Goal: Task Accomplishment & Management: Use online tool/utility

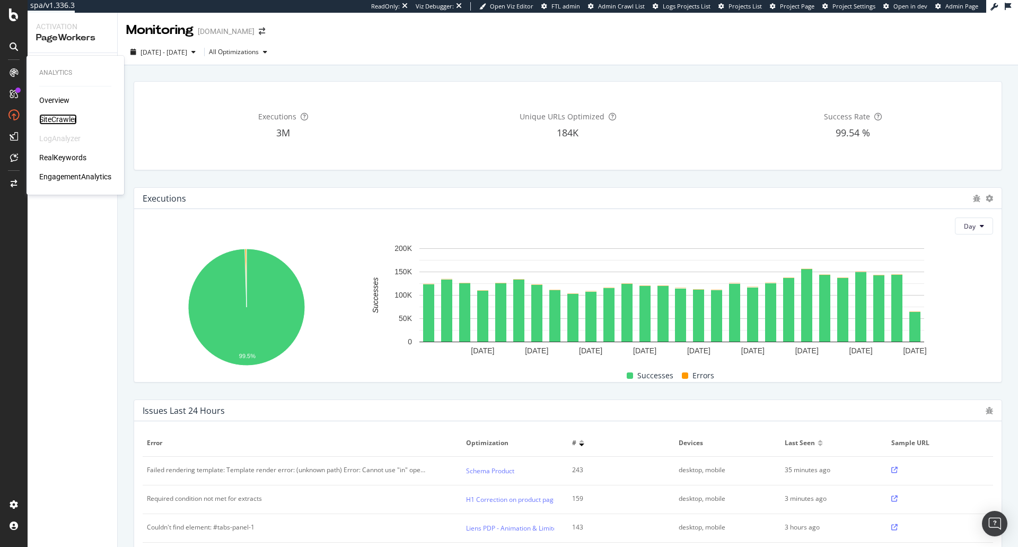
click at [50, 123] on div "SiteCrawler" at bounding box center [58, 119] width 38 height 11
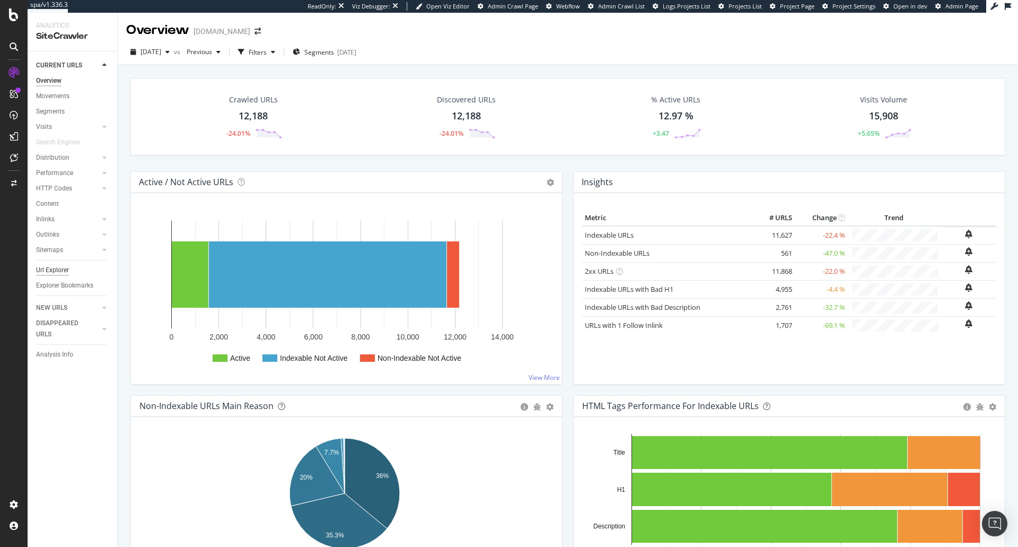
click at [54, 272] on div "Url Explorer" at bounding box center [52, 270] width 33 height 11
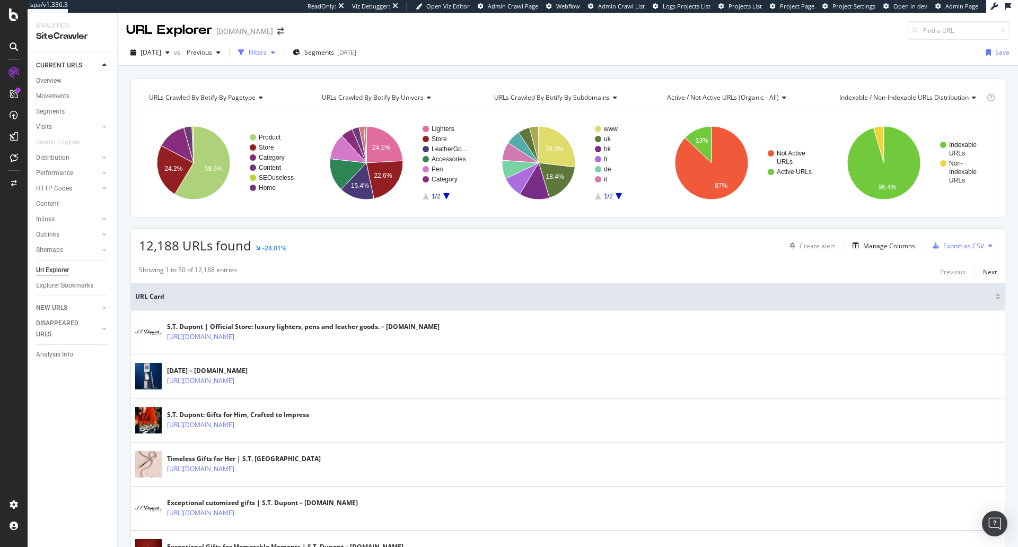
click at [267, 50] on div "Filters" at bounding box center [258, 52] width 18 height 9
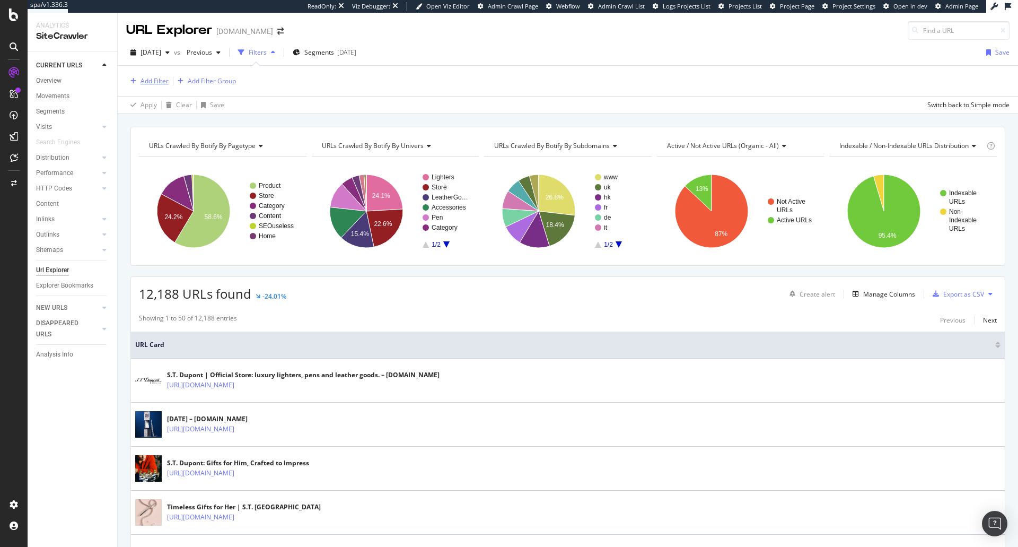
click at [161, 81] on div "Add Filter" at bounding box center [154, 80] width 28 height 9
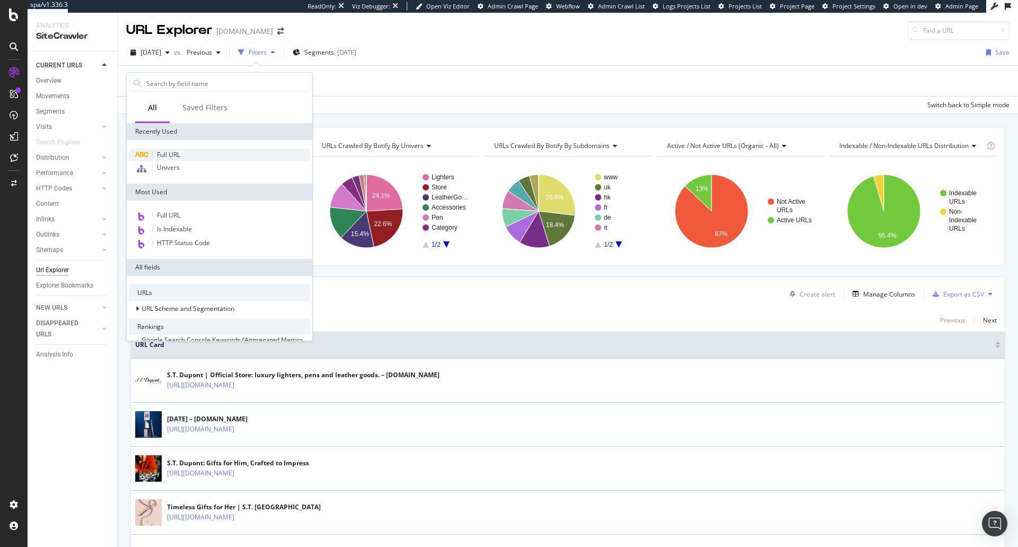
click at [196, 152] on div "Full URL" at bounding box center [219, 154] width 181 height 13
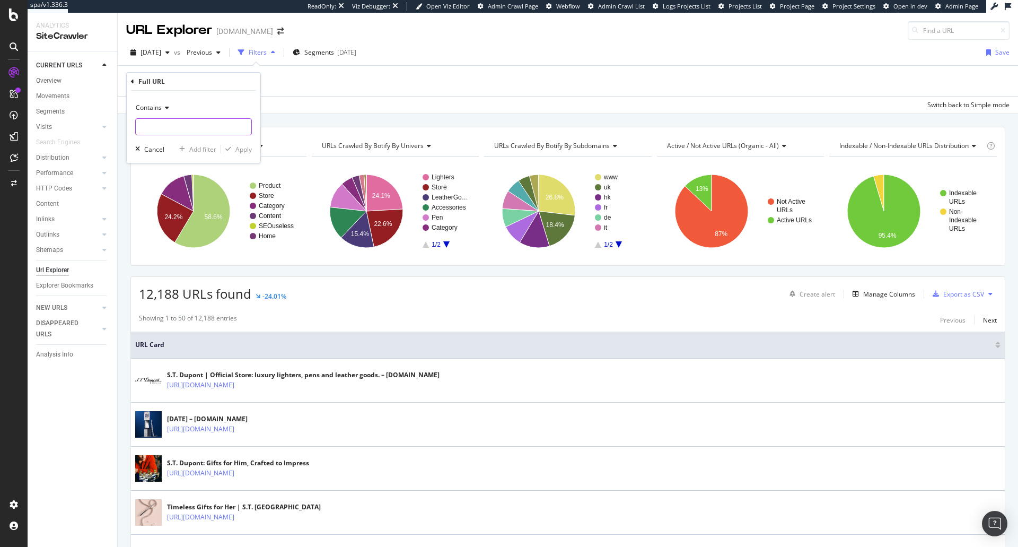
click at [159, 129] on input "text" at bounding box center [194, 126] width 116 height 17
type input "privacy"
click at [230, 150] on icon "button" at bounding box center [228, 149] width 6 height 6
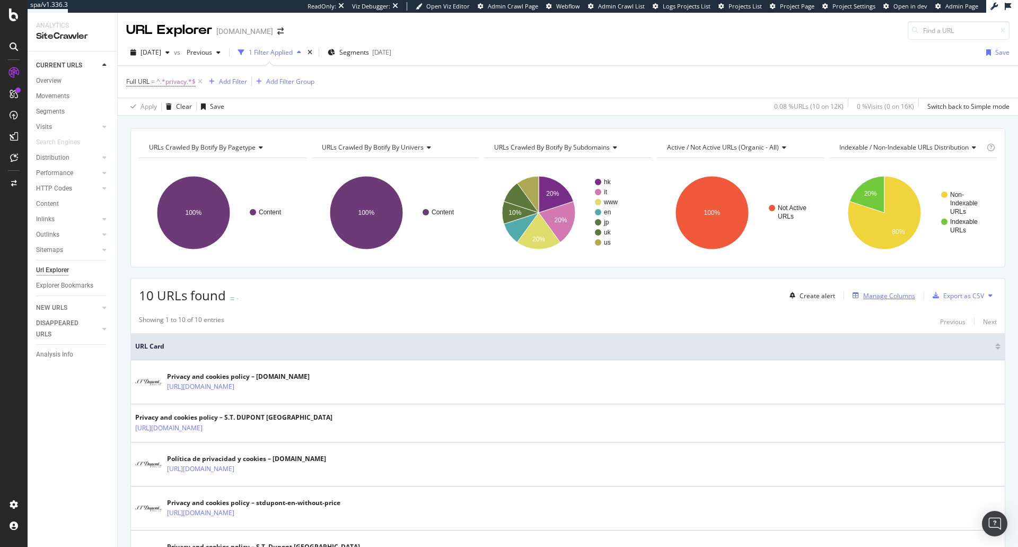
click at [863, 295] on div "Manage Columns" at bounding box center [889, 295] width 52 height 9
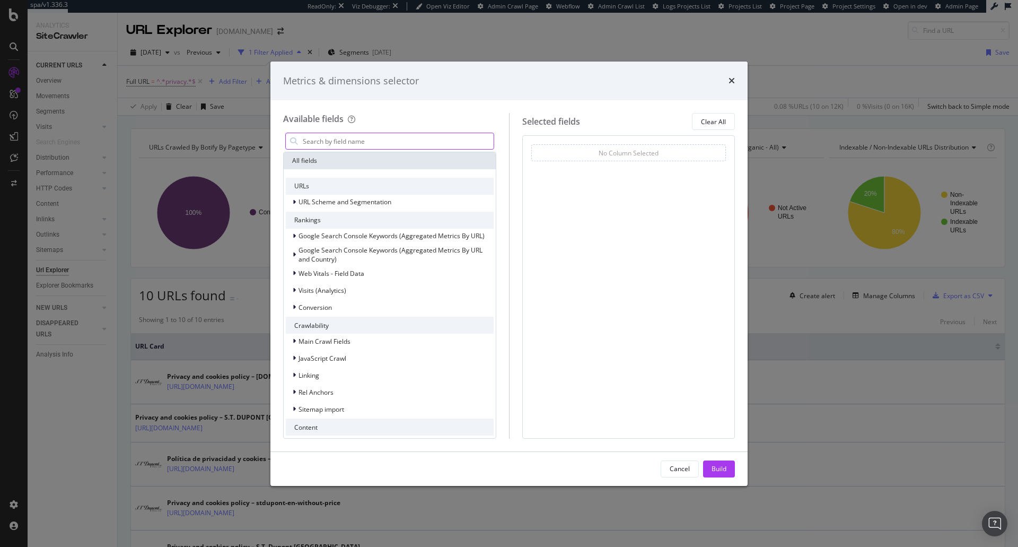
click at [431, 142] on input "modal" at bounding box center [398, 141] width 192 height 16
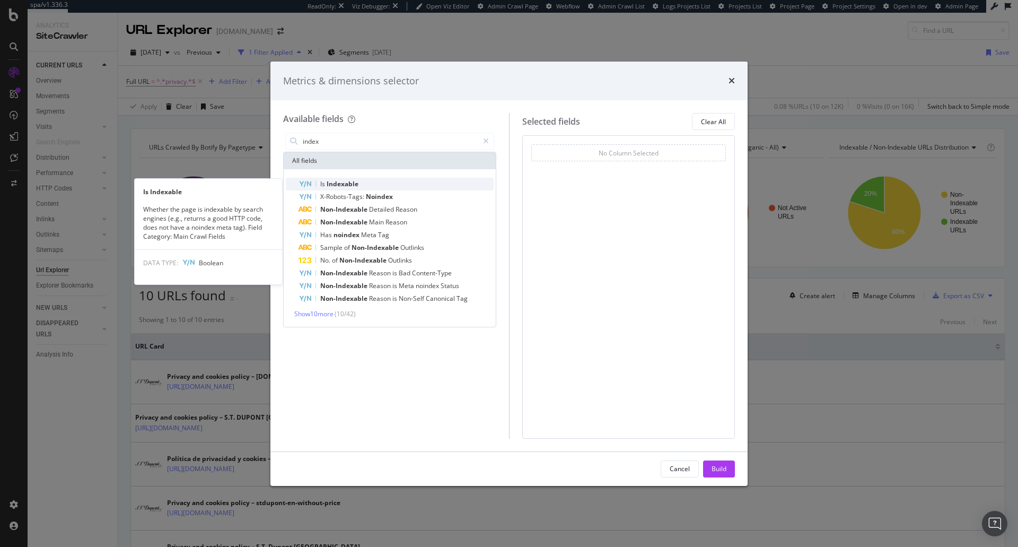
type input "index"
click at [424, 185] on div "Is Indexable" at bounding box center [395, 184] width 195 height 13
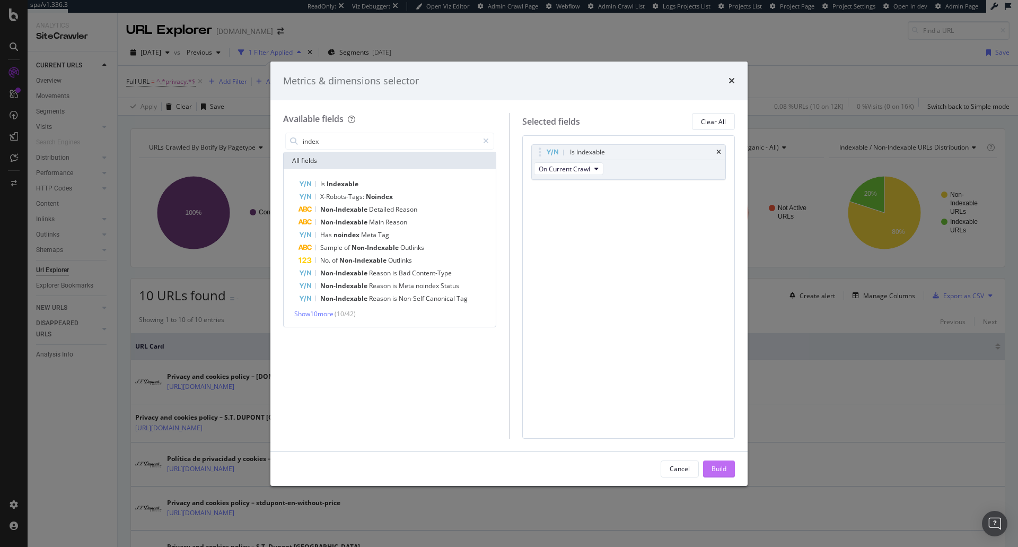
click at [712, 465] on div "Build" at bounding box center [718, 468] width 15 height 9
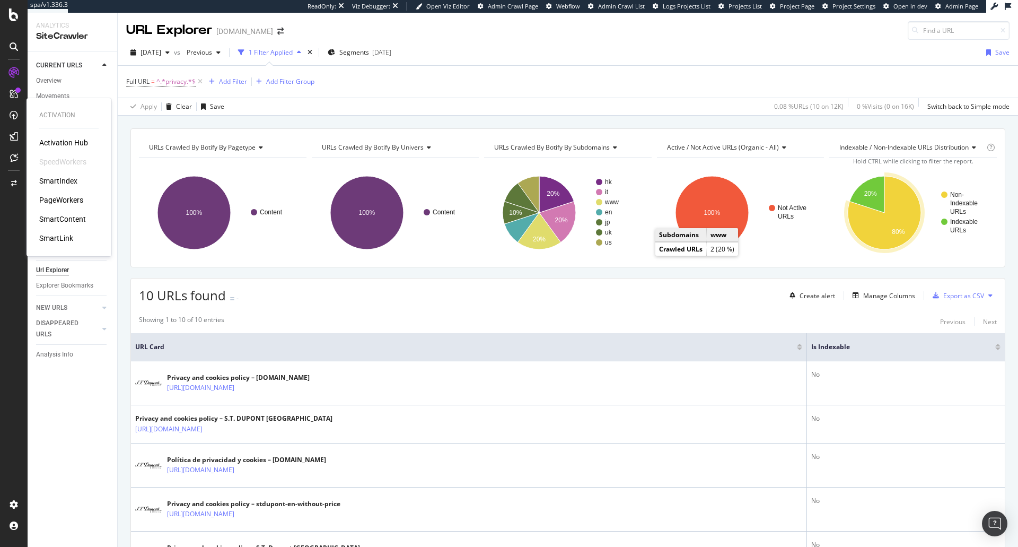
click at [68, 203] on div "PageWorkers" at bounding box center [61, 200] width 44 height 11
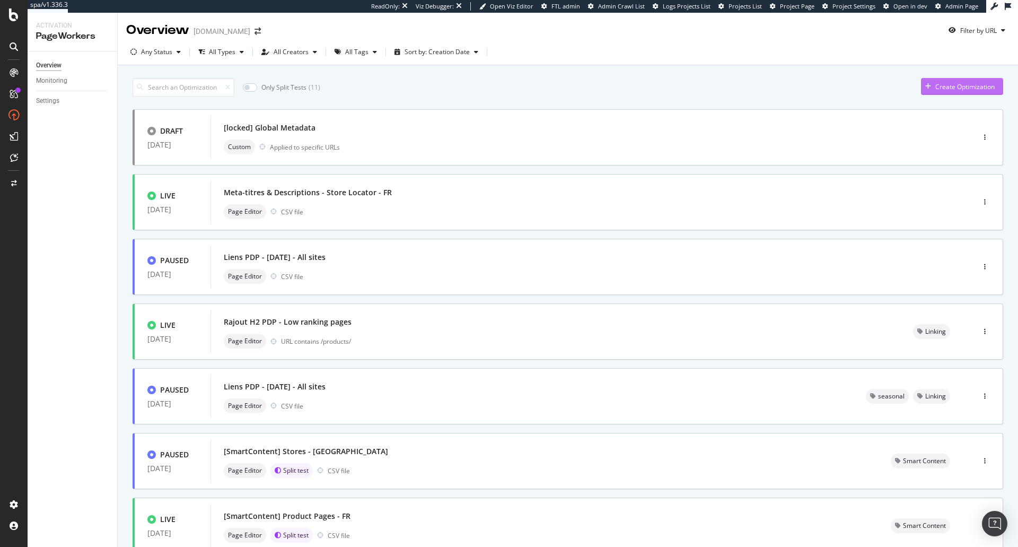
click at [958, 89] on div "Create Optimization" at bounding box center [964, 86] width 59 height 9
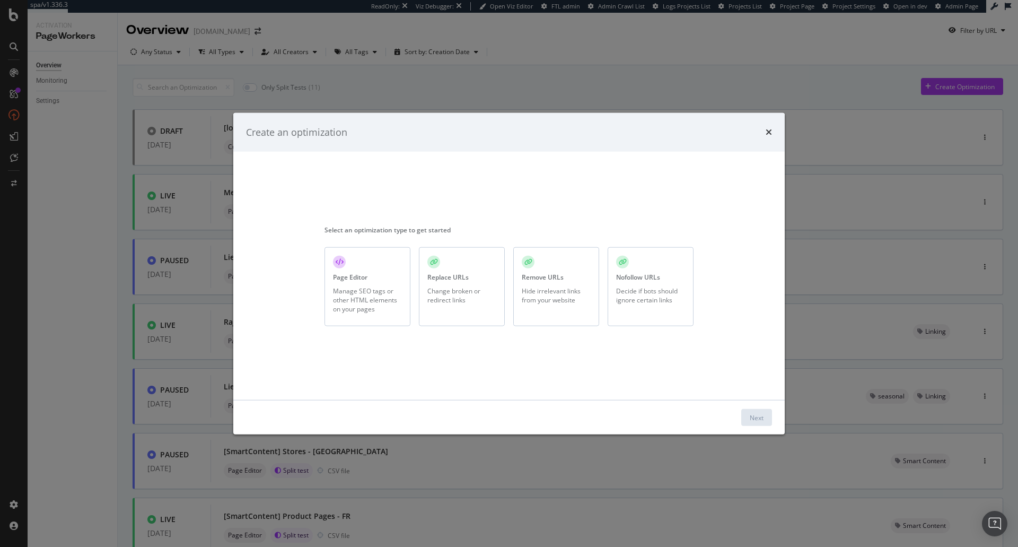
click at [569, 289] on div "Hide irrelevant links from your website" at bounding box center [556, 295] width 69 height 18
click at [766, 414] on button "Next" at bounding box center [756, 417] width 31 height 17
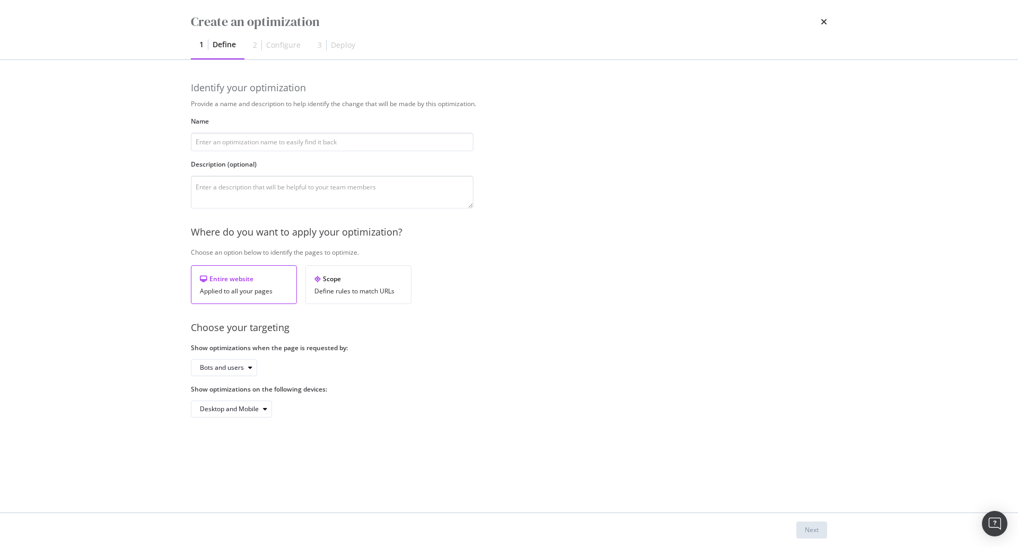
click at [825, 16] on div "times" at bounding box center [824, 22] width 6 height 18
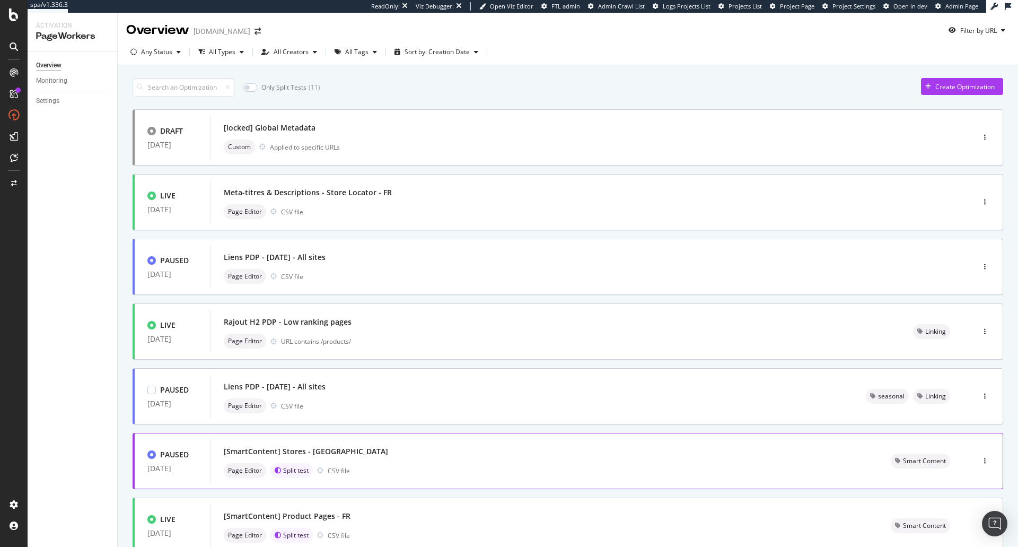
scroll to position [269, 0]
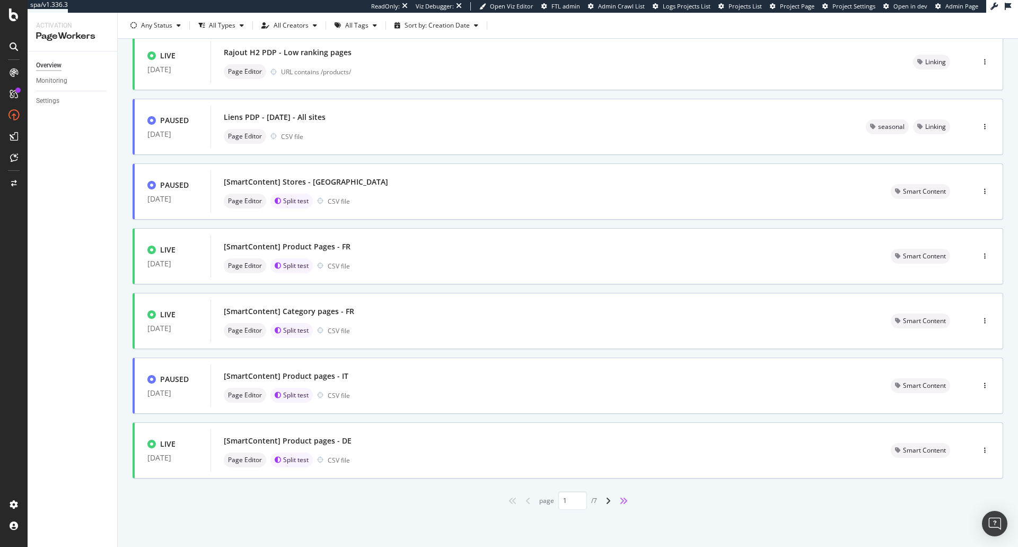
click at [623, 504] on icon "angles-right" at bounding box center [623, 500] width 8 height 8
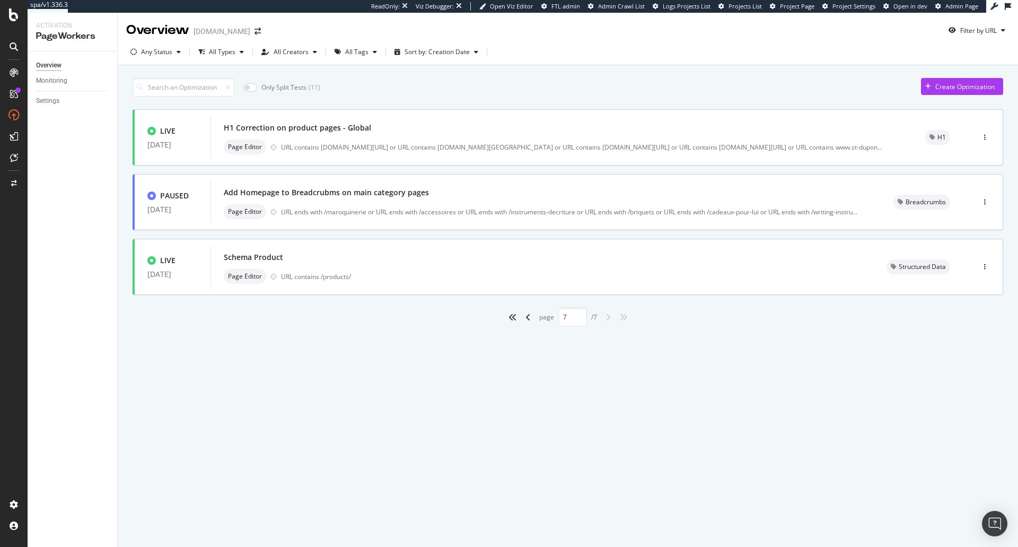
scroll to position [0, 0]
click at [525, 315] on icon "angle-left" at bounding box center [527, 317] width 5 height 8
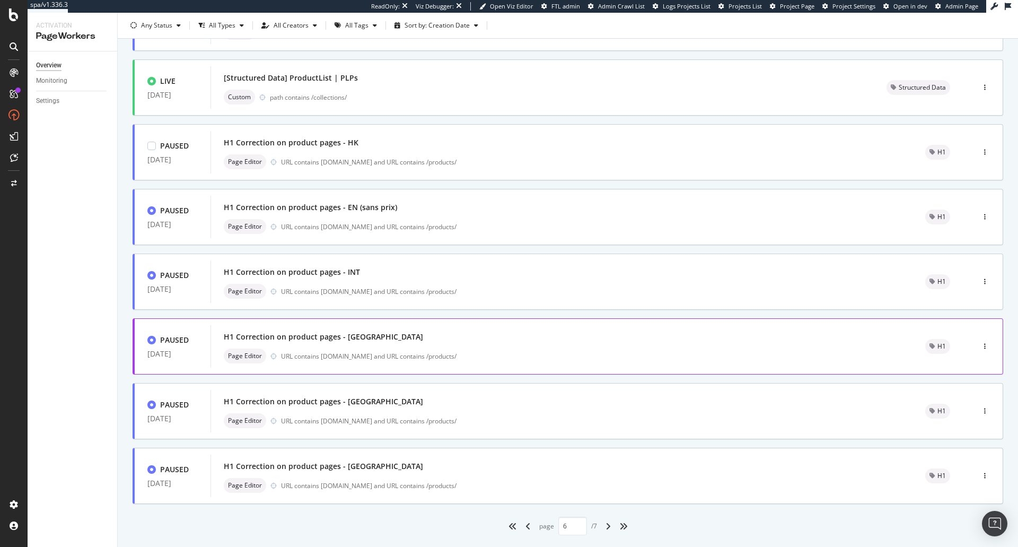
scroll to position [269, 0]
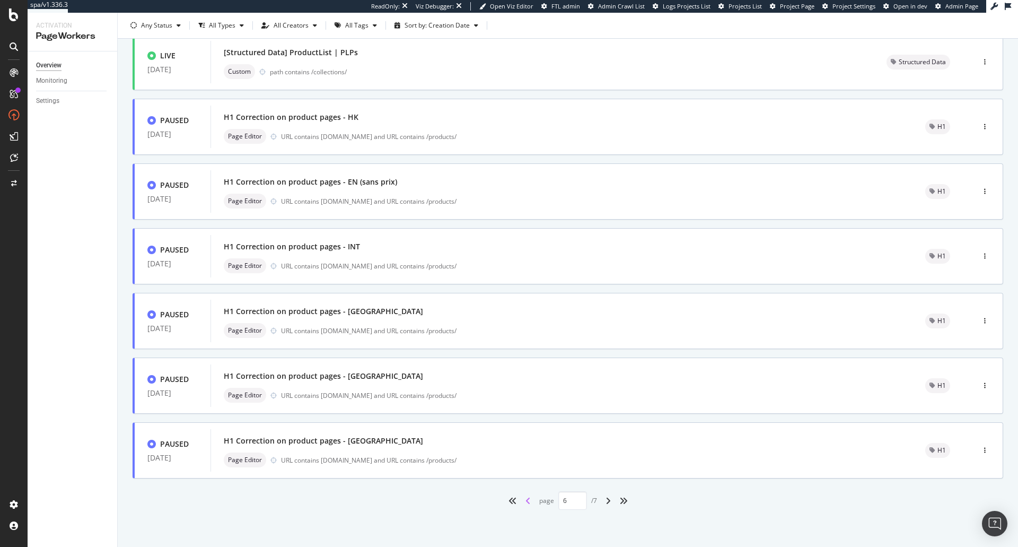
click at [525, 502] on icon "angle-left" at bounding box center [527, 500] width 5 height 8
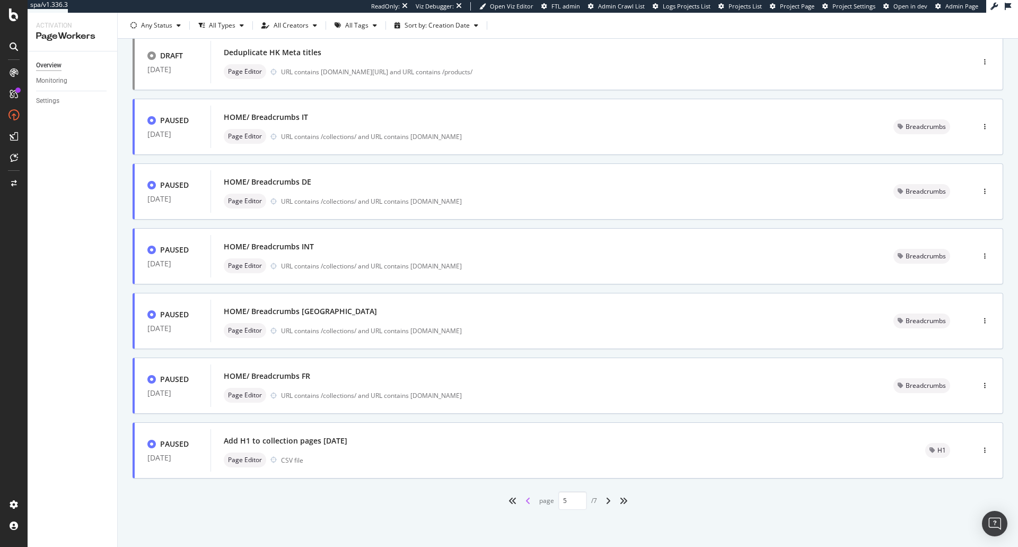
click at [525, 499] on icon "angle-left" at bounding box center [527, 500] width 5 height 8
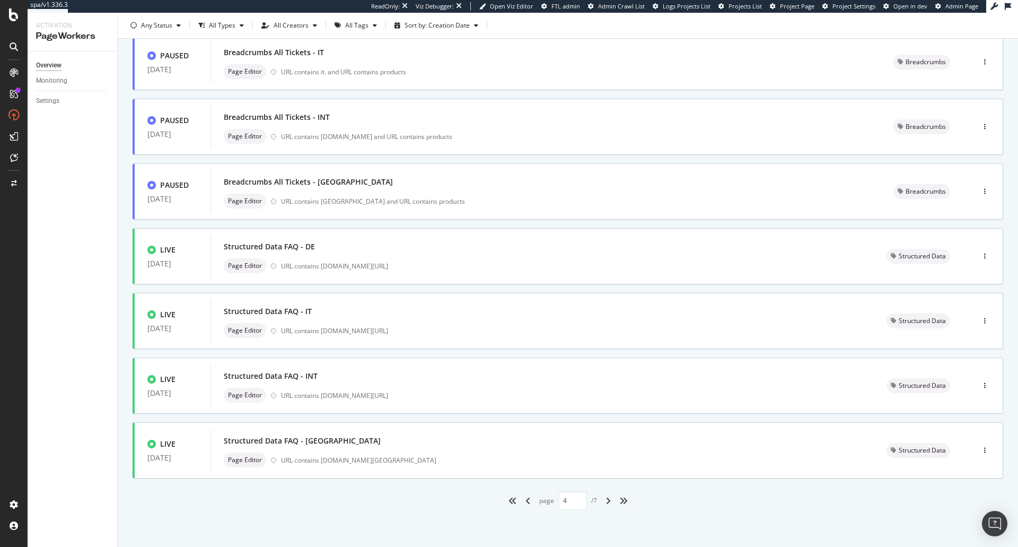
click at [521, 503] on div "angle-left" at bounding box center [528, 500] width 14 height 17
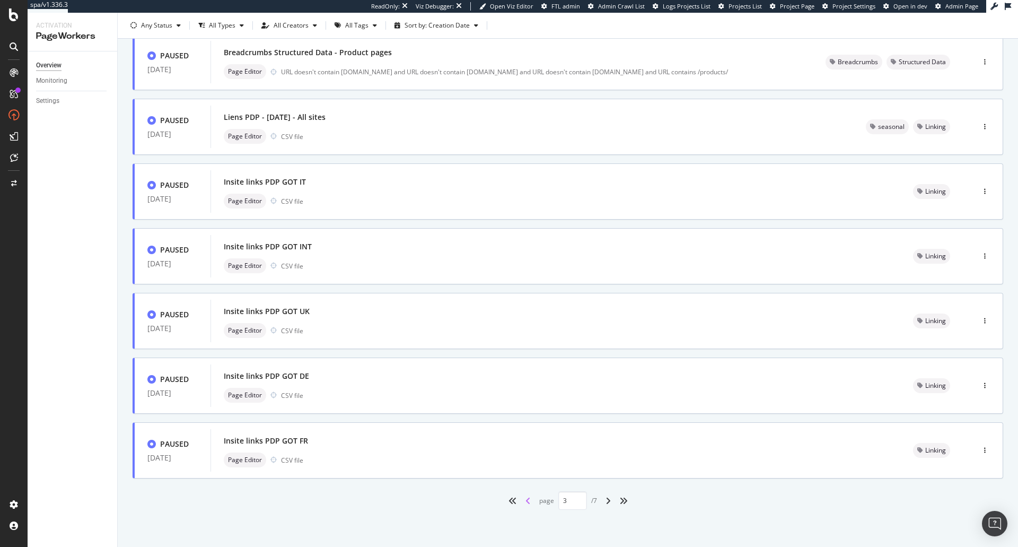
click at [525, 498] on icon "angle-left" at bounding box center [527, 500] width 5 height 8
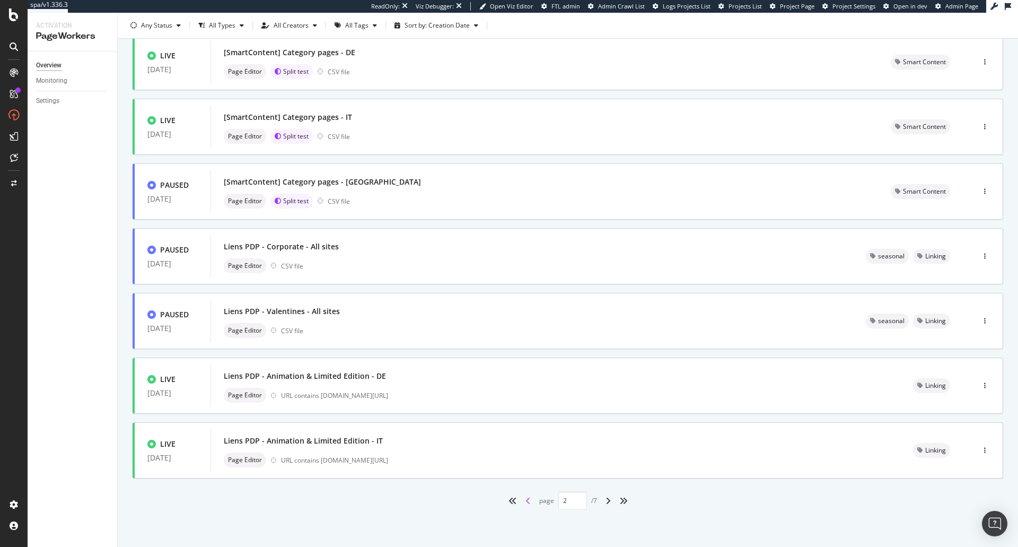
click at [525, 499] on icon "angle-left" at bounding box center [527, 500] width 5 height 8
type input "1"
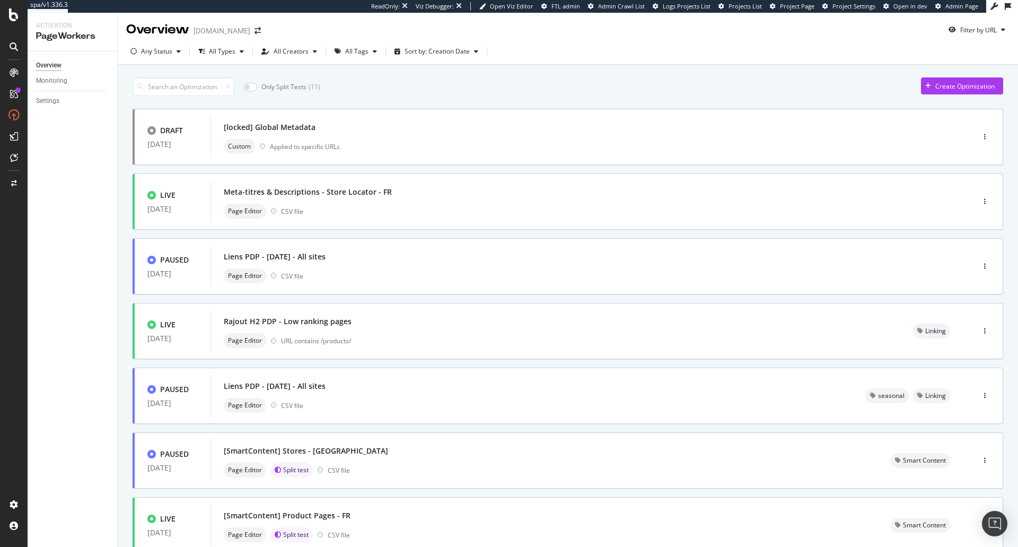
scroll to position [0, 0]
click at [935, 90] on div "Create Optimization" at bounding box center [964, 86] width 59 height 9
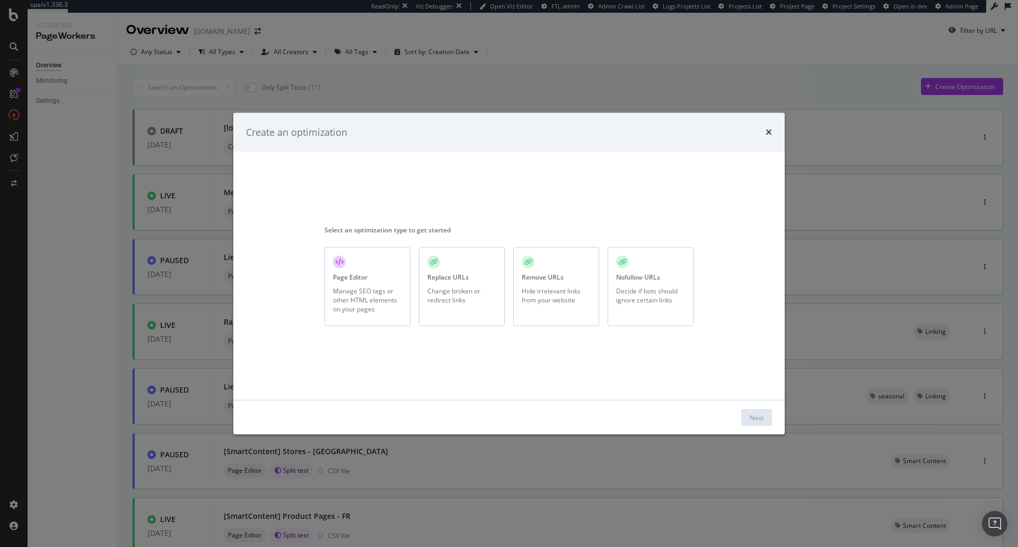
click at [555, 307] on div "Remove URLs Hide irrelevant links from your website" at bounding box center [556, 286] width 86 height 79
click at [756, 420] on div "Next" at bounding box center [757, 416] width 14 height 9
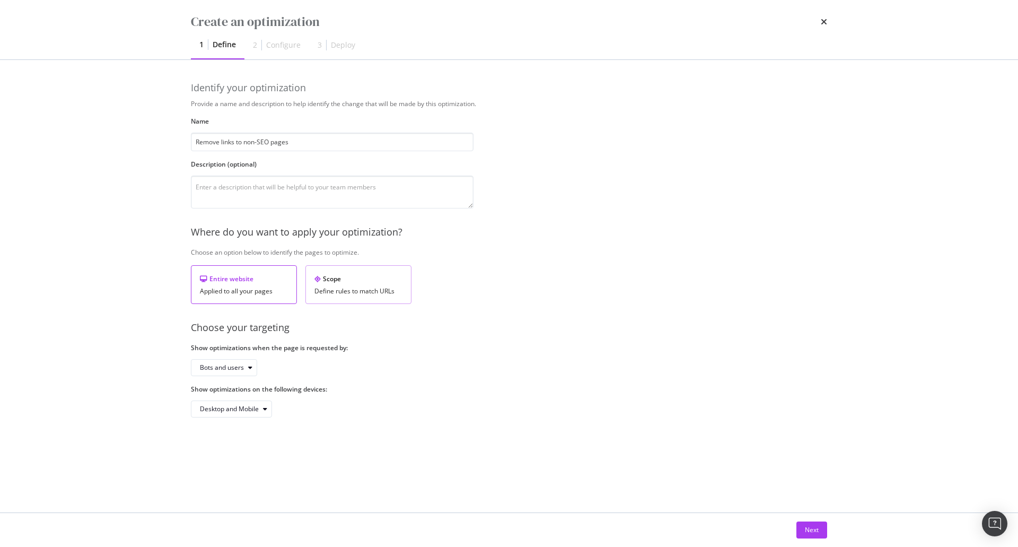
type input "Remove links to non-SEO pages"
click at [371, 295] on div "Define rules to match URLs" at bounding box center [358, 290] width 88 height 7
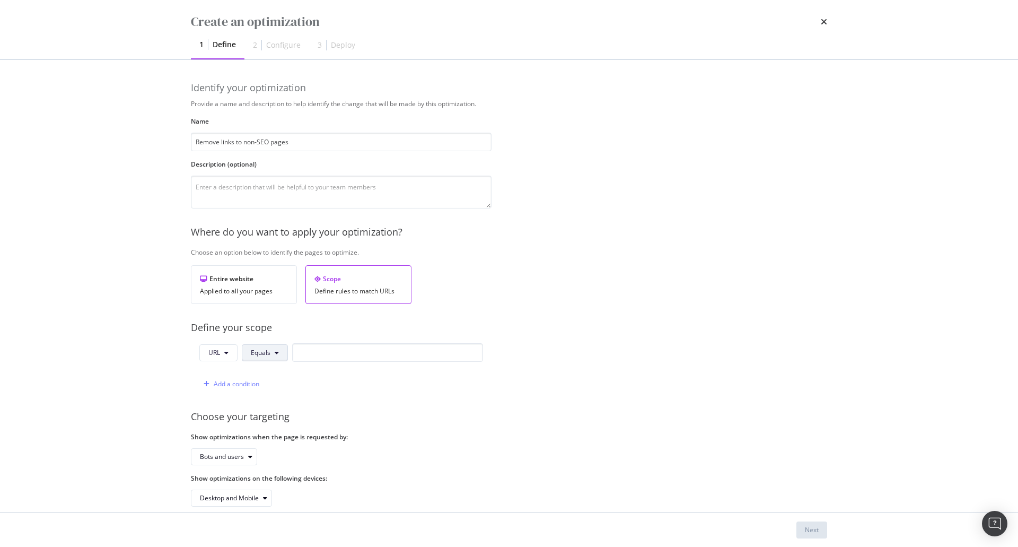
click at [248, 355] on button "Equals" at bounding box center [265, 352] width 46 height 17
click at [297, 253] on span "Doesn't Equal" at bounding box center [282, 254] width 63 height 10
click at [256, 355] on span "Doesn't Equal" at bounding box center [271, 352] width 41 height 9
click at [213, 357] on span "URL" at bounding box center [214, 352] width 12 height 9
click at [232, 433] on span "Path" at bounding box center [226, 433] width 37 height 10
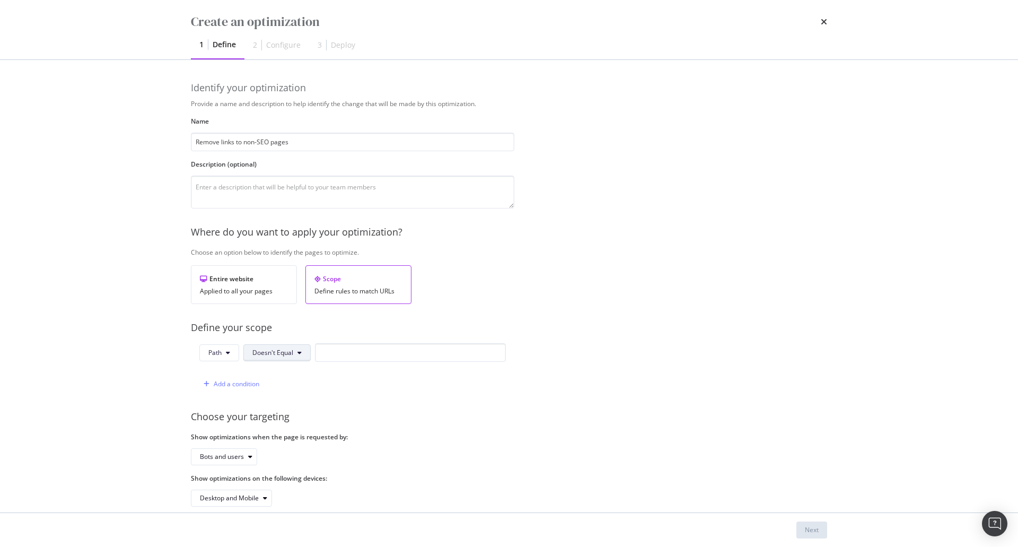
click at [289, 352] on span "Doesn't Equal" at bounding box center [272, 352] width 41 height 9
click at [515, 297] on div "Provide a name and description to help identify the change that will be made by…" at bounding box center [509, 302] width 636 height 407
click at [270, 357] on button "Doesn't Equal" at bounding box center [276, 352] width 67 height 17
click at [296, 292] on span "Doesn't End With" at bounding box center [283, 293] width 63 height 10
click at [353, 351] on input "modal" at bounding box center [419, 352] width 191 height 19
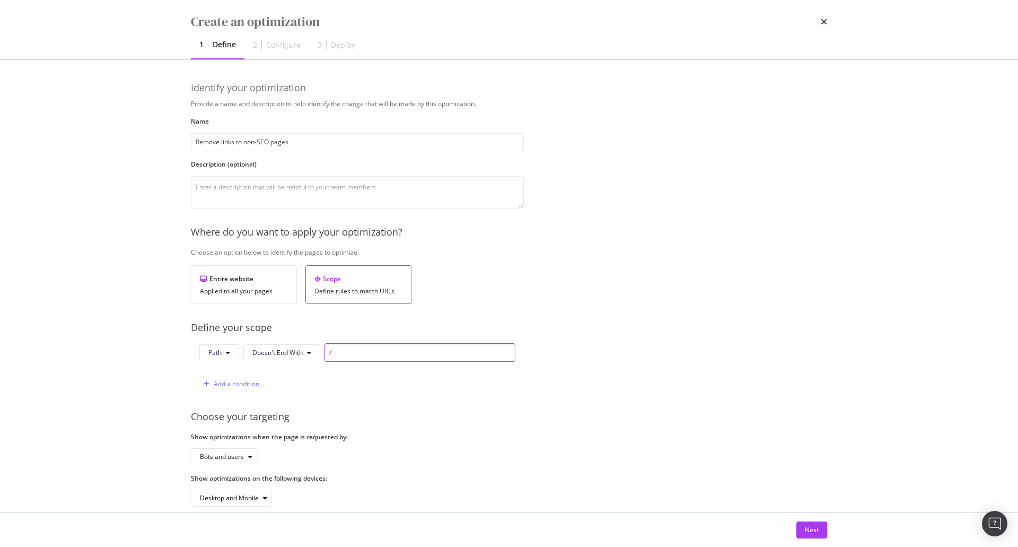
type input "/"
click at [648, 441] on div "Provide a name and description to help identify the change that will be made by…" at bounding box center [509, 302] width 636 height 407
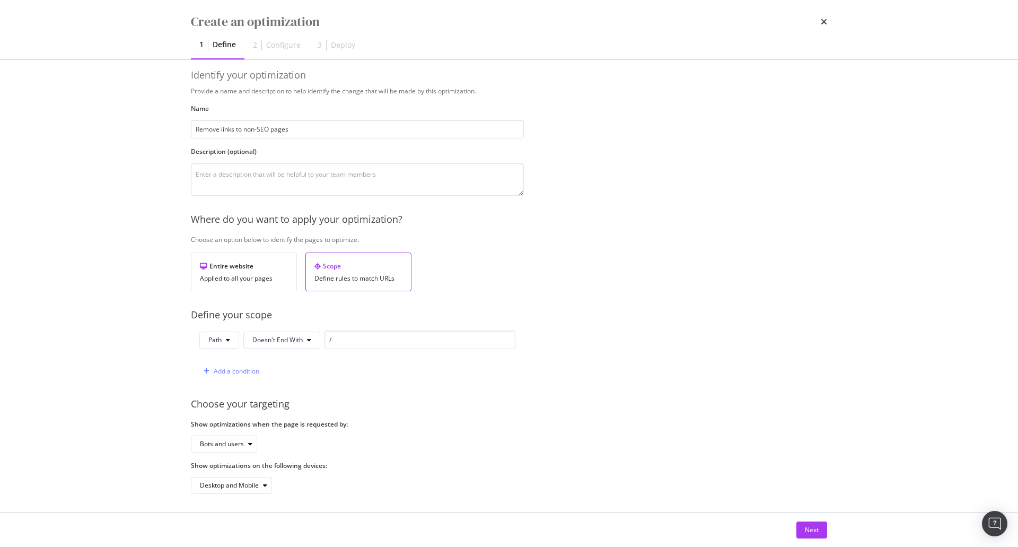
scroll to position [23, 0]
click at [231, 438] on div "Bots and users" at bounding box center [222, 441] width 44 height 6
click at [231, 464] on div "Bots only" at bounding box center [217, 468] width 27 height 9
click at [512, 446] on div "Provide a name and description to help identify the change that will be made by…" at bounding box center [509, 287] width 636 height 407
click at [822, 529] on button "Next" at bounding box center [811, 529] width 31 height 17
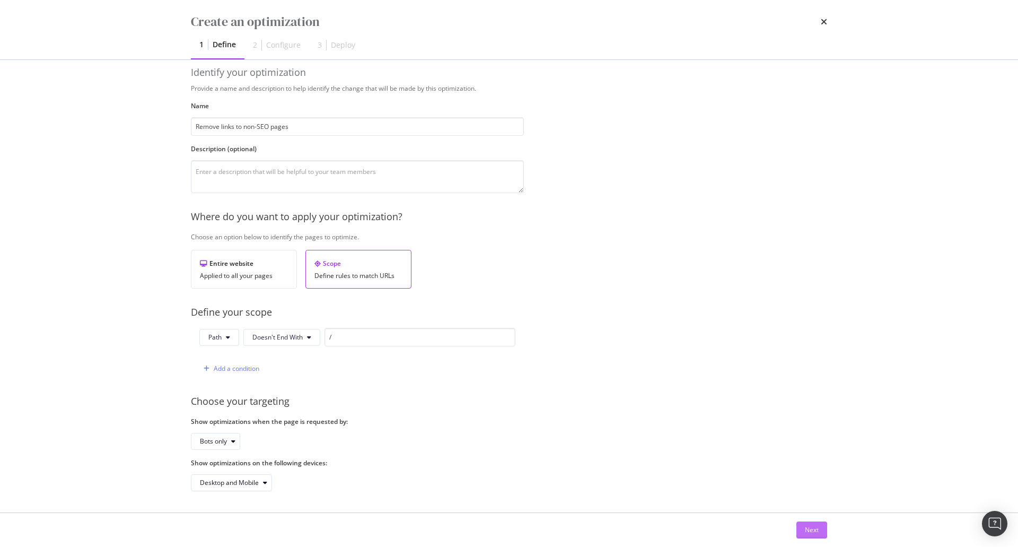
scroll to position [0, 0]
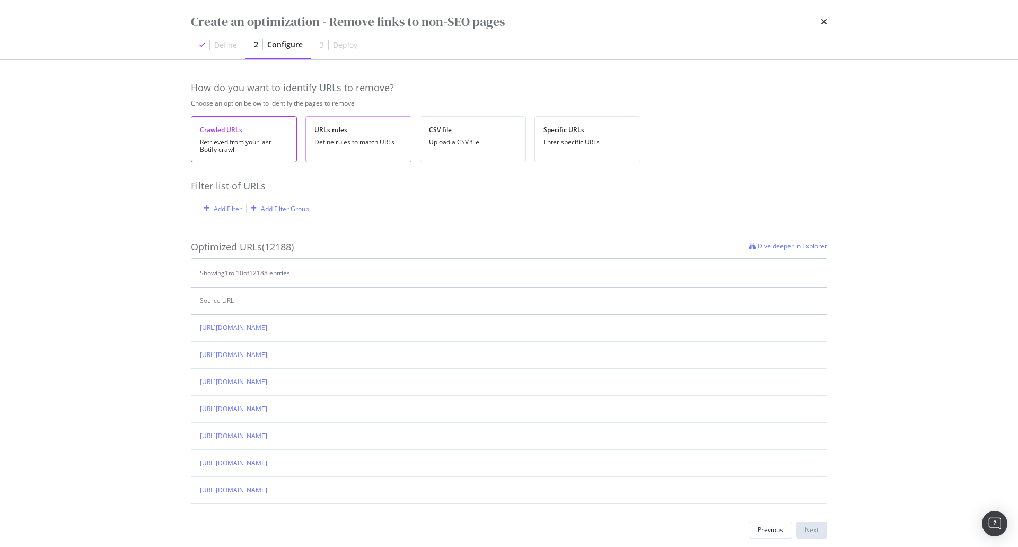
click at [380, 150] on div "URLs rules Define rules to match URLs" at bounding box center [358, 139] width 106 height 46
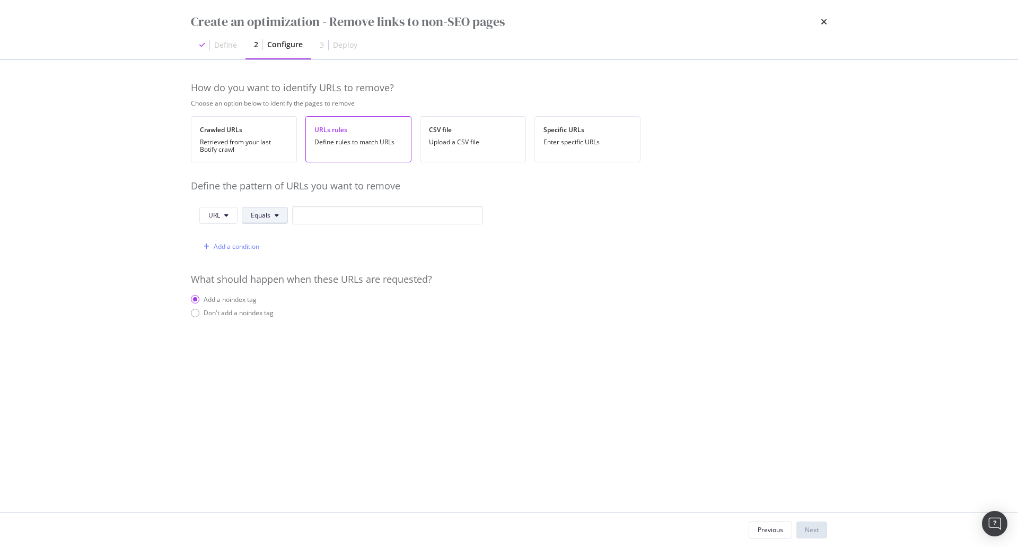
click at [262, 213] on span "Equals" at bounding box center [261, 214] width 20 height 9
click at [274, 298] on span "Contains" at bounding box center [282, 296] width 63 height 10
click at [348, 213] on input "modal" at bounding box center [393, 215] width 191 height 19
paste input "/cart"
type input "/cart"
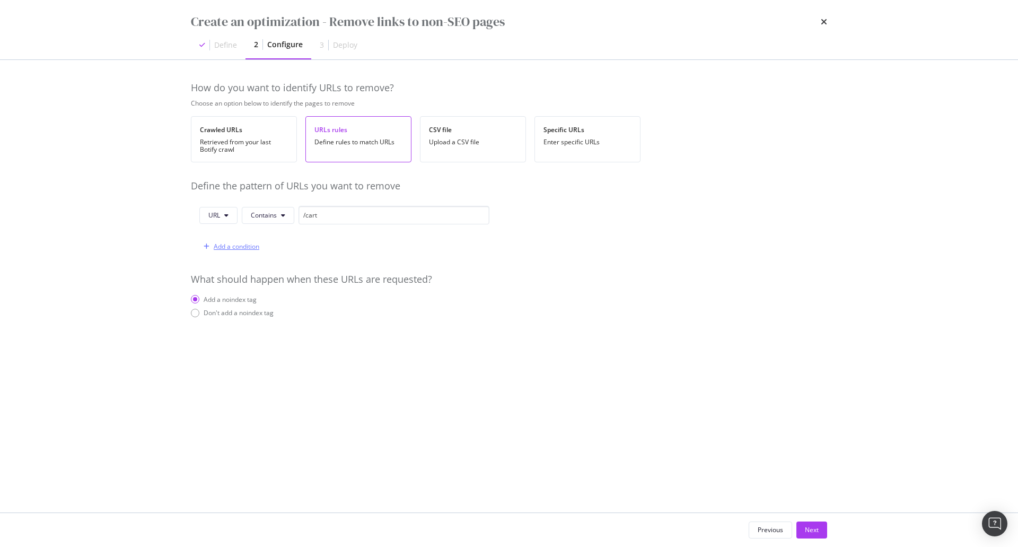
click at [234, 245] on div "Add a condition" at bounding box center [237, 246] width 46 height 9
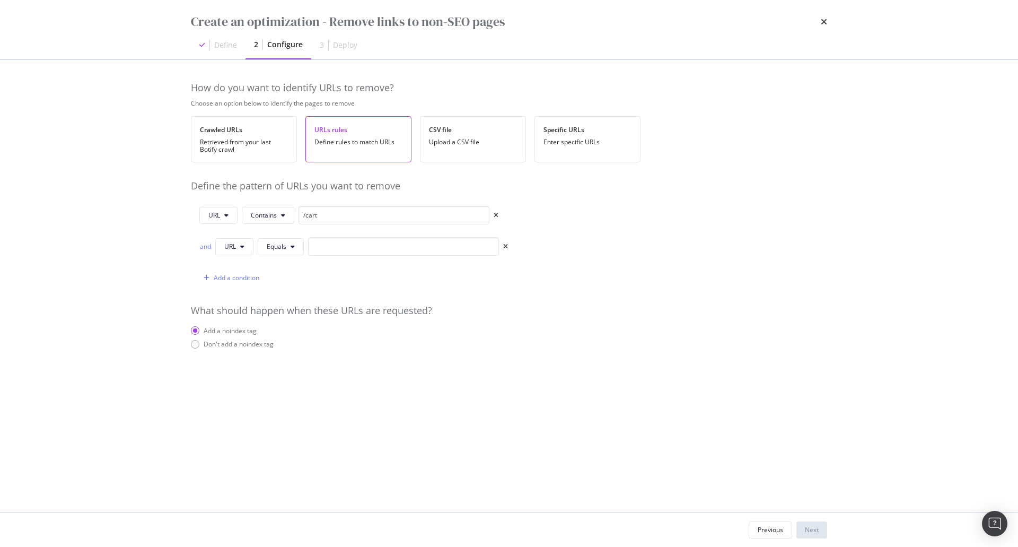
click at [197, 247] on div "URL Contains /cart and URL Equals Add a condition" at bounding box center [301, 246] width 221 height 81
click at [204, 247] on div "and" at bounding box center [205, 246] width 12 height 9
click at [271, 250] on span "Equals" at bounding box center [277, 246] width 20 height 9
click at [281, 323] on span "Contains" at bounding box center [298, 327] width 63 height 10
click at [426, 248] on input "modal" at bounding box center [409, 246] width 191 height 19
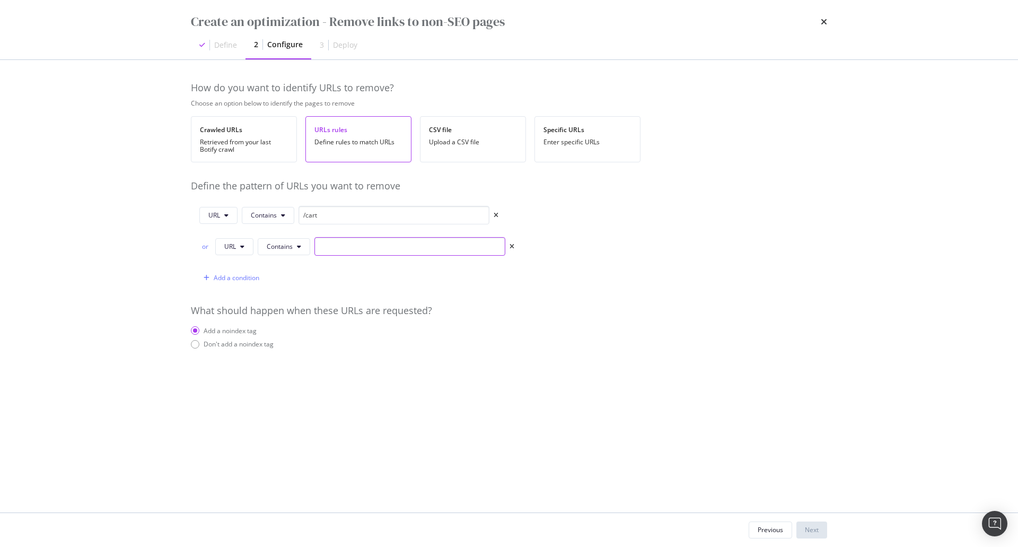
paste input "/privacy-and-cookies-policy"
type input "/privacy-and-cookies-policy"
click at [225, 277] on div "Add a condition" at bounding box center [237, 277] width 46 height 9
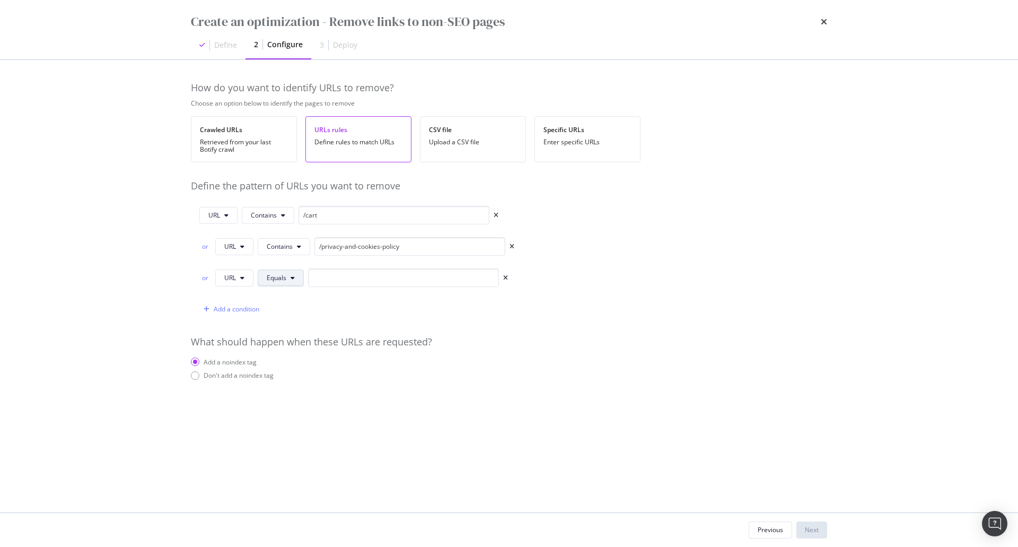
click at [287, 280] on button "Equals" at bounding box center [281, 277] width 46 height 17
click at [301, 359] on span "Contains" at bounding box center [298, 358] width 63 height 10
click at [423, 280] on input "modal" at bounding box center [409, 277] width 191 height 19
paste input "/legal-terms"
type input "/legal-terms"
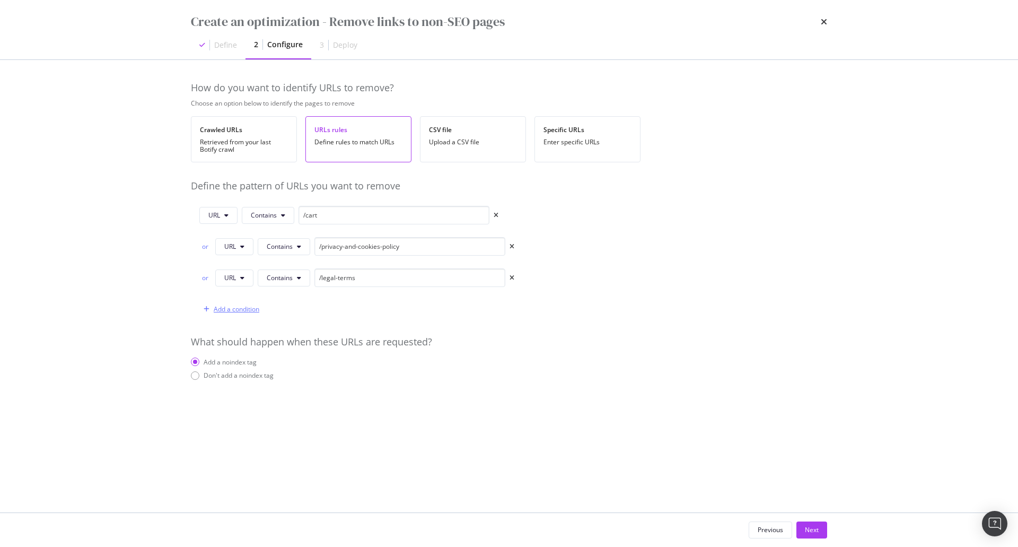
click at [230, 308] on div "Add a condition" at bounding box center [237, 308] width 46 height 9
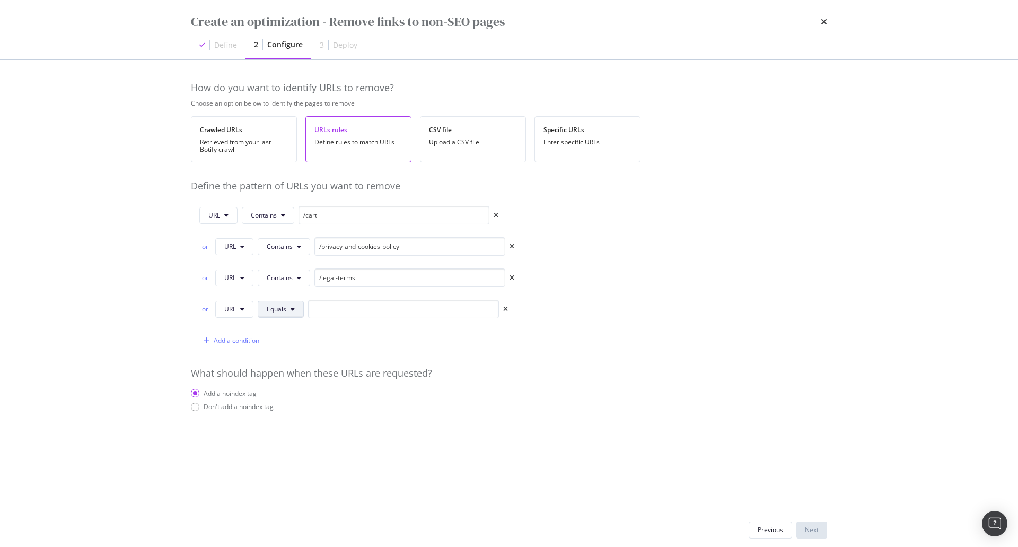
click at [279, 309] on span "Equals" at bounding box center [277, 308] width 20 height 9
click at [285, 383] on div "Contains" at bounding box center [298, 388] width 80 height 15
click at [374, 305] on input "modal" at bounding box center [409, 309] width 191 height 19
paste input "/terms-and-conditions"
type input "/terms-and-conditions"
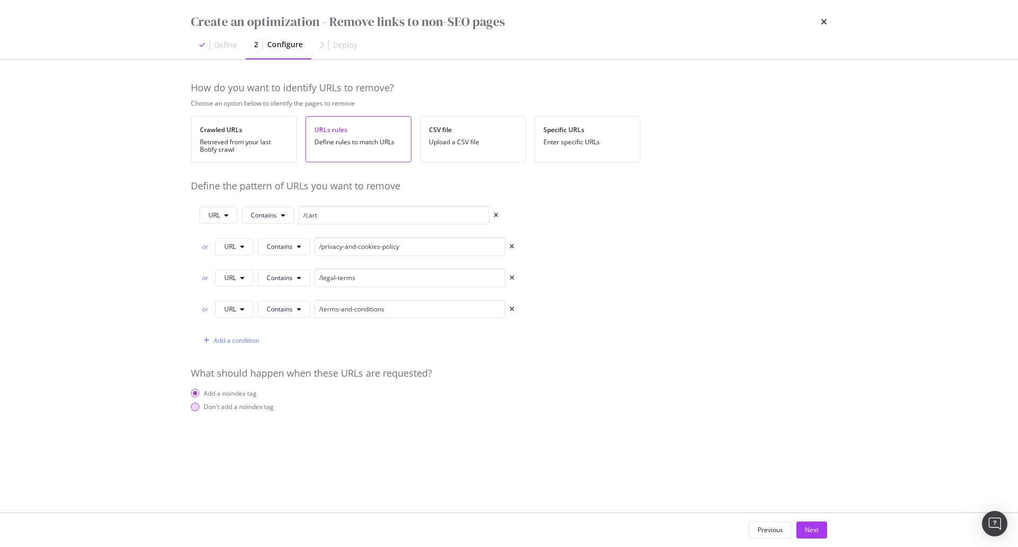
click at [261, 410] on div "Don't add a noindex tag" at bounding box center [239, 406] width 70 height 9
click at [816, 535] on div "Next" at bounding box center [812, 530] width 14 height 16
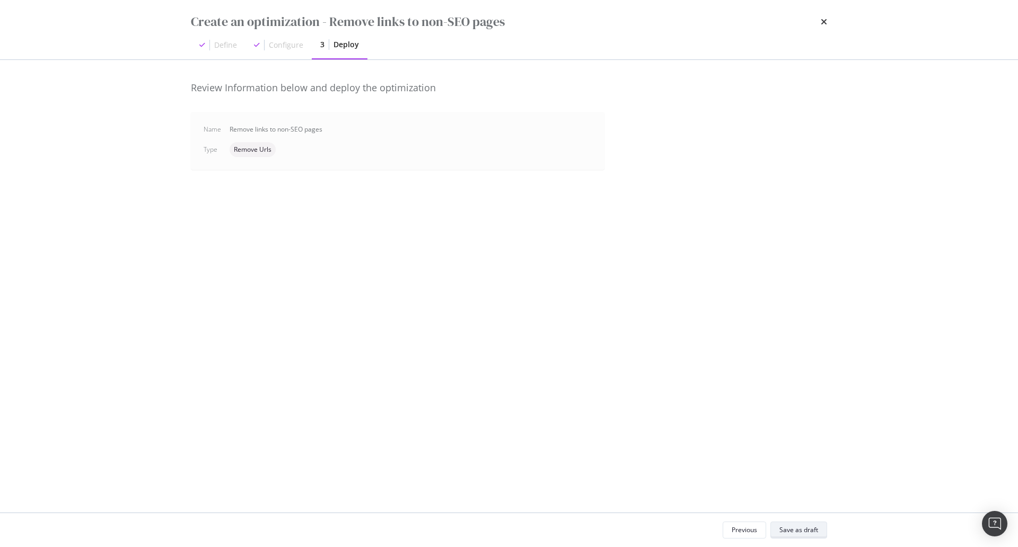
click at [816, 535] on div "Save as draft" at bounding box center [798, 529] width 39 height 15
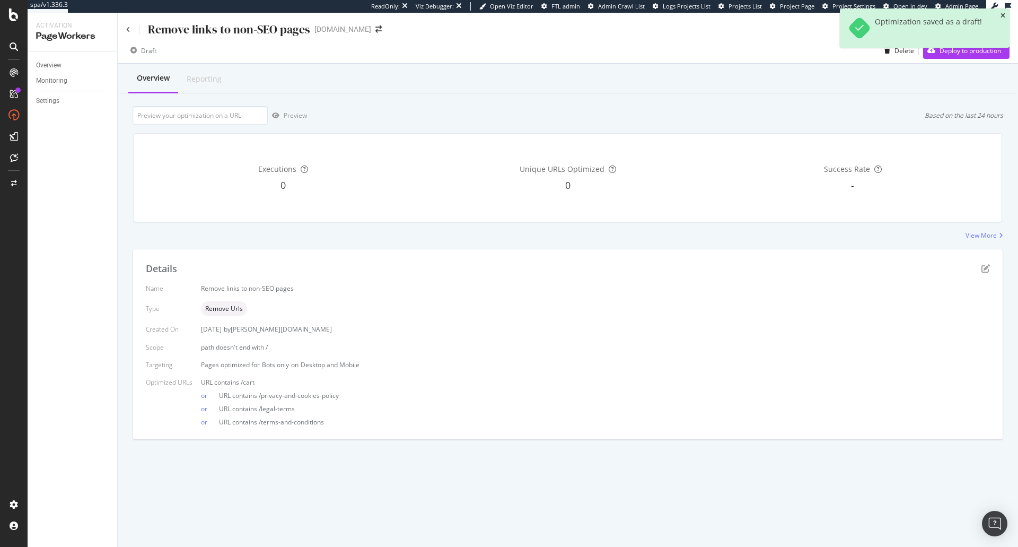
click at [1004, 15] on icon "close toast" at bounding box center [1002, 16] width 5 height 6
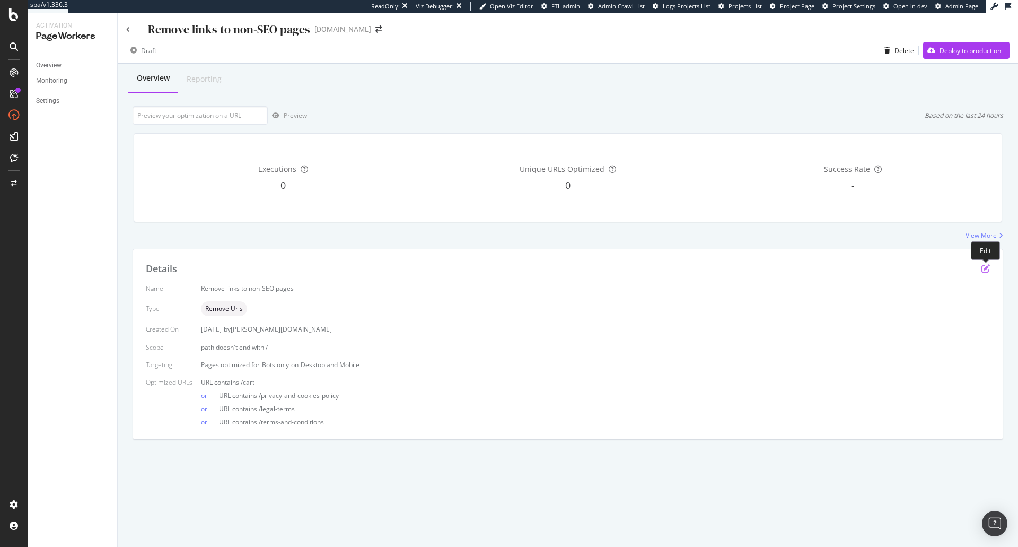
click at [988, 266] on icon "pen-to-square" at bounding box center [985, 268] width 8 height 8
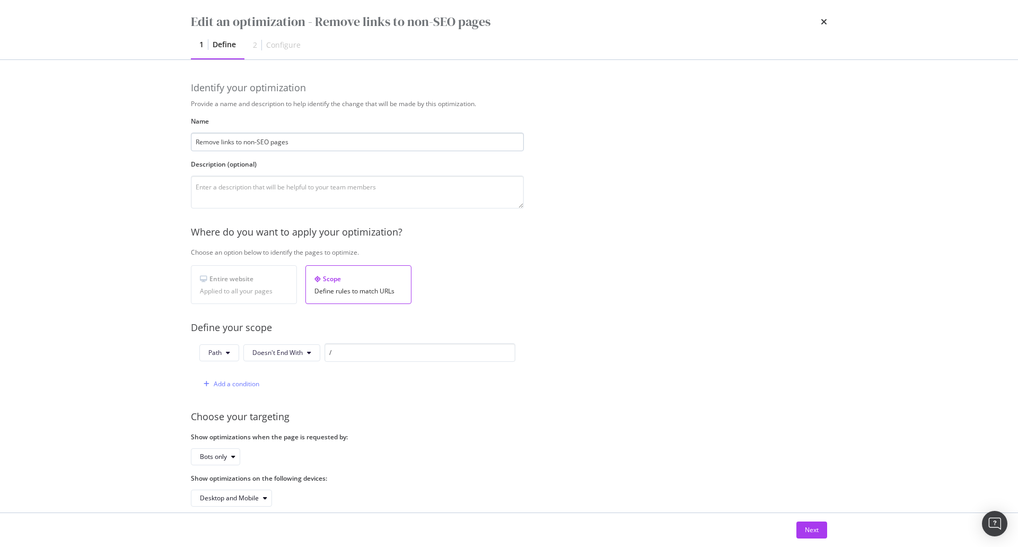
click at [244, 144] on input "Remove links to non-SEO pages" at bounding box center [357, 142] width 333 height 19
type input "Remove links to noindex non-SEO pages"
click at [437, 190] on textarea "modal" at bounding box center [357, 191] width 333 height 33
paste textarea "/terms-and-conditions"
paste textarea "/privacy-and-cookies-policy"
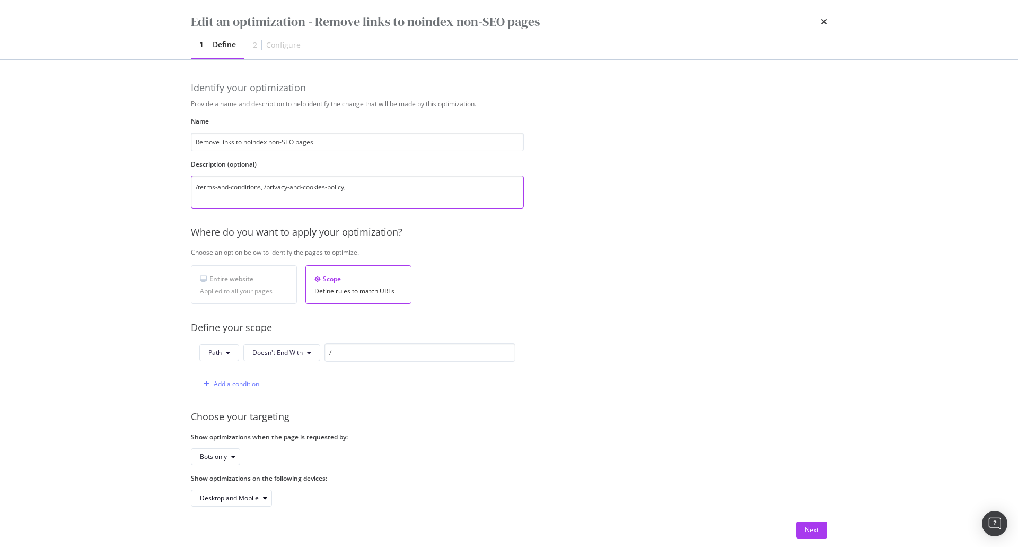
paste textarea "/legal-terms"
paste textarea "/cart"
type textarea "/terms-and-conditions, /privacy-and-cookies-policy, /legal-terms, /cart"
click at [727, 335] on div "Define your scope" at bounding box center [534, 328] width 687 height 14
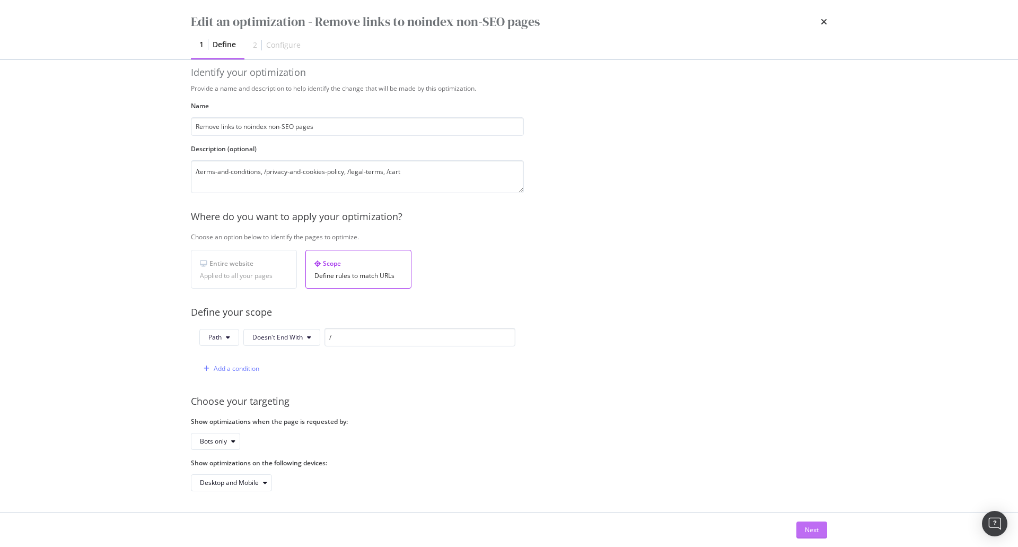
scroll to position [23, 0]
click at [806, 536] on div "Next" at bounding box center [812, 530] width 14 height 16
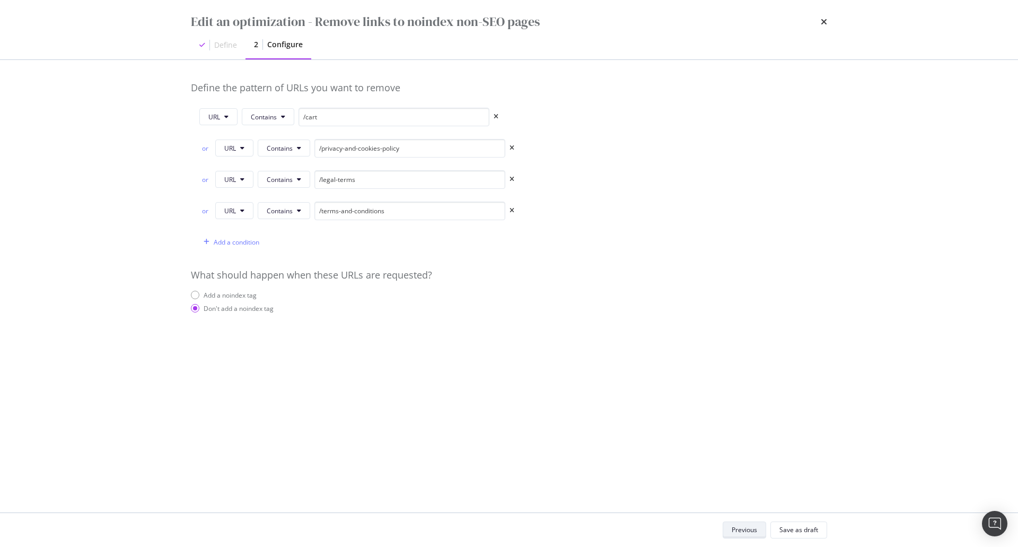
scroll to position [0, 0]
click at [806, 536] on div "Save as draft" at bounding box center [798, 529] width 39 height 15
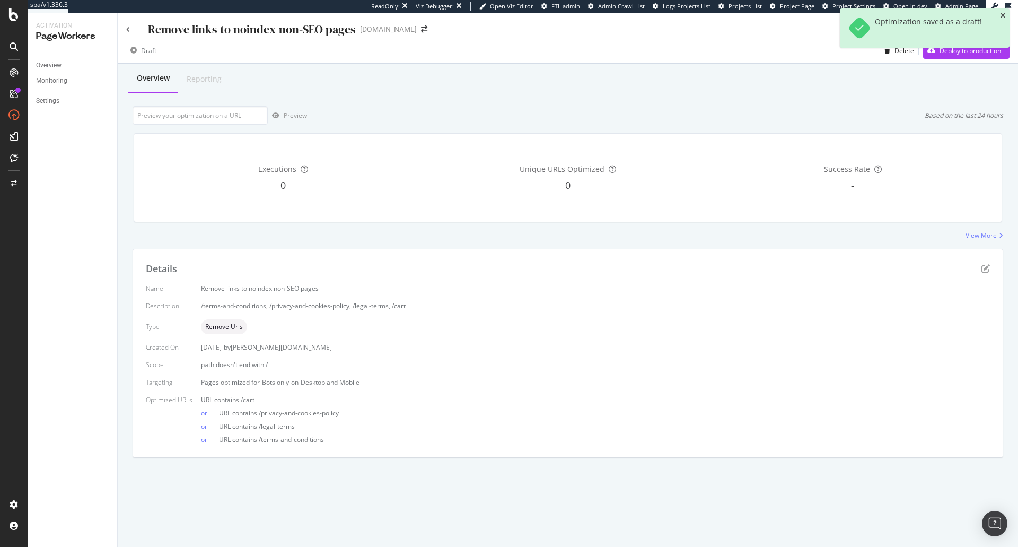
click at [1001, 14] on icon "close toast" at bounding box center [1002, 16] width 5 height 6
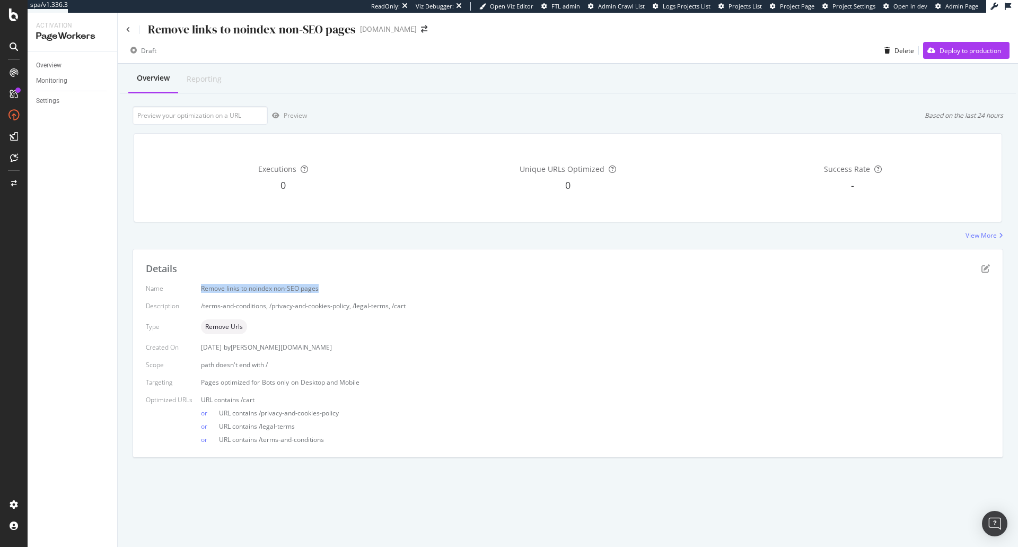
drag, startPoint x: 199, startPoint y: 289, endPoint x: 351, endPoint y: 286, distance: 152.2
click at [351, 286] on div "Name Remove links to noindex non-SEO pages Description /terms-and-conditions, /…" at bounding box center [568, 364] width 844 height 160
copy div "Remove links to noindex non-SEO pages"
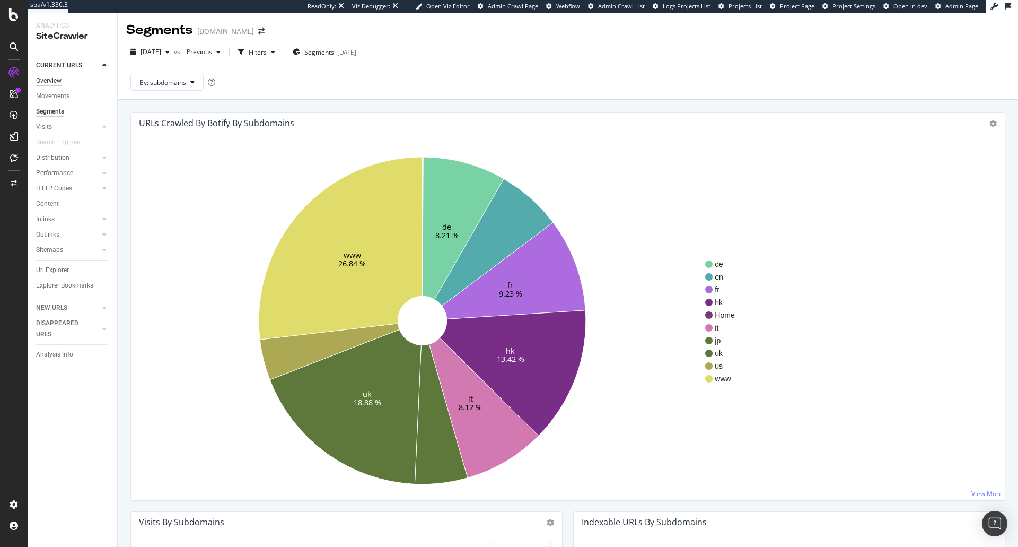
click at [57, 85] on div "Overview" at bounding box center [48, 80] width 25 height 11
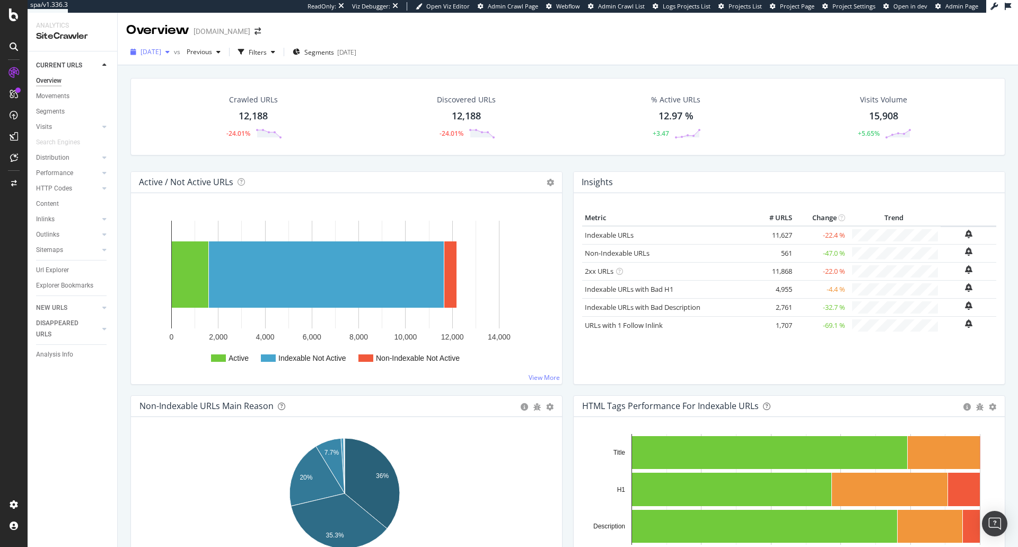
click at [161, 56] on span "[DATE]" at bounding box center [150, 51] width 21 height 9
click at [547, 64] on div "2025 Aug. 14th vs Previous Filters Segments 2025-07-01" at bounding box center [568, 53] width 900 height 21
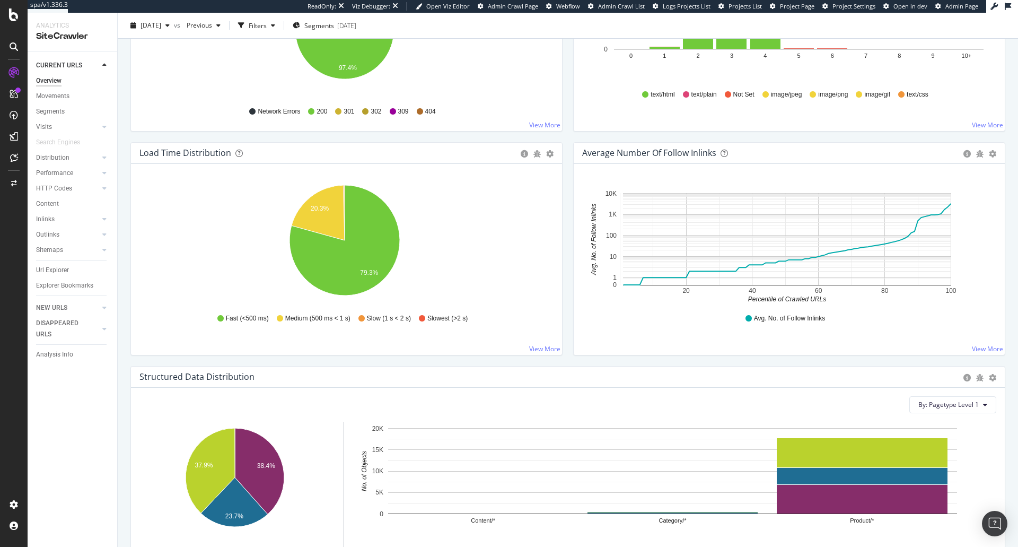
scroll to position [707, 0]
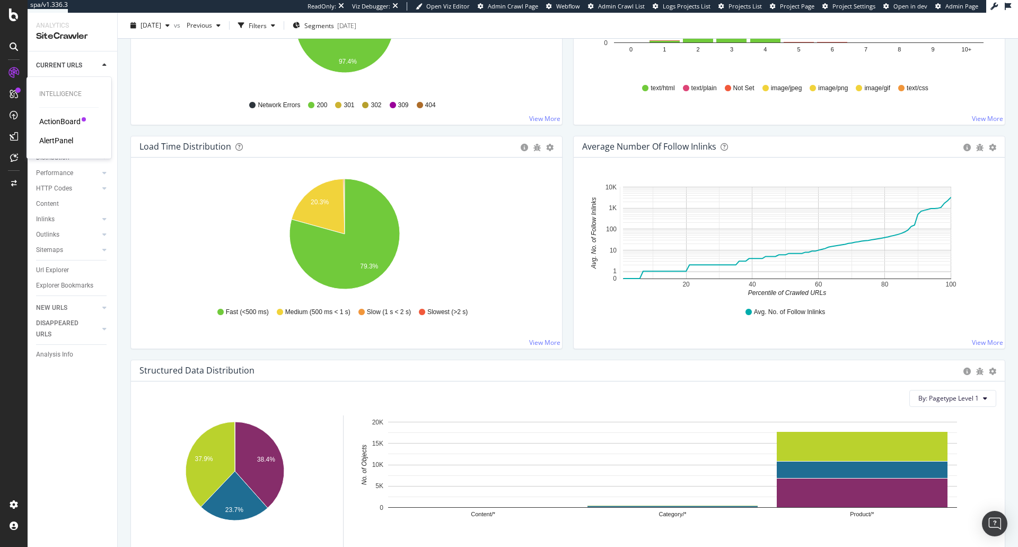
click at [64, 118] on div "ActionBoard" at bounding box center [59, 121] width 41 height 11
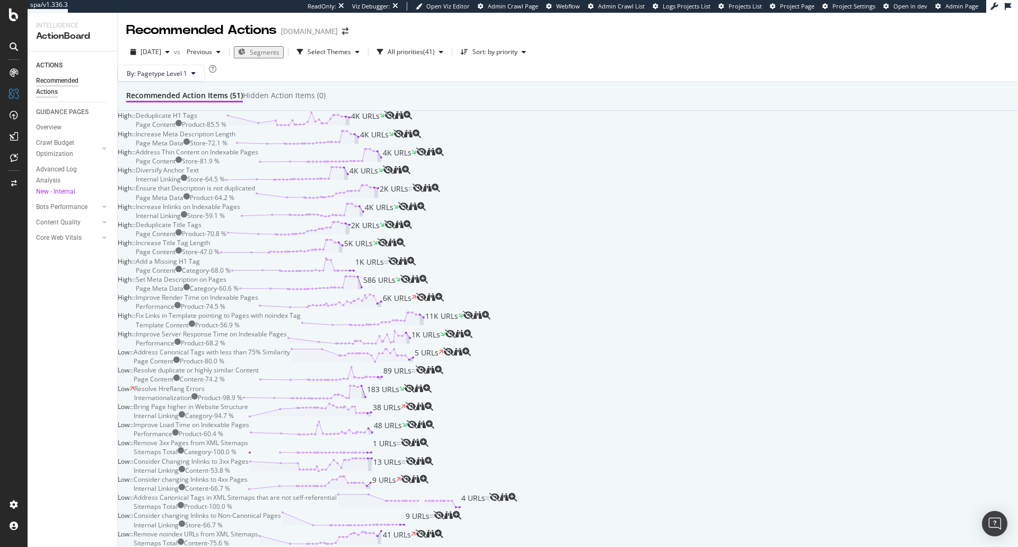
scroll to position [424, 0]
click at [463, 311] on div "Fix Links in Template pointing to Pages with noindex Tag Template Content Produ…" at bounding box center [299, 320] width 327 height 18
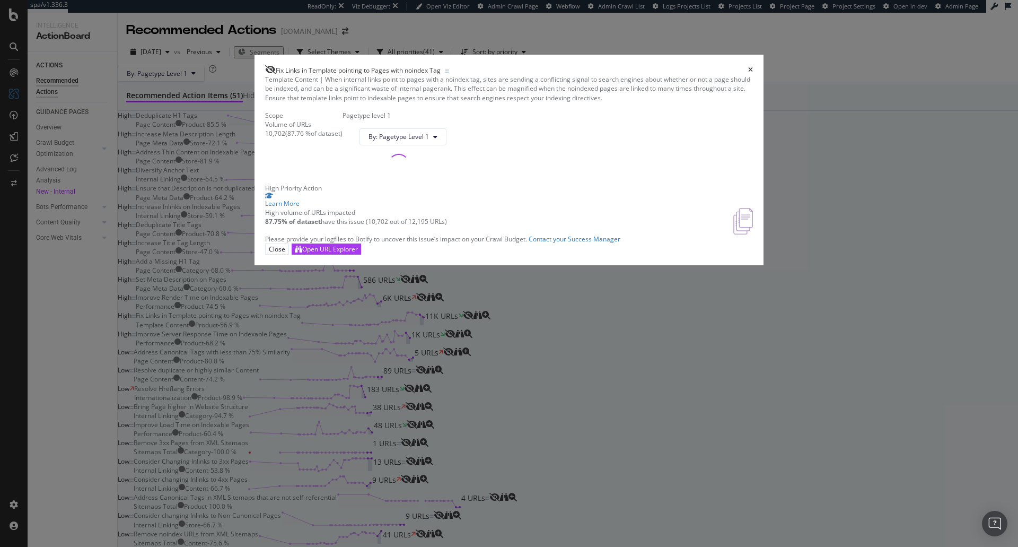
click at [342, 183] on div "Scope Volume of URLs 10,702 ( 87.76 % of dataset )" at bounding box center [303, 147] width 77 height 73
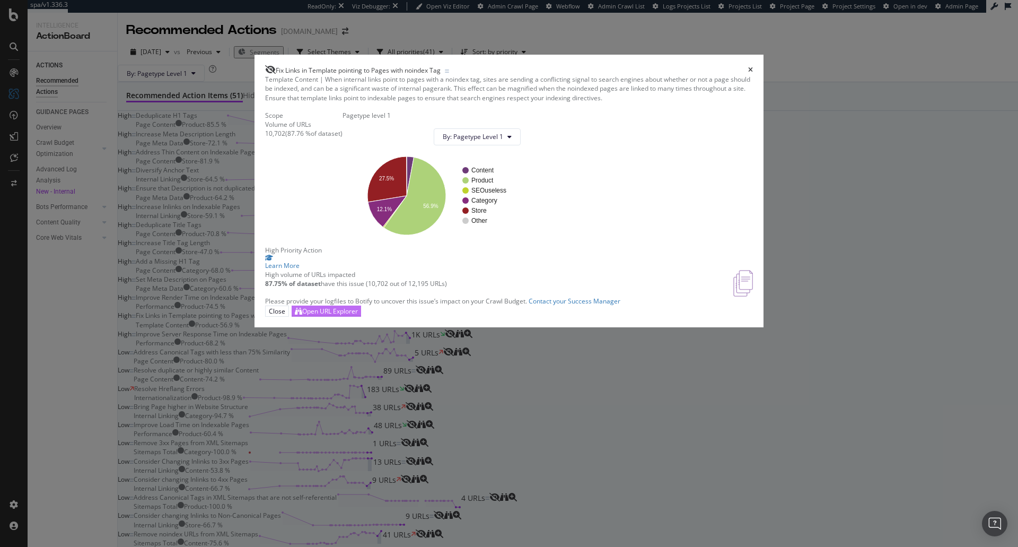
click at [358, 315] on div "Open URL Explorer" at bounding box center [330, 310] width 56 height 9
click at [708, 75] on div "Fix Links in Template pointing to Pages with noindex Tag" at bounding box center [509, 70] width 488 height 10
click at [748, 73] on icon "times" at bounding box center [750, 70] width 5 height 6
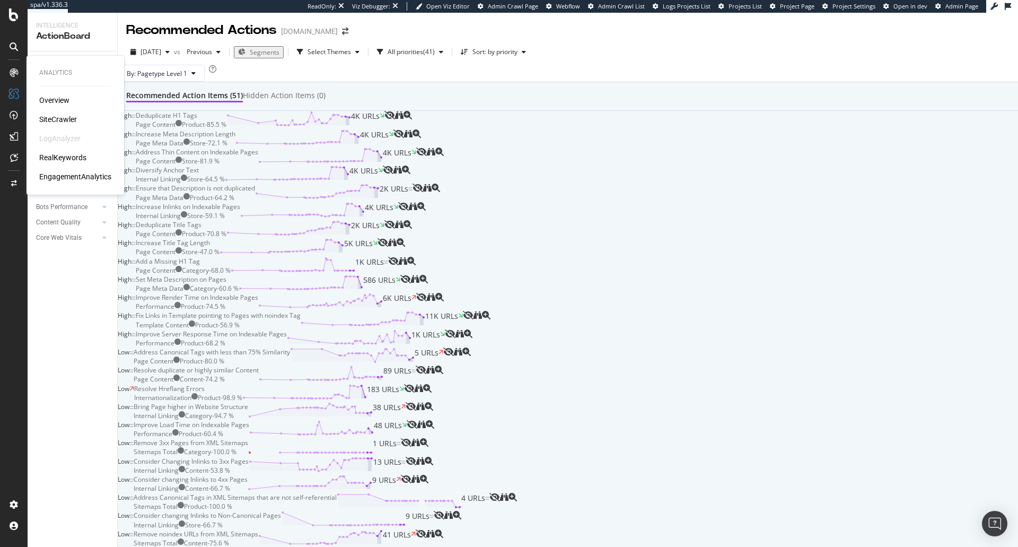
click at [48, 122] on div "SiteCrawler" at bounding box center [58, 119] width 38 height 11
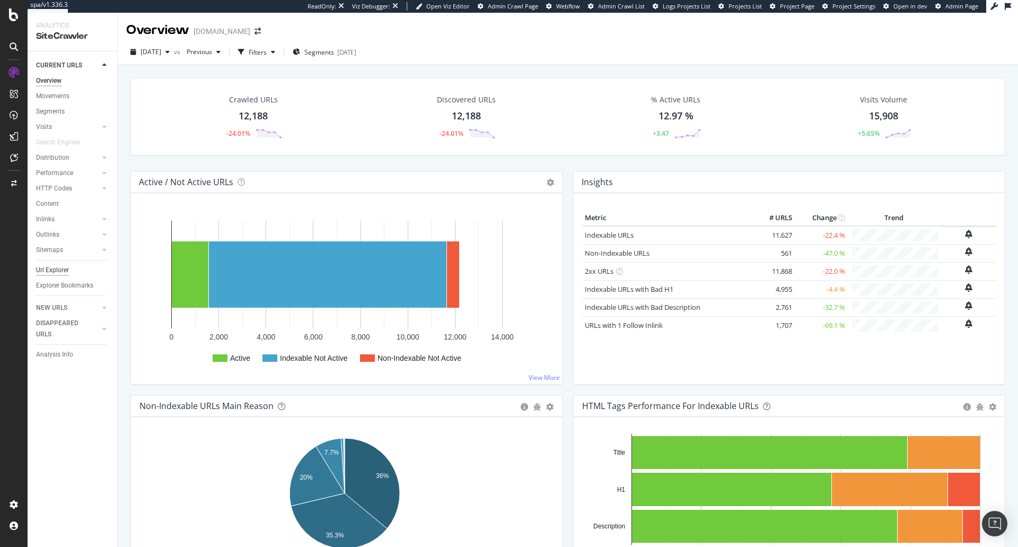
click at [60, 269] on div "Url Explorer" at bounding box center [52, 270] width 33 height 11
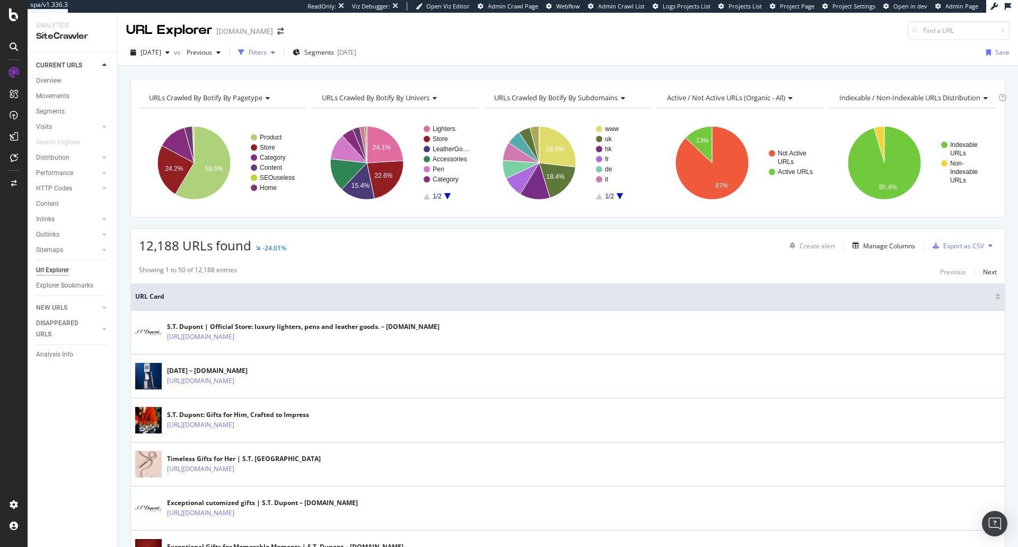
click at [267, 52] on div "Filters" at bounding box center [258, 52] width 18 height 9
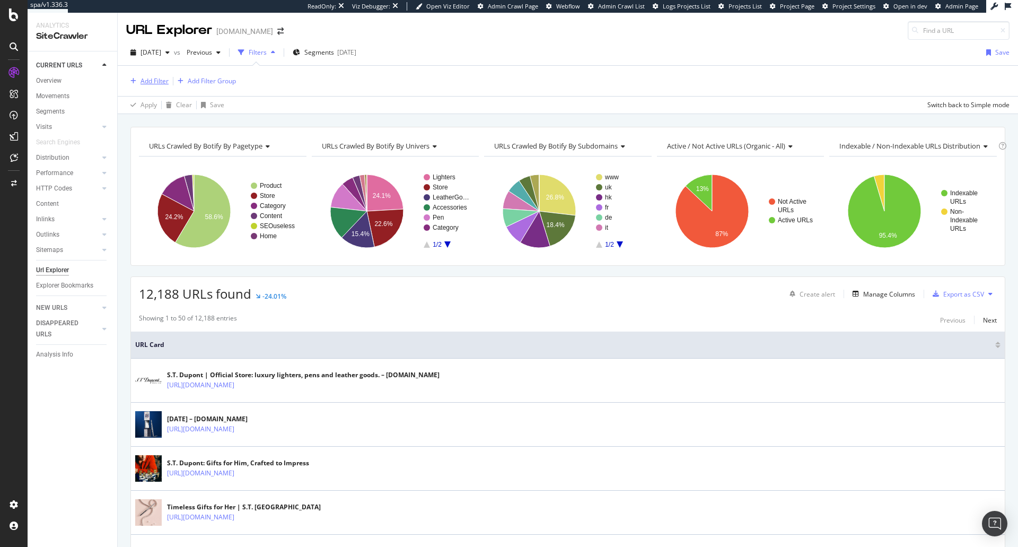
click at [159, 84] on div "Add Filter" at bounding box center [154, 80] width 28 height 9
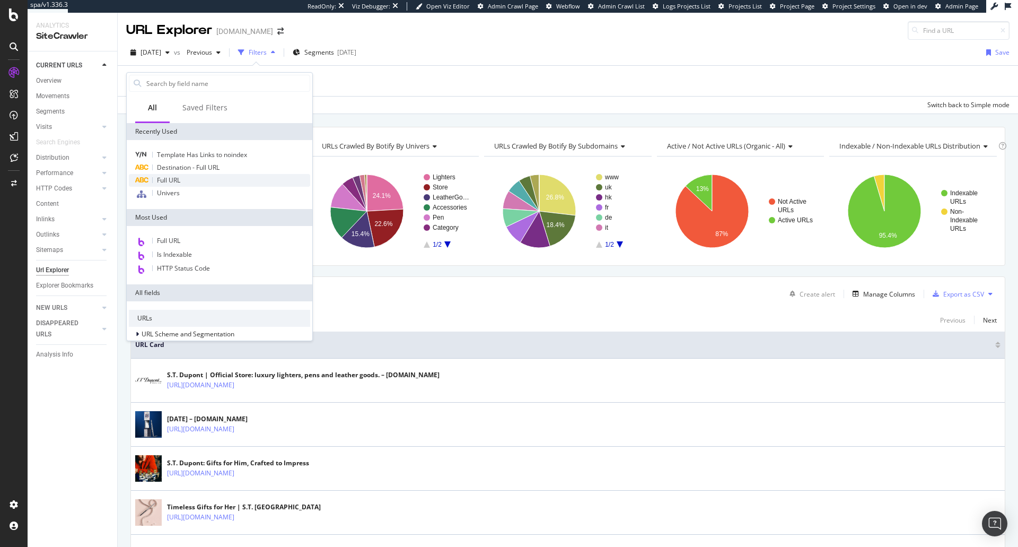
click at [175, 181] on span "Full URL" at bounding box center [168, 179] width 23 height 9
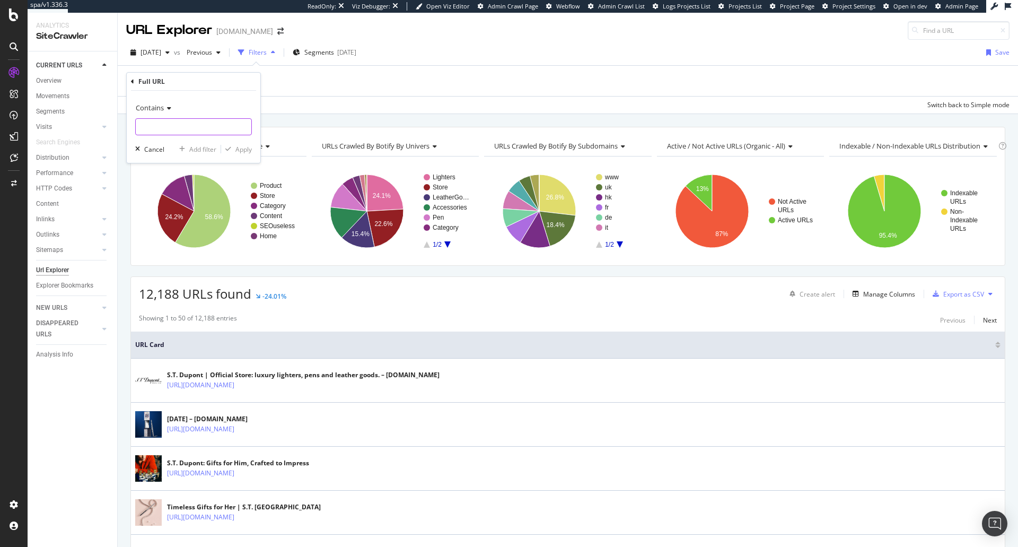
click at [171, 127] on input "text" at bounding box center [194, 126] width 116 height 17
paste input "/legal-terms"
type input "/legal-terms"
click at [235, 150] on div "Apply" at bounding box center [243, 149] width 16 height 9
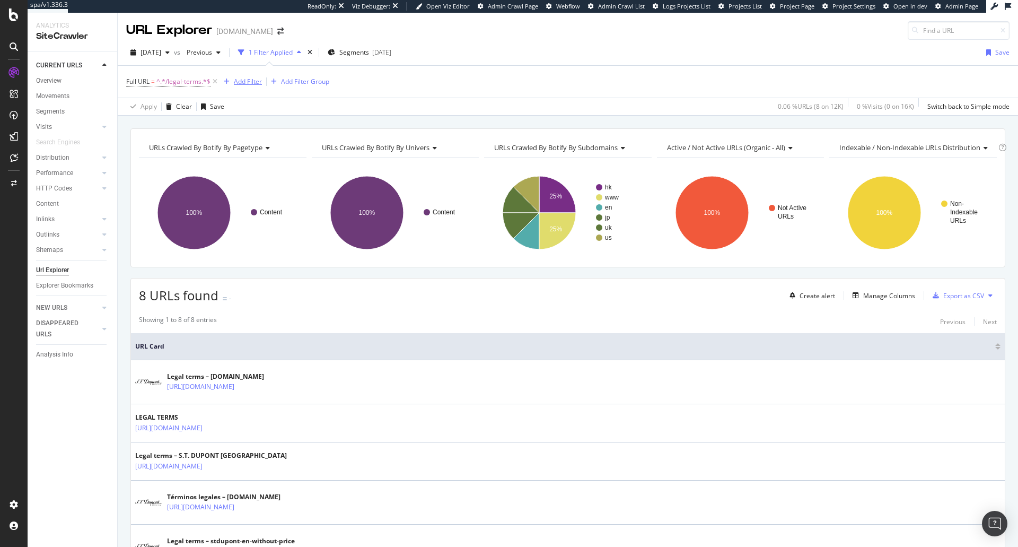
click at [250, 82] on div "Add Filter" at bounding box center [248, 81] width 28 height 9
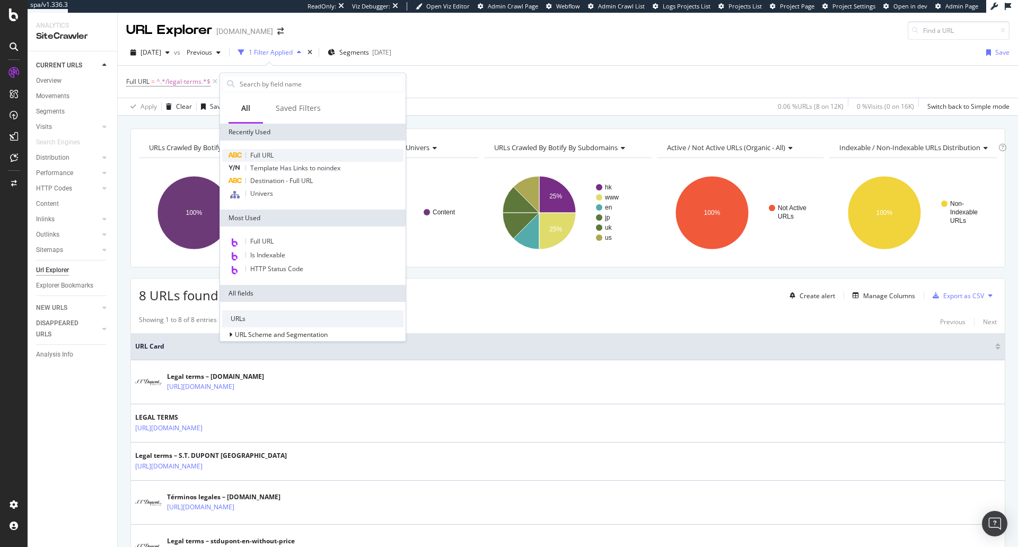
click at [316, 158] on div "Full URL" at bounding box center [312, 155] width 181 height 13
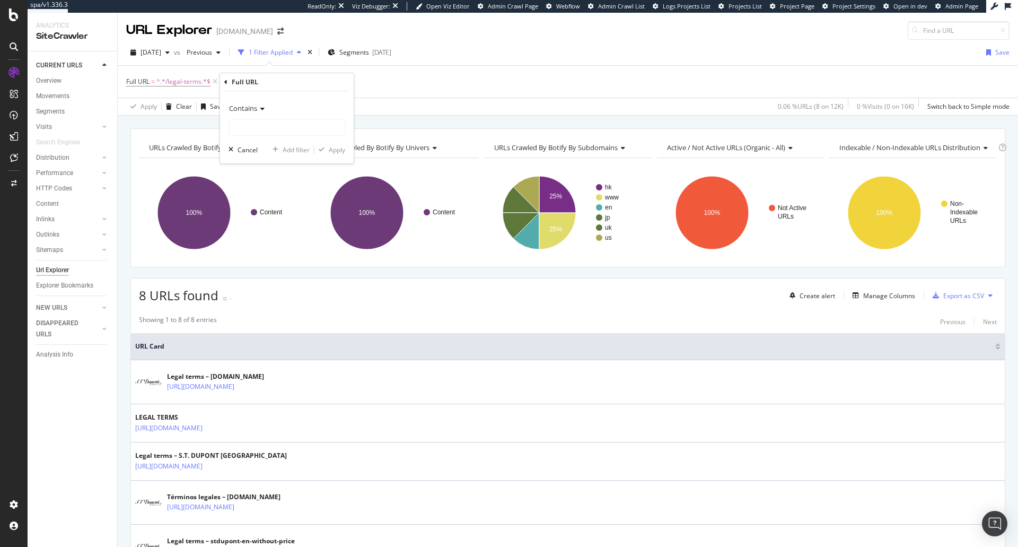
click at [266, 113] on div "Contains" at bounding box center [286, 108] width 117 height 17
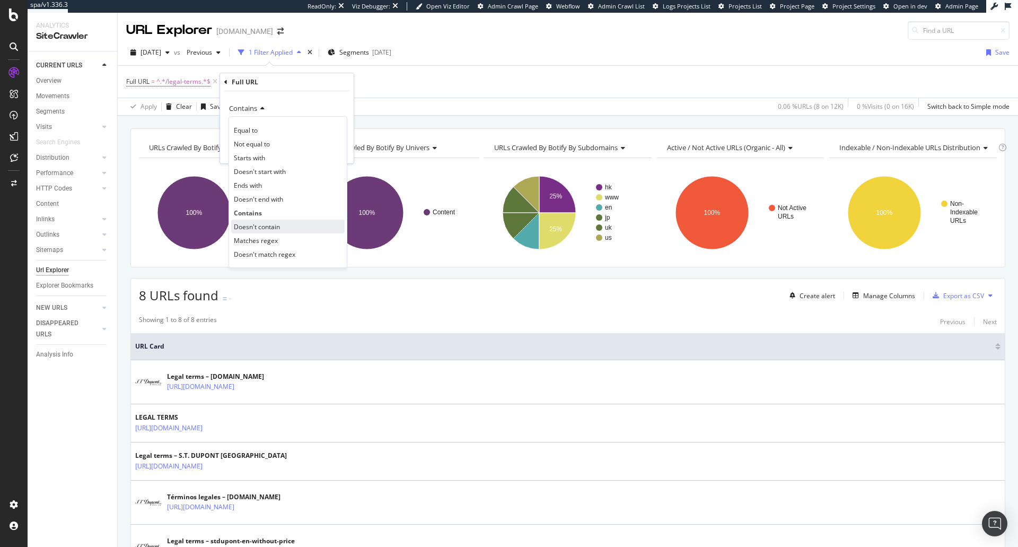
click at [276, 225] on span "Doesn't contain" at bounding box center [257, 226] width 46 height 9
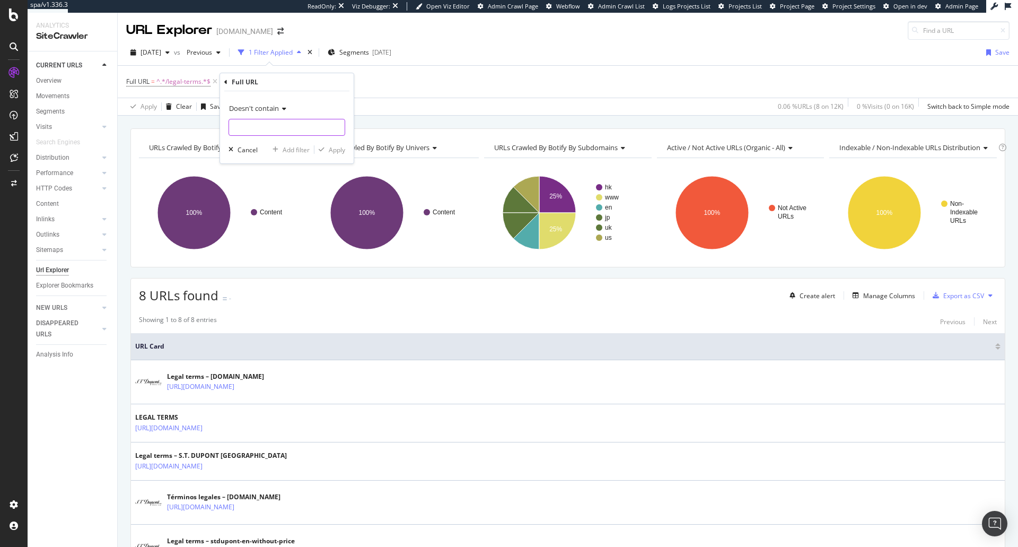
click at [296, 131] on input "text" at bounding box center [287, 127] width 116 height 17
paste input "/privacy-and-cookies-policy"
type input "/privacy-and-cookies-policy"
click at [340, 156] on div "Doesn't contain /privacy-and-cookies-policy Cancel Add filter Apply" at bounding box center [287, 127] width 134 height 72
click at [339, 155] on button "Apply" at bounding box center [329, 149] width 31 height 11
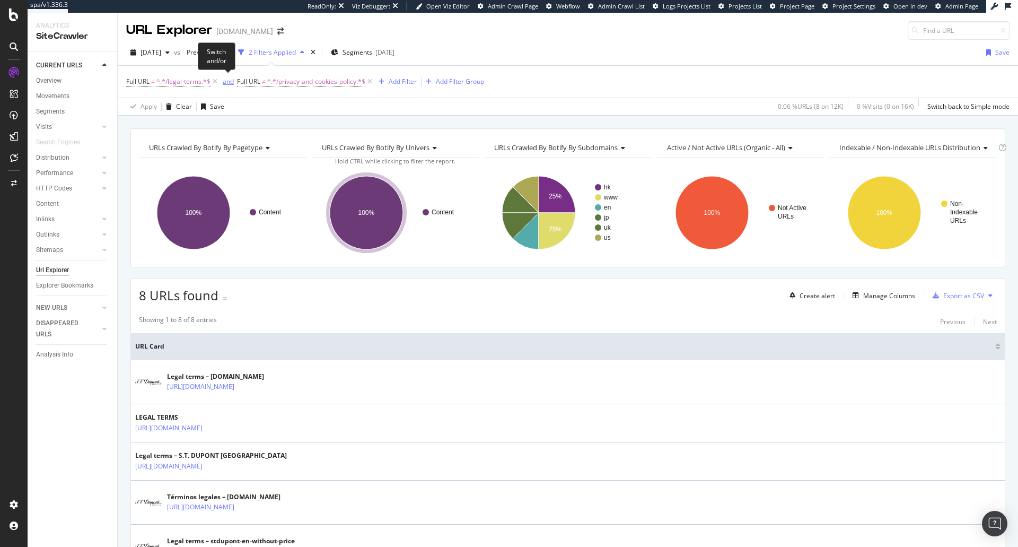
click at [228, 83] on div "and" at bounding box center [228, 81] width 11 height 9
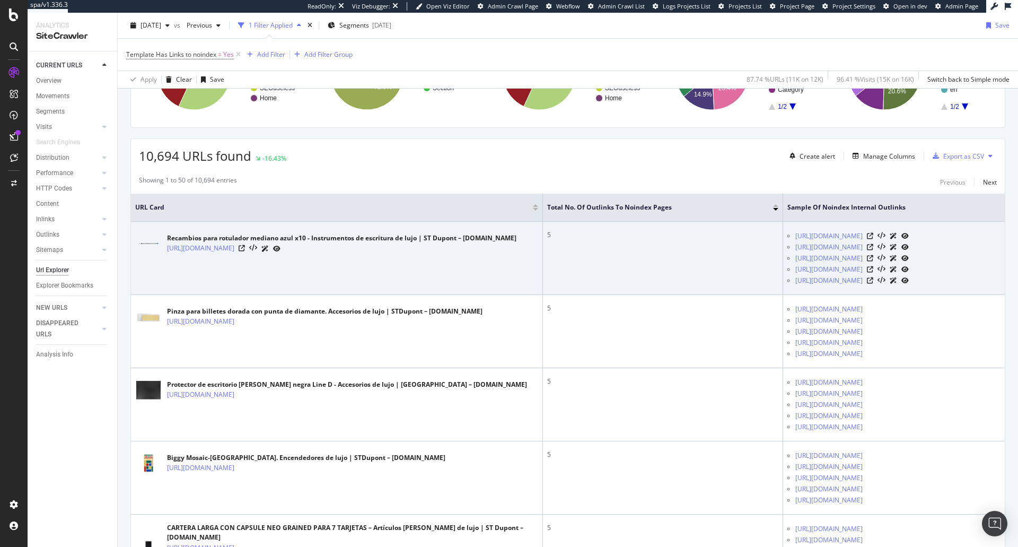
scroll to position [142, 0]
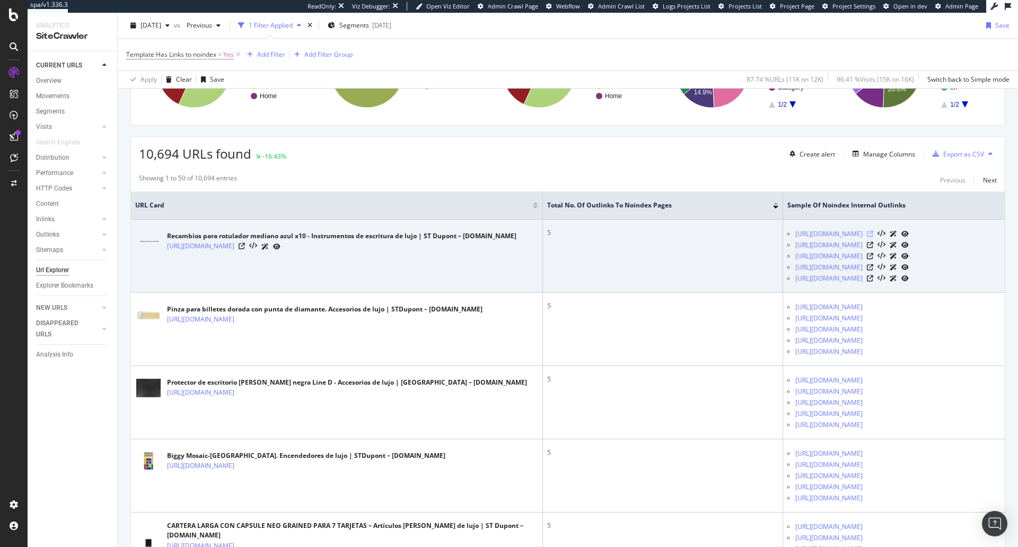
click at [872, 234] on icon at bounding box center [870, 234] width 6 height 6
click at [867, 280] on icon at bounding box center [870, 278] width 6 height 6
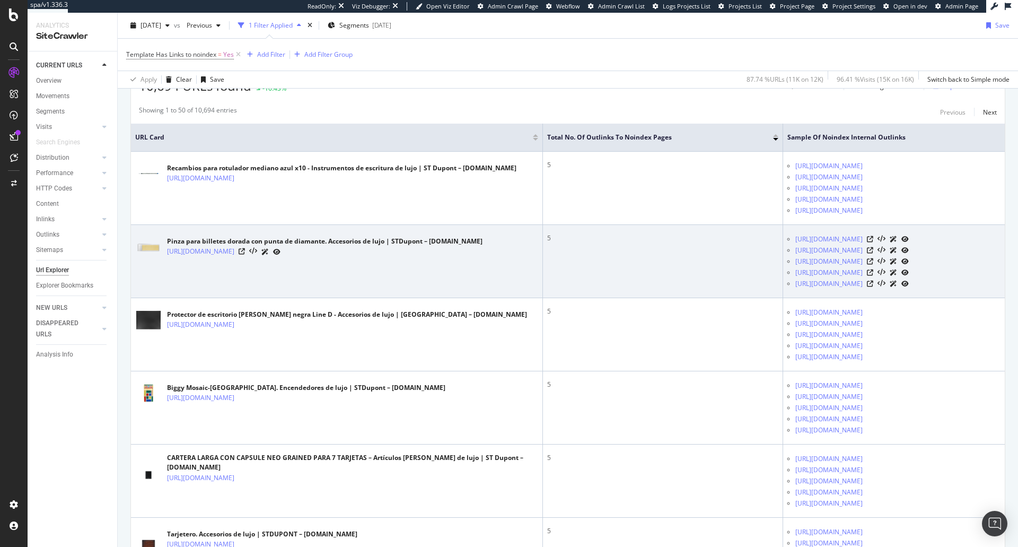
scroll to position [424, 0]
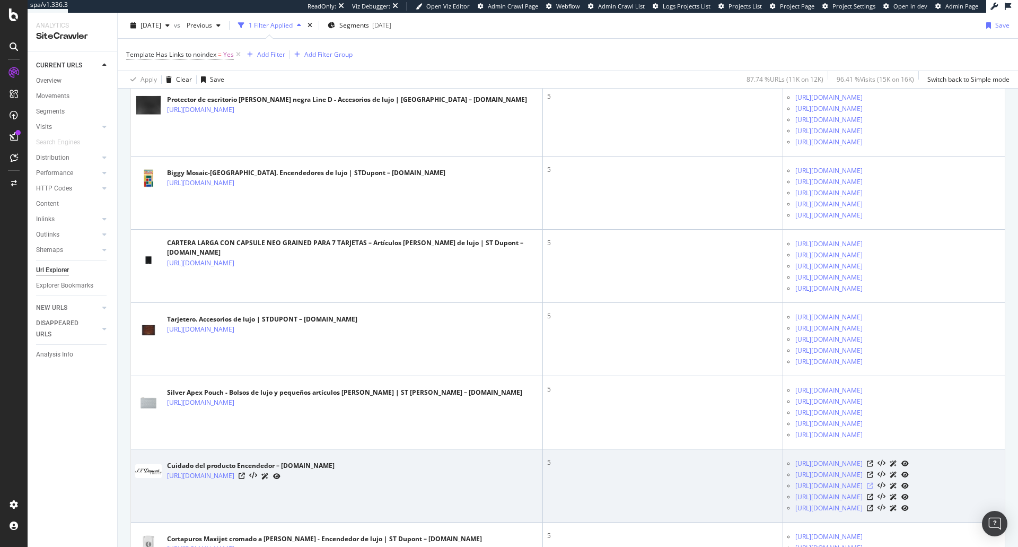
click at [867, 485] on icon at bounding box center [870, 485] width 6 height 6
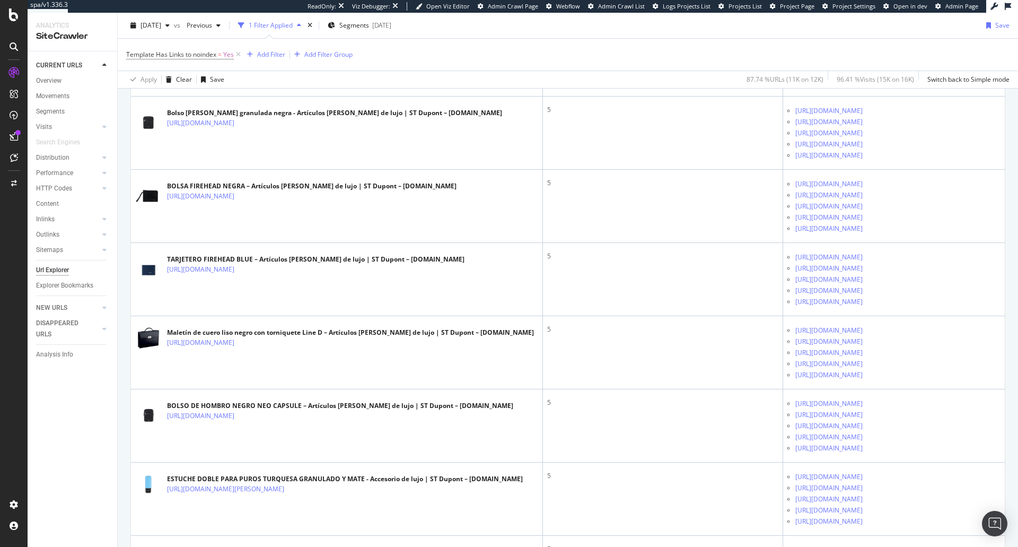
scroll to position [3533, 0]
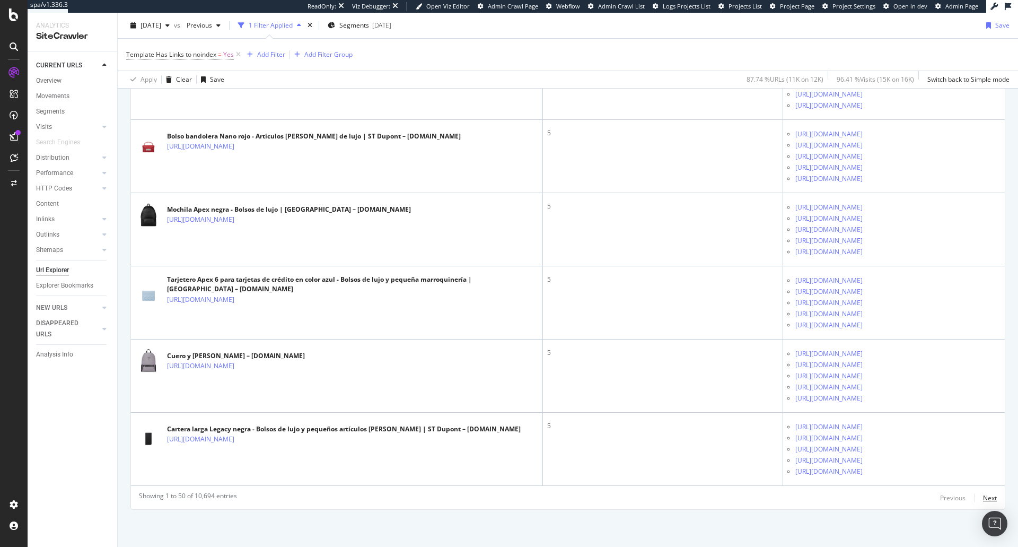
click at [983, 497] on div "Next" at bounding box center [990, 497] width 14 height 9
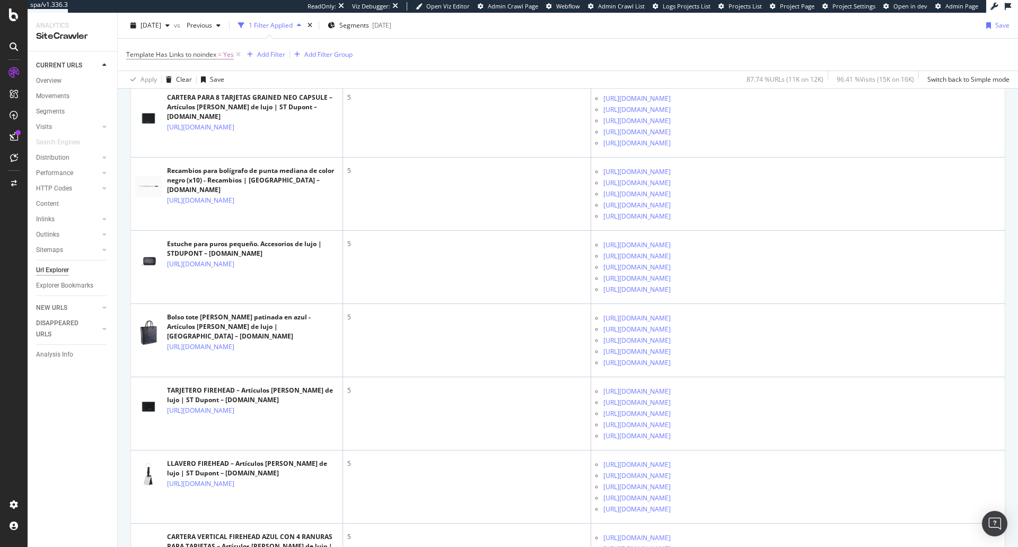
scroll to position [3567, 0]
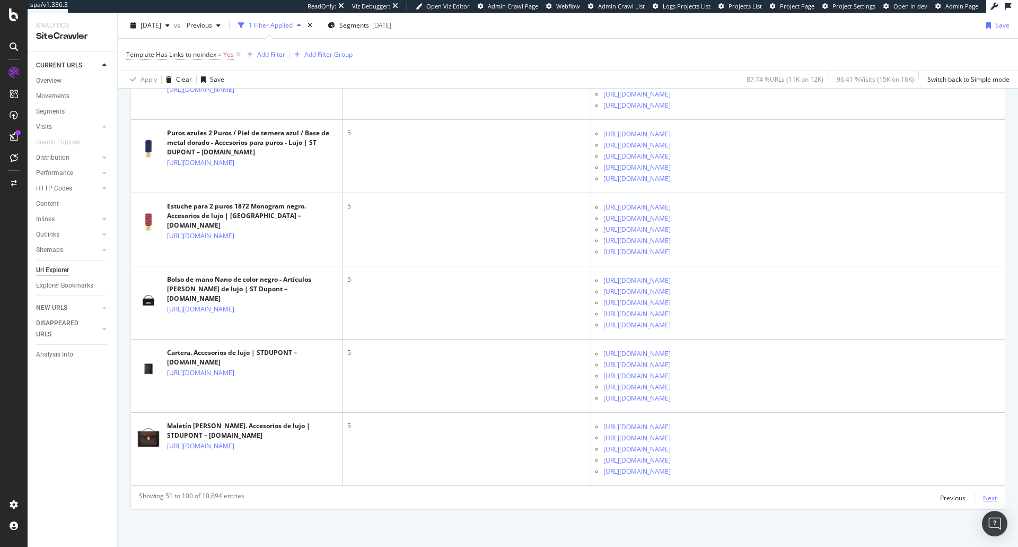
click at [983, 493] on div "Next" at bounding box center [990, 497] width 14 height 9
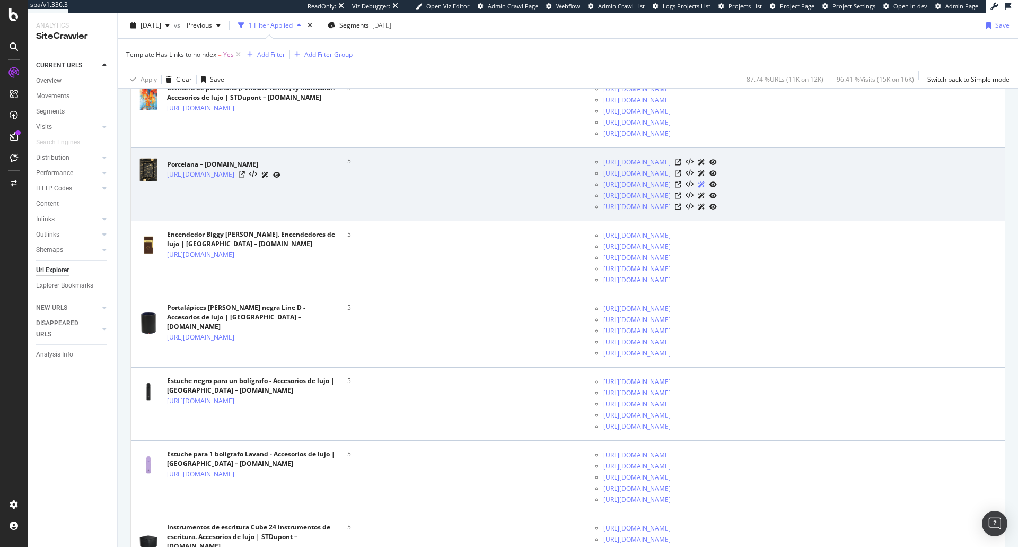
scroll to position [3533, 0]
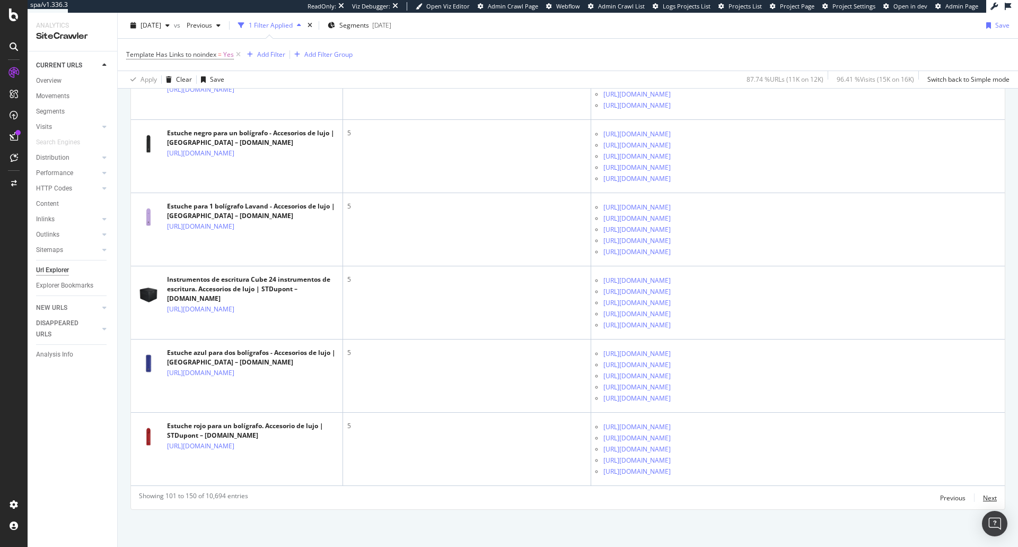
drag, startPoint x: 988, startPoint y: 497, endPoint x: 934, endPoint y: 505, distance: 54.7
click at [988, 497] on div "Next" at bounding box center [990, 497] width 14 height 9
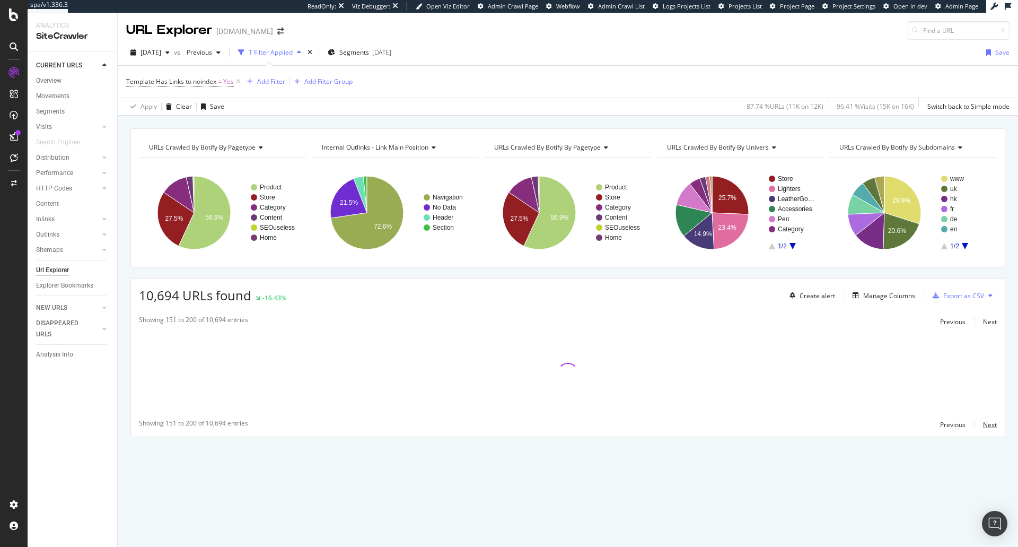
scroll to position [0, 0]
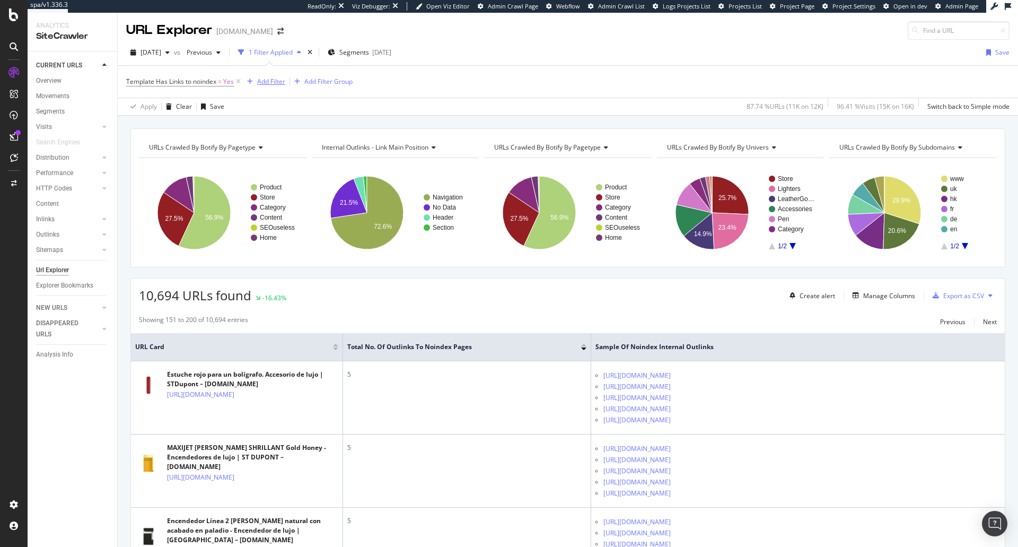
click at [263, 80] on div "Add Filter" at bounding box center [271, 81] width 28 height 9
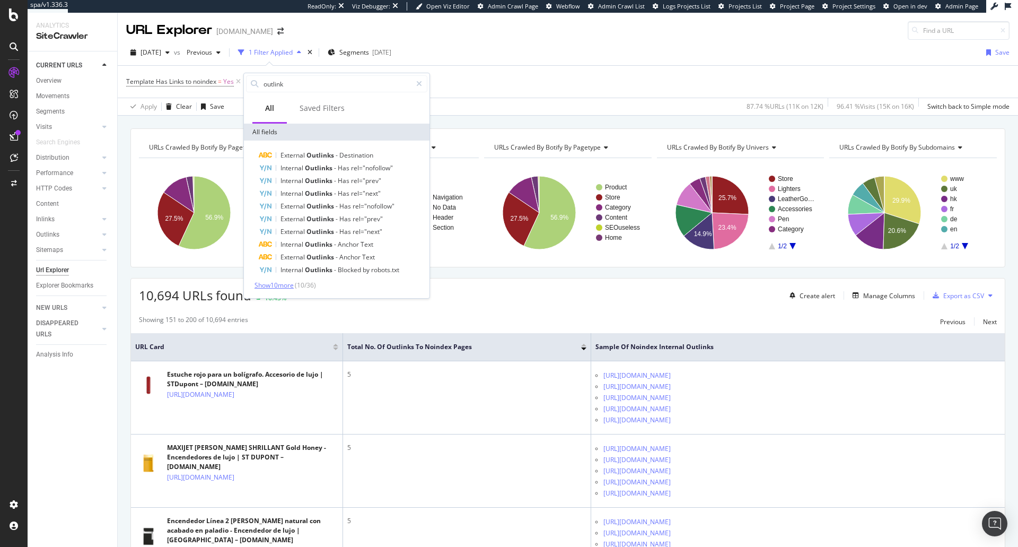
type input "outlink"
click at [272, 285] on span "Show 10 more" at bounding box center [273, 284] width 39 height 9
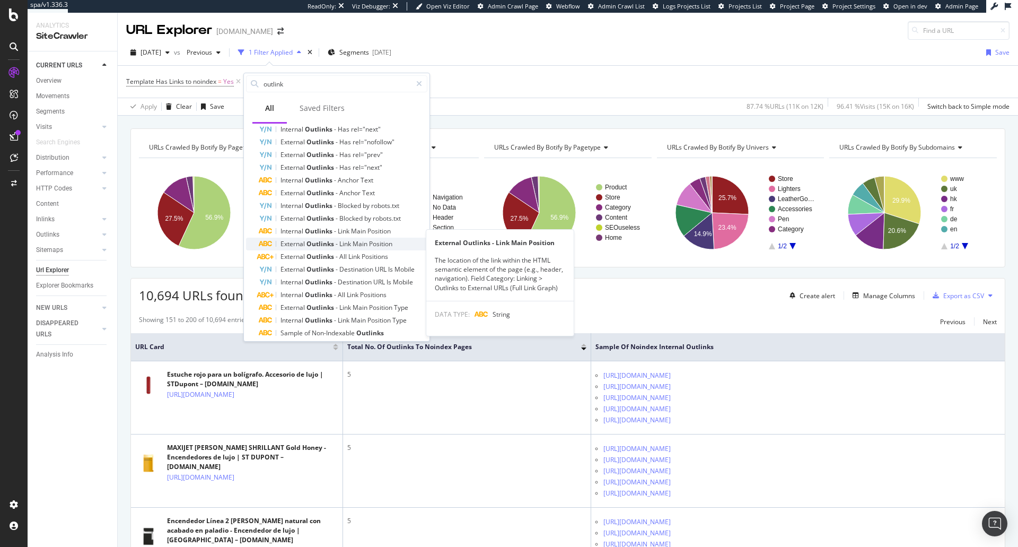
scroll to position [84, 0]
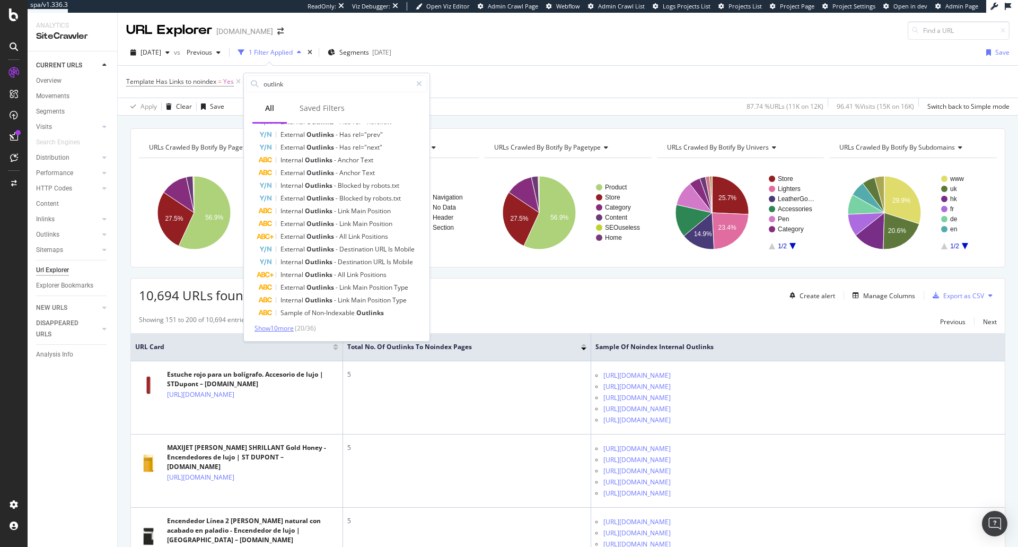
click at [285, 327] on span "Show 10 more" at bounding box center [273, 327] width 39 height 9
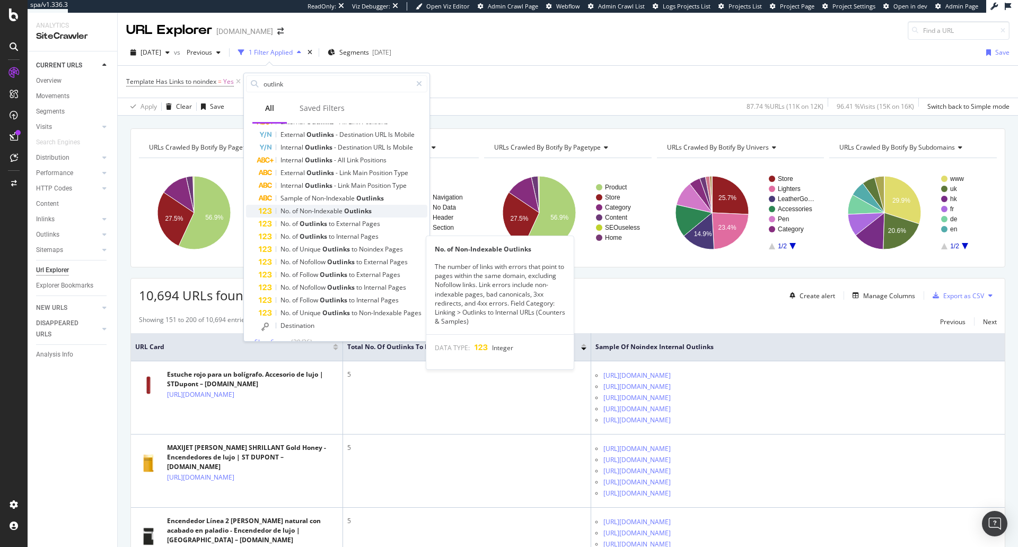
scroll to position [213, 0]
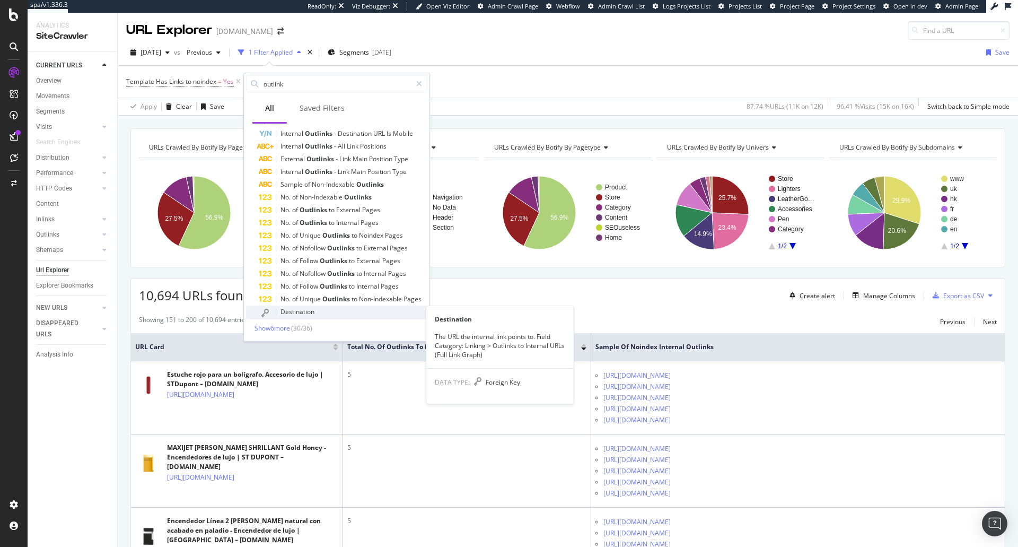
click at [351, 313] on div "Destination" at bounding box center [343, 312] width 169 height 14
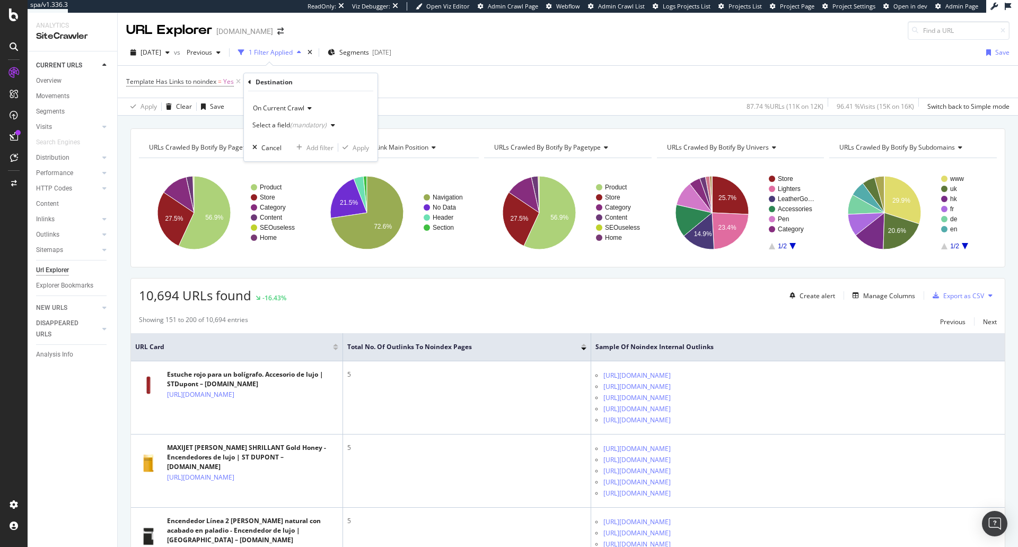
click at [281, 123] on div "Select a field (mandatory)" at bounding box center [289, 125] width 74 height 6
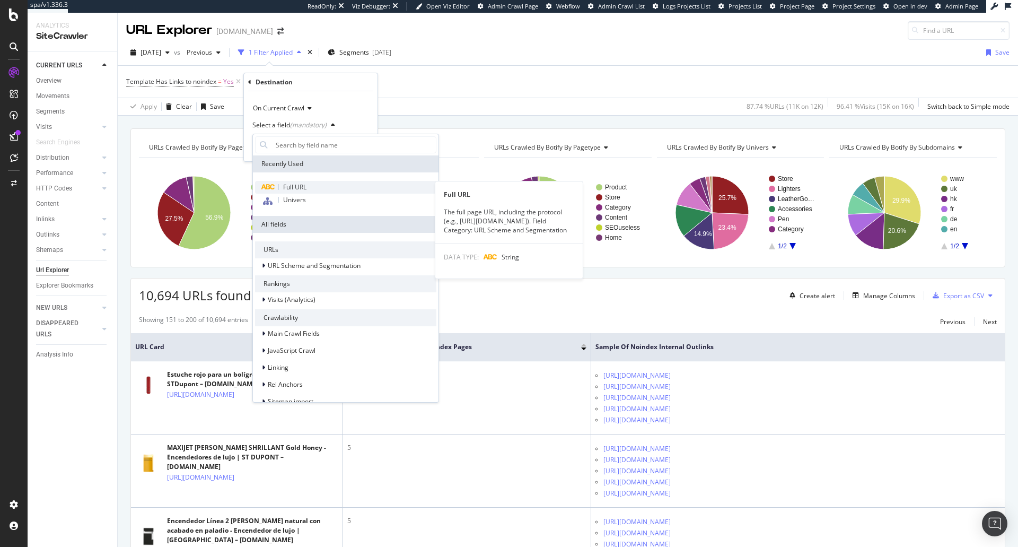
click at [287, 189] on span "Full URL" at bounding box center [294, 186] width 23 height 9
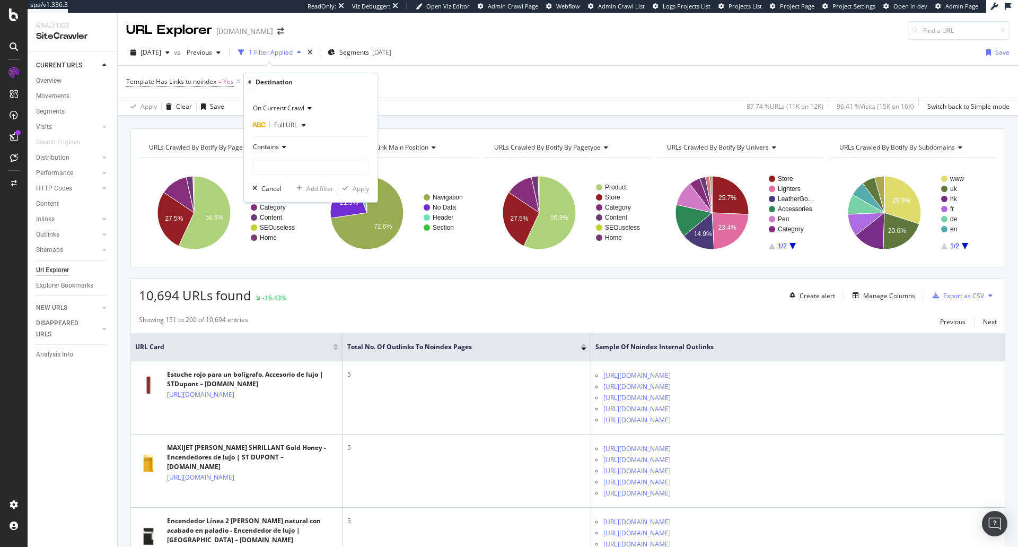
click at [279, 148] on icon at bounding box center [282, 147] width 7 height 6
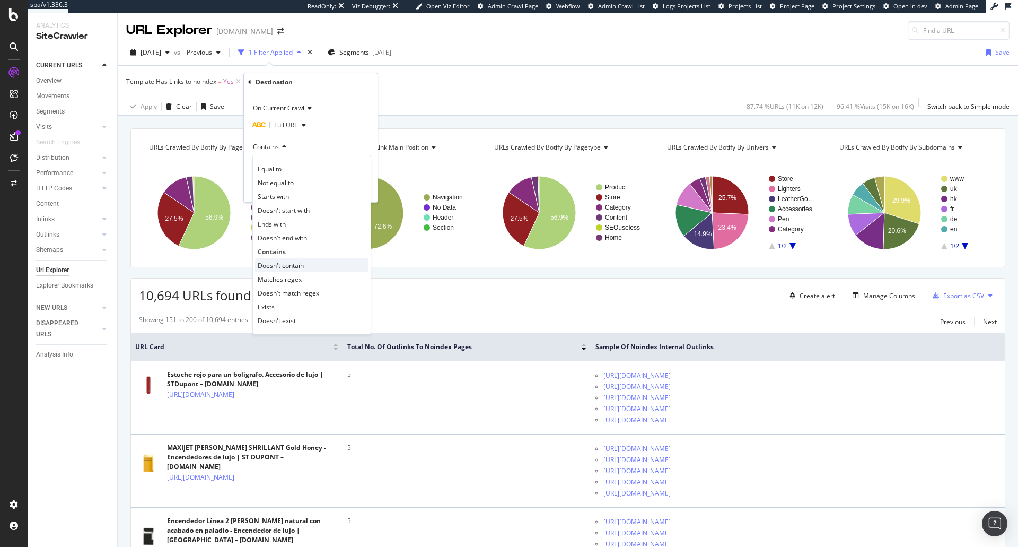
click at [293, 268] on span "Doesn't contain" at bounding box center [281, 265] width 46 height 9
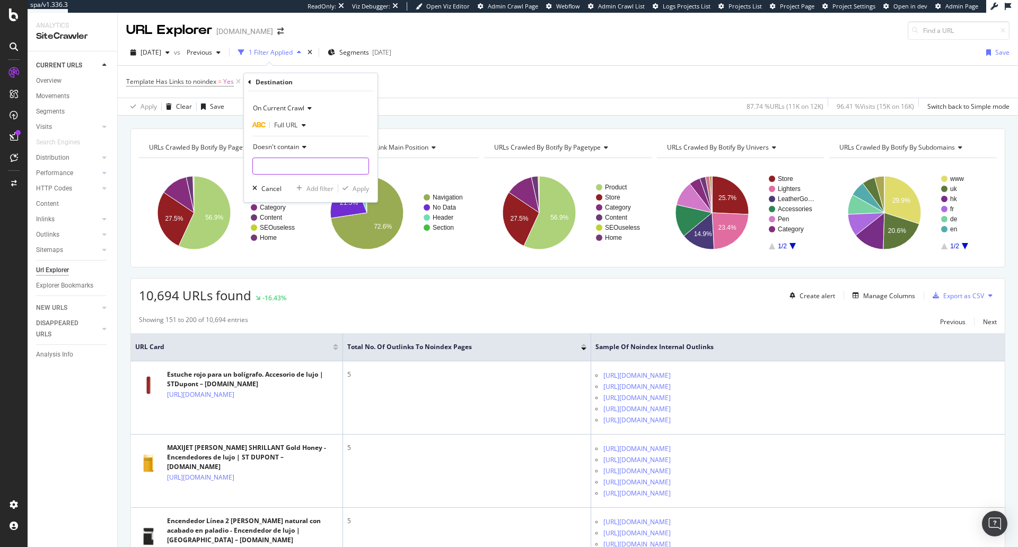
click at [297, 165] on input "text" at bounding box center [311, 165] width 116 height 17
type input "privacy"
click at [363, 192] on div "Apply" at bounding box center [361, 188] width 16 height 9
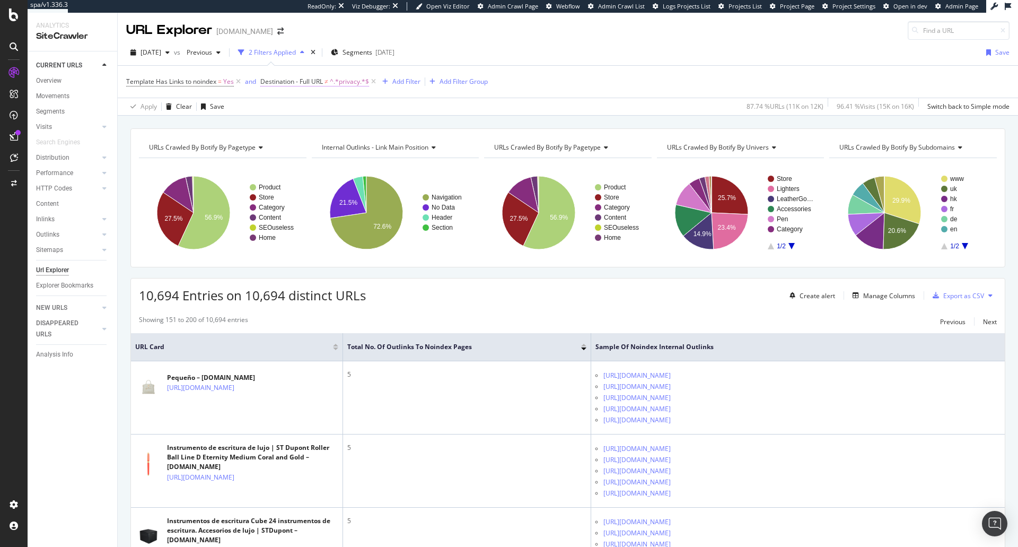
click at [289, 84] on span "Destination - Full URL" at bounding box center [291, 81] width 63 height 9
click at [613, 91] on div "Template Has Links to noindex = Yes and Destination - Full URL ≠ ^.*privacy.*$ …" at bounding box center [567, 82] width 883 height 32
click at [371, 82] on icon at bounding box center [373, 81] width 9 height 11
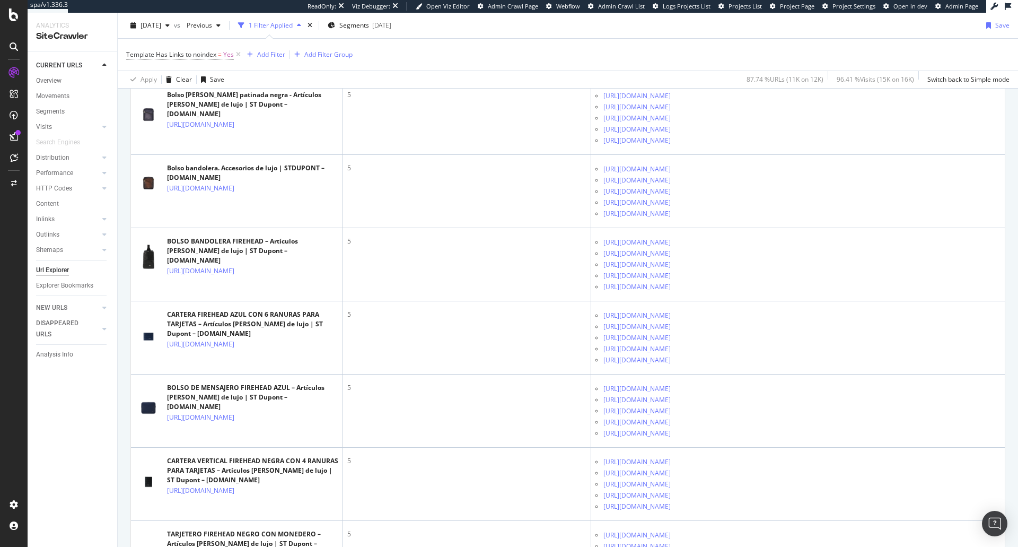
scroll to position [3576, 0]
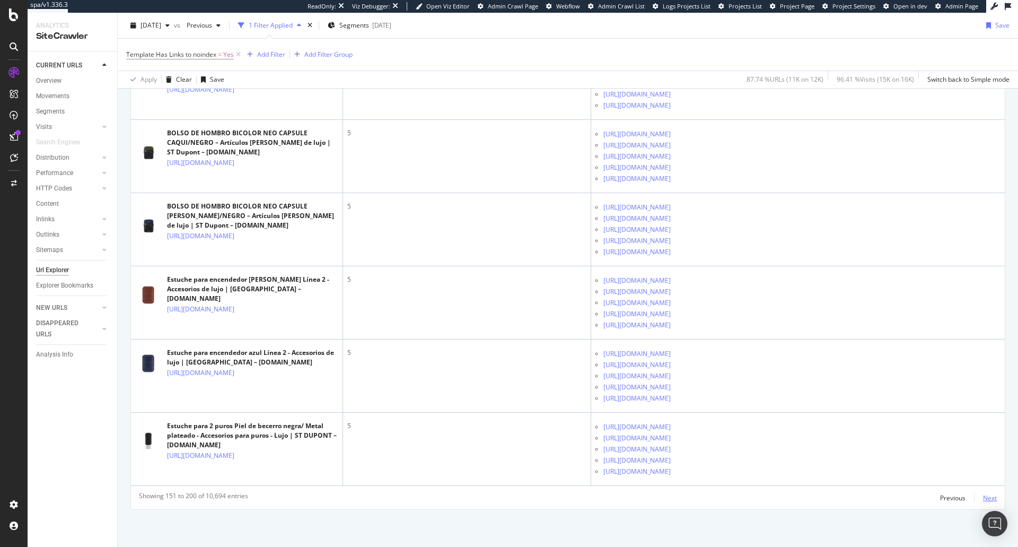
click at [983, 493] on div "Next" at bounding box center [990, 497] width 14 height 9
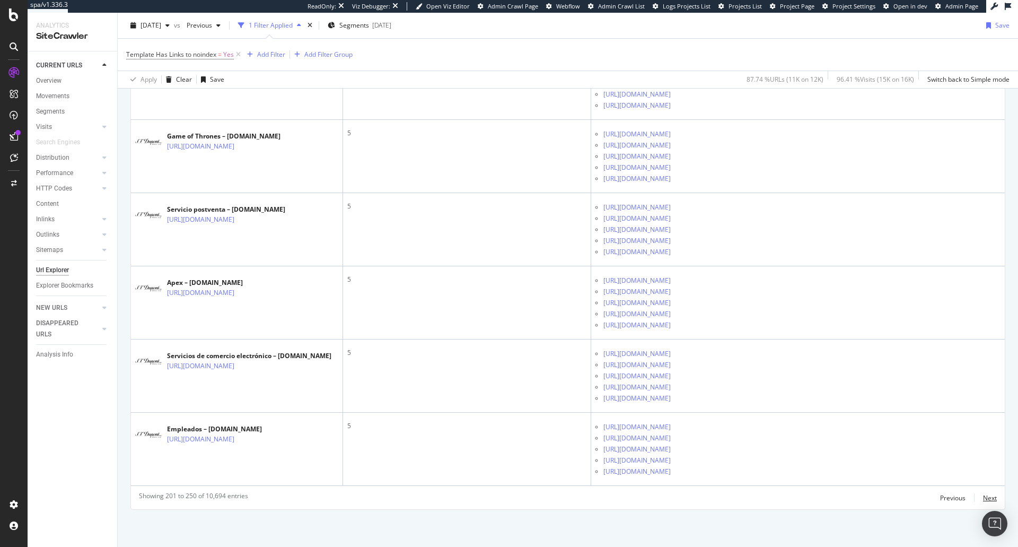
scroll to position [3552, 0]
click at [983, 496] on div "Next" at bounding box center [990, 497] width 14 height 9
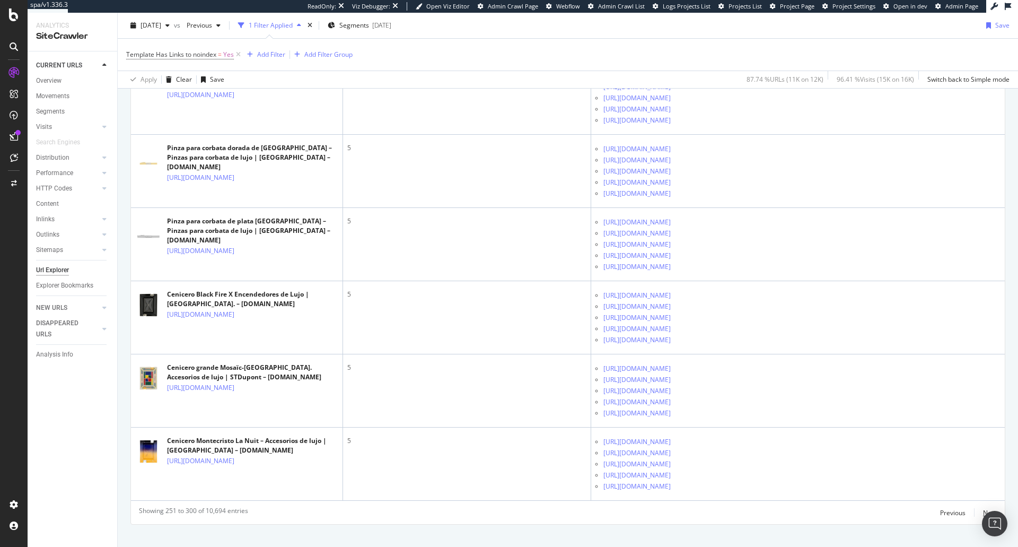
scroll to position [3533, 0]
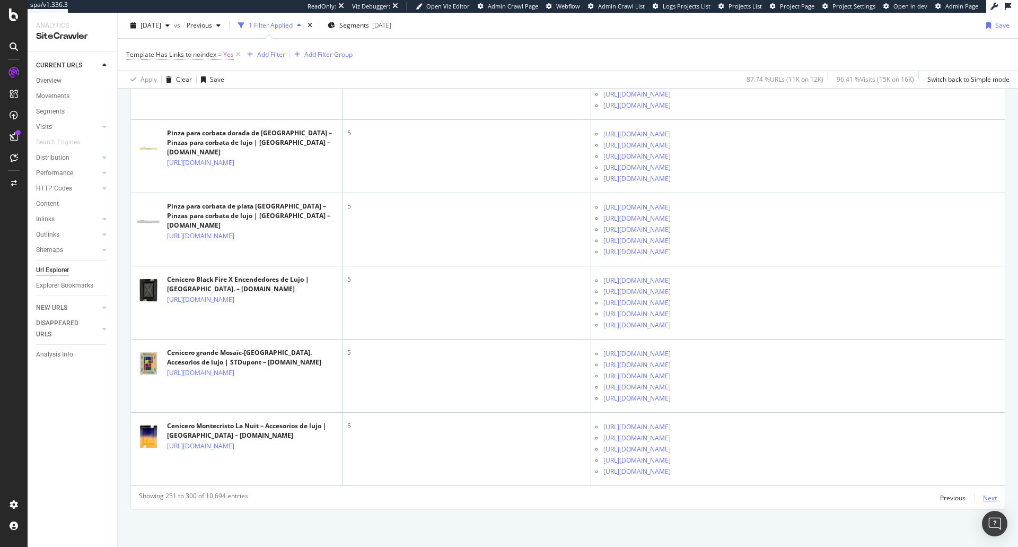
click at [988, 503] on div "Next" at bounding box center [990, 497] width 14 height 12
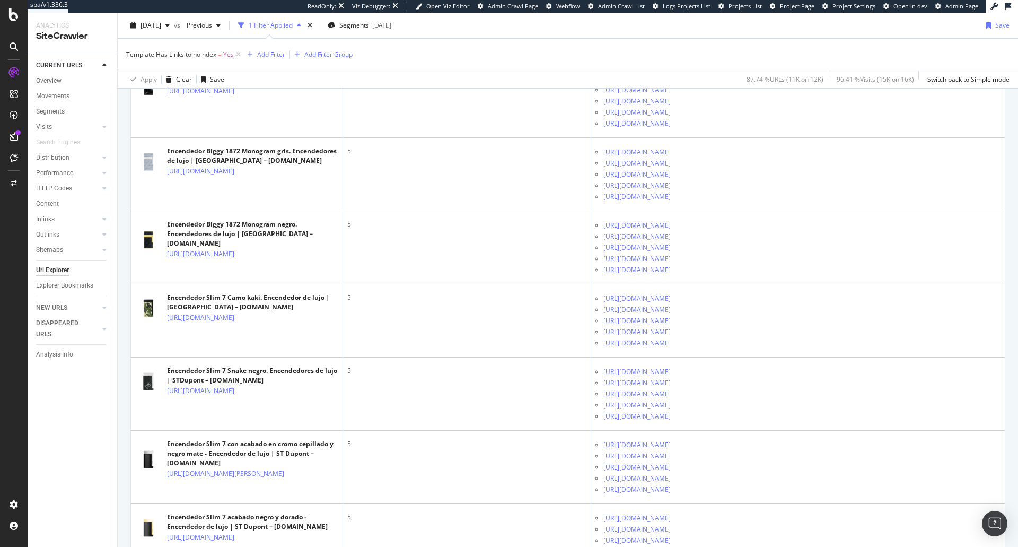
scroll to position [3552, 0]
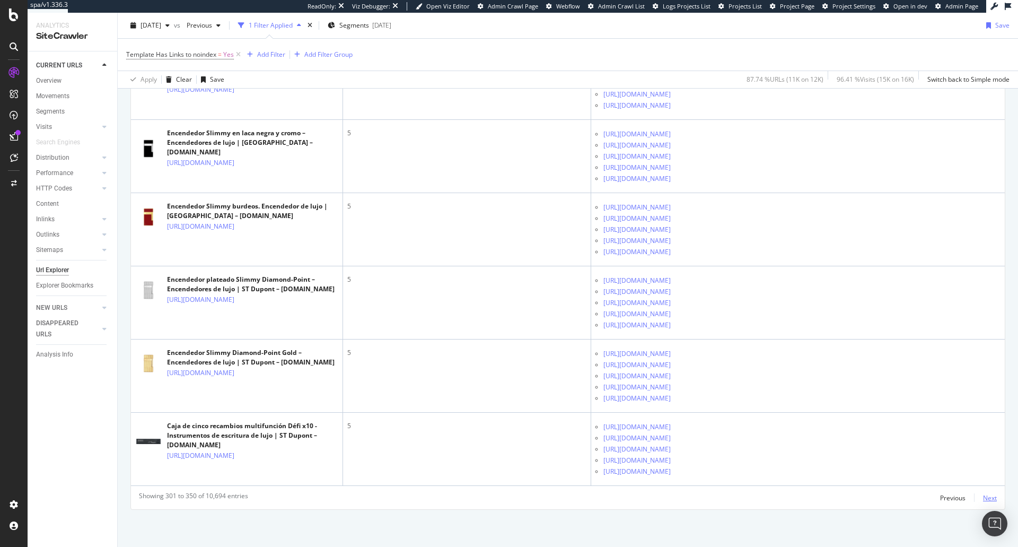
click at [983, 495] on div "Next" at bounding box center [990, 497] width 14 height 9
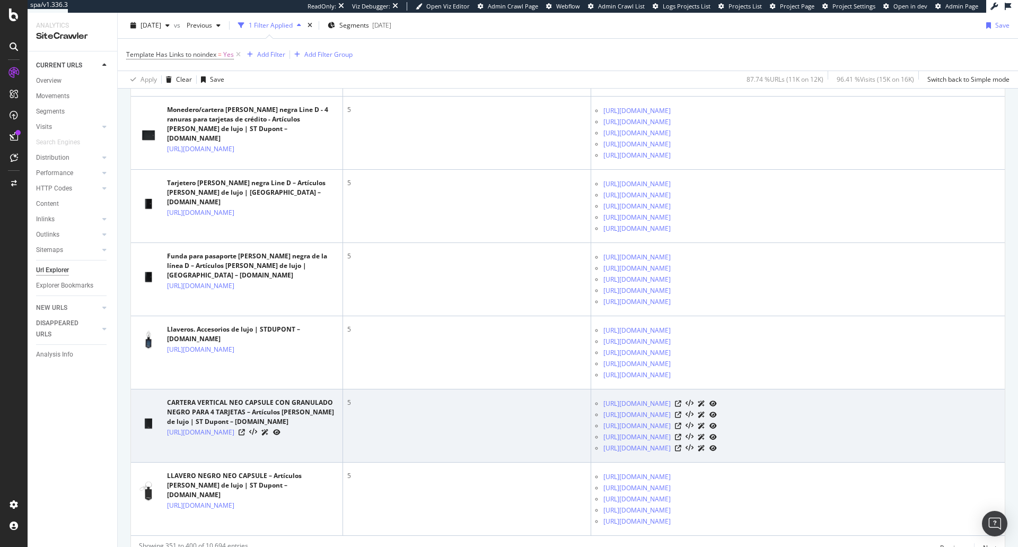
scroll to position [3567, 0]
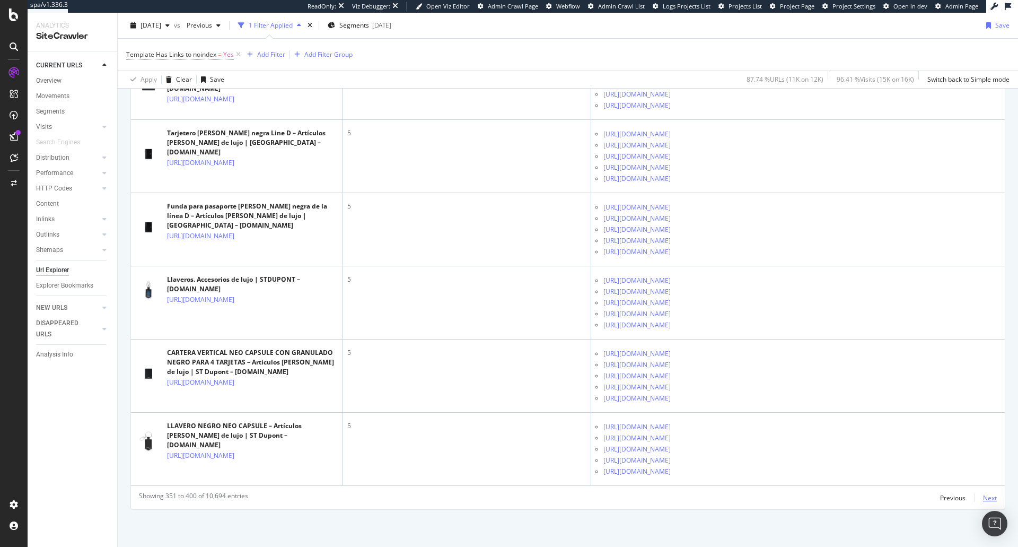
click at [983, 494] on div "Next" at bounding box center [990, 497] width 14 height 9
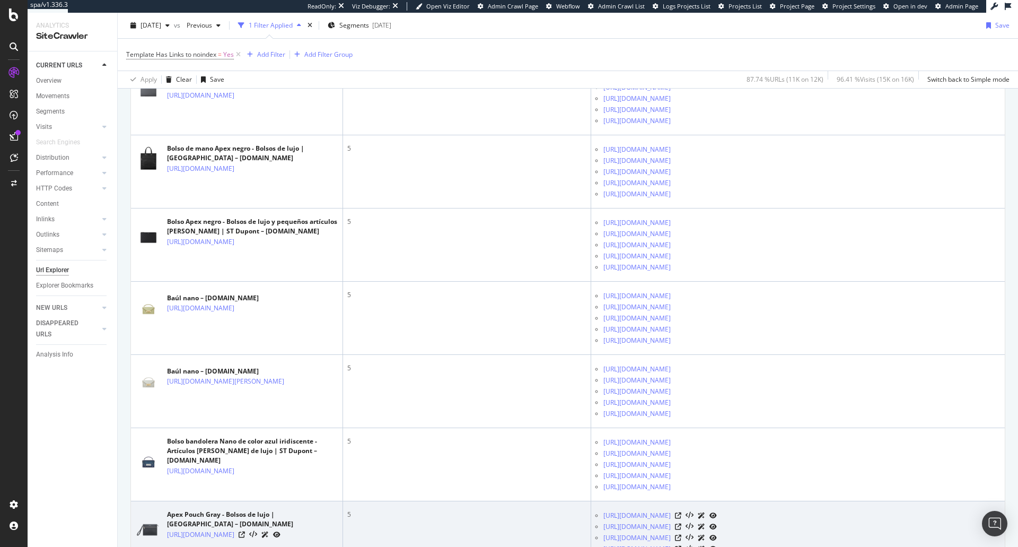
scroll to position [3600, 0]
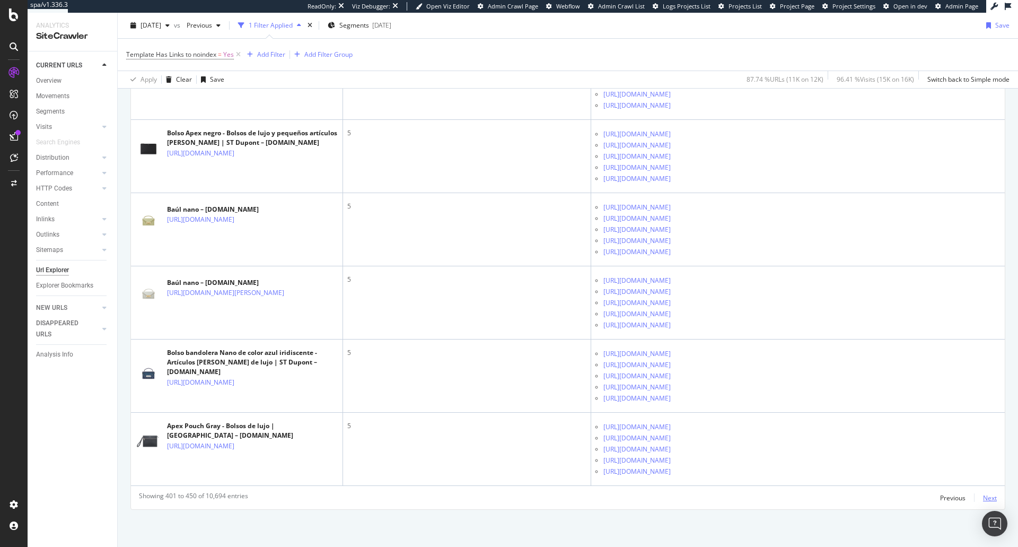
click at [987, 498] on div "Next" at bounding box center [990, 497] width 14 height 9
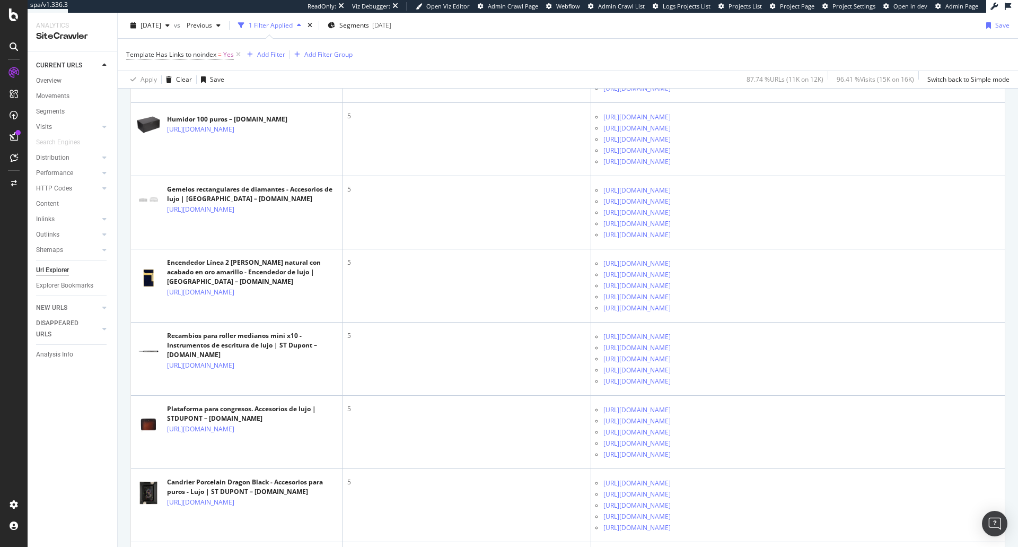
scroll to position [3532, 0]
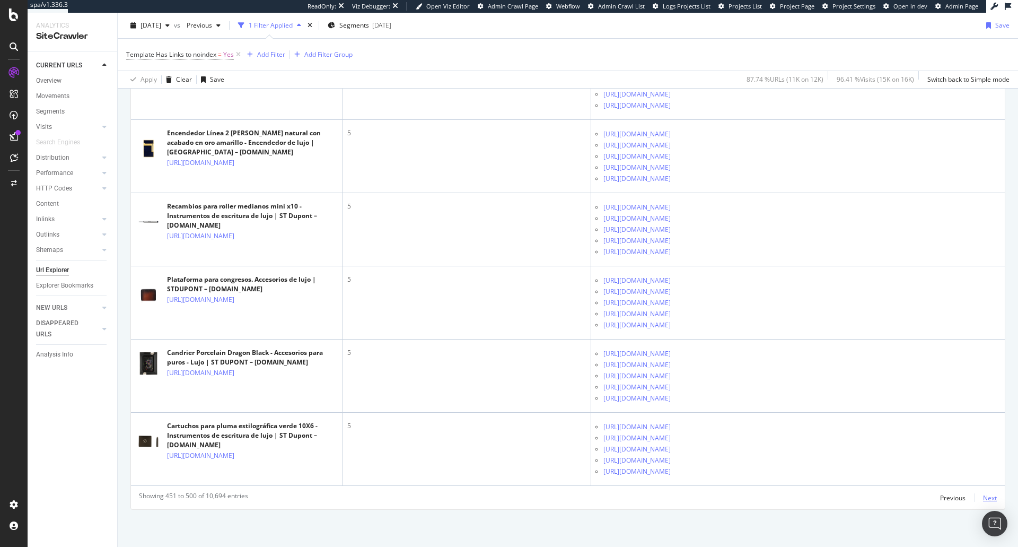
click at [983, 501] on div "Next" at bounding box center [990, 497] width 14 height 9
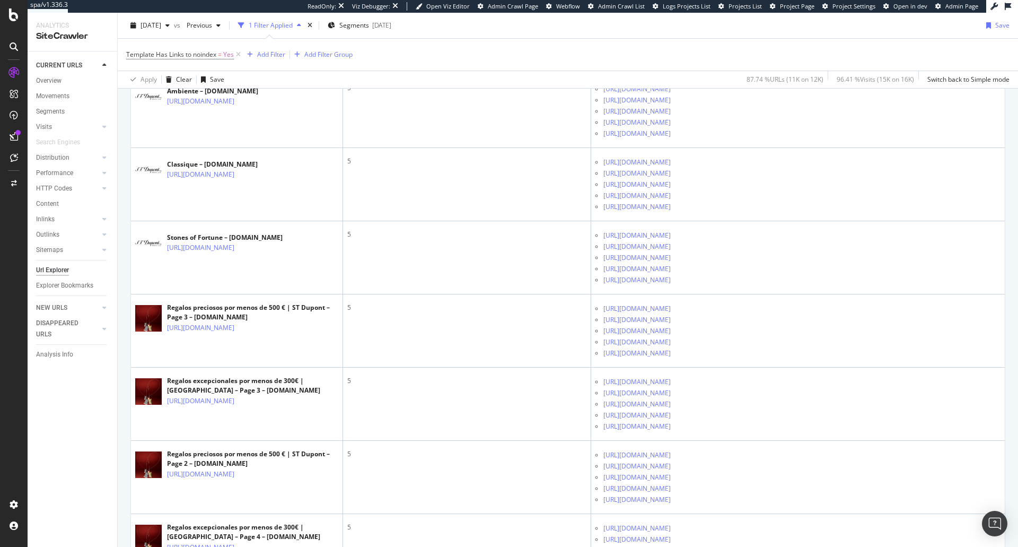
scroll to position [1838, 0]
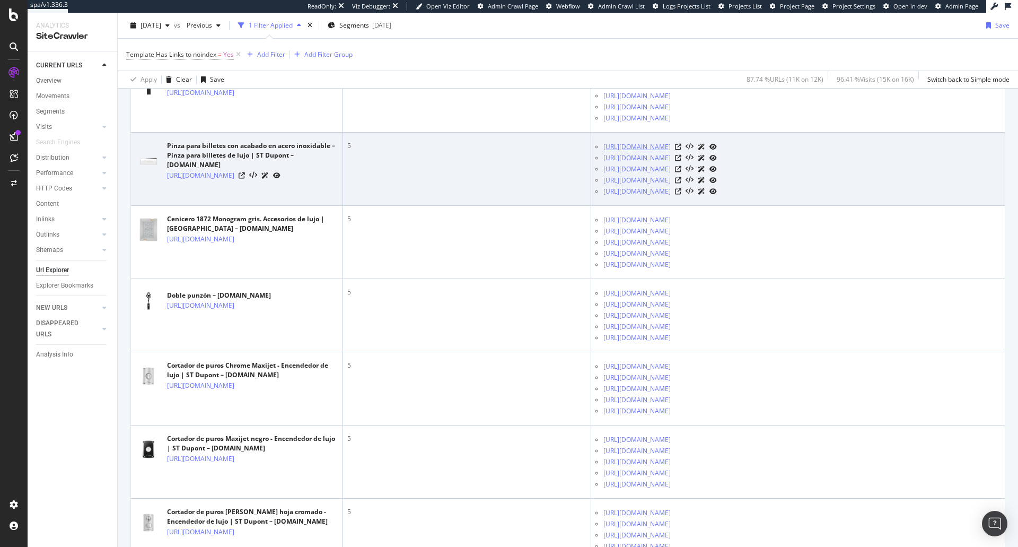
drag, startPoint x: 750, startPoint y: 145, endPoint x: 715, endPoint y: 148, distance: 35.6
click at [715, 148] on div "https://www.st-dupont.com/es/pages/legal-terms" at bounding box center [801, 146] width 397 height 11
copy link "/legal-terms"
drag, startPoint x: 785, startPoint y: 160, endPoint x: 705, endPoint y: 161, distance: 80.1
click at [705, 161] on div "https://www.st-dupont.com/pages/privacy-and-cookies-policy" at bounding box center [801, 157] width 397 height 11
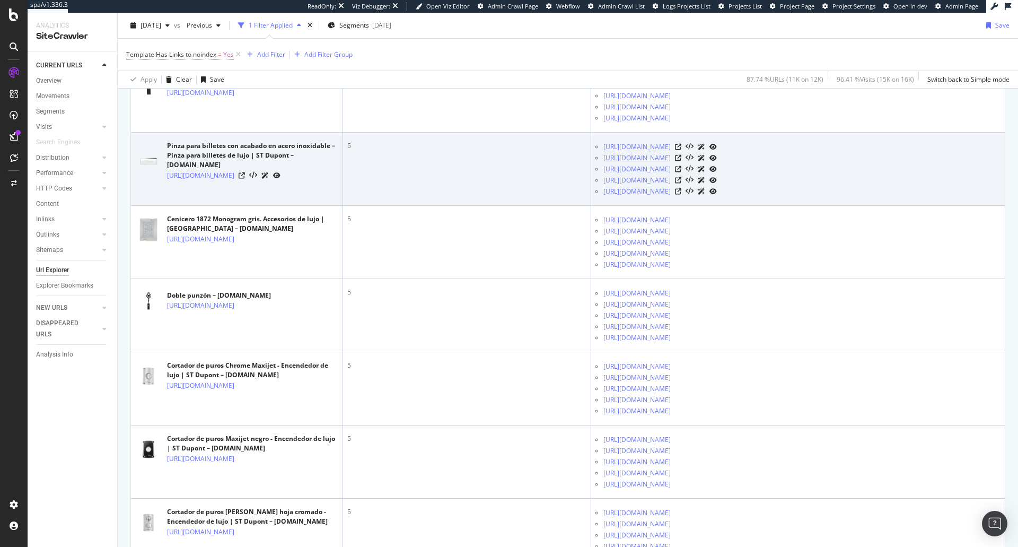
copy link "/privacy-and-cookies-policy"
click at [797, 184] on div "https://www.st-dupont.com/es/pages/privacy-and-cookies-policy" at bounding box center [801, 179] width 397 height 11
drag, startPoint x: 781, startPoint y: 196, endPoint x: 712, endPoint y: 193, distance: 68.5
click at [712, 193] on div "https://www.st-dupont.com/es/pages/terms-and-conditions" at bounding box center [801, 191] width 397 height 11
copy link "/terms-and-conditions"
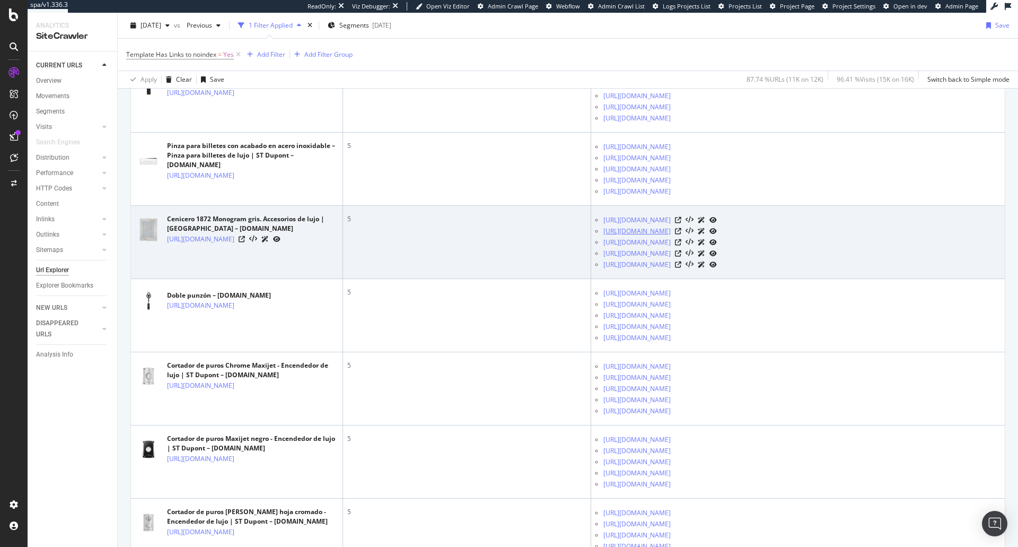
drag, startPoint x: 710, startPoint y: 234, endPoint x: 694, endPoint y: 234, distance: 15.9
click at [694, 234] on div "https://www.st-dupont.com/es/cart" at bounding box center [801, 230] width 397 height 11
copy div "/cart"
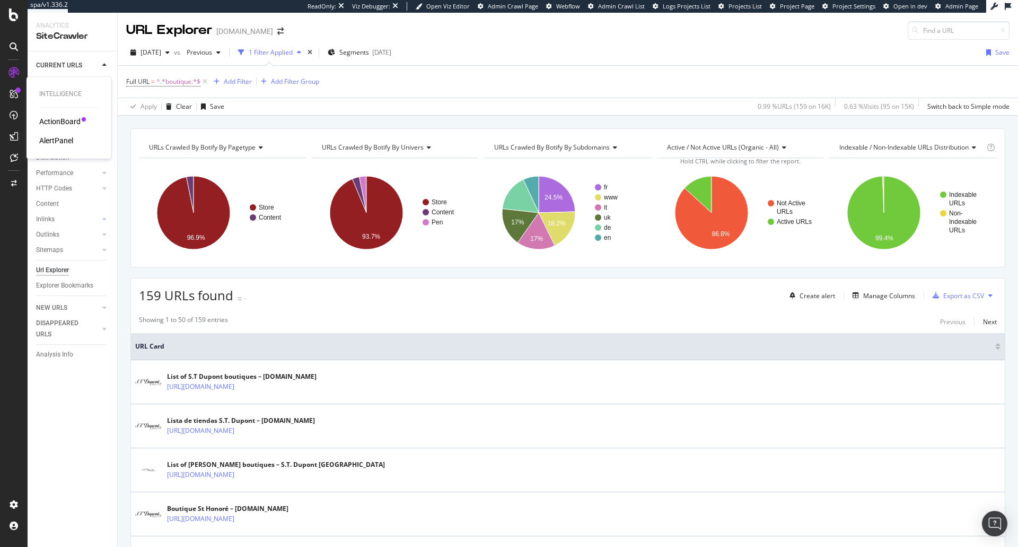
click at [50, 119] on div "ActionBoard" at bounding box center [59, 121] width 41 height 11
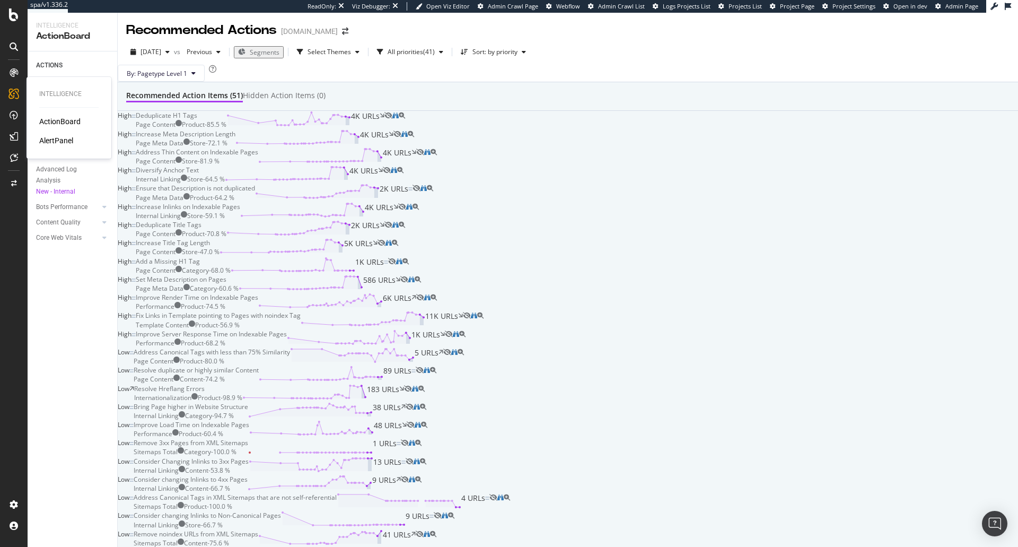
click at [51, 138] on div "AlertPanel" at bounding box center [56, 140] width 34 height 11
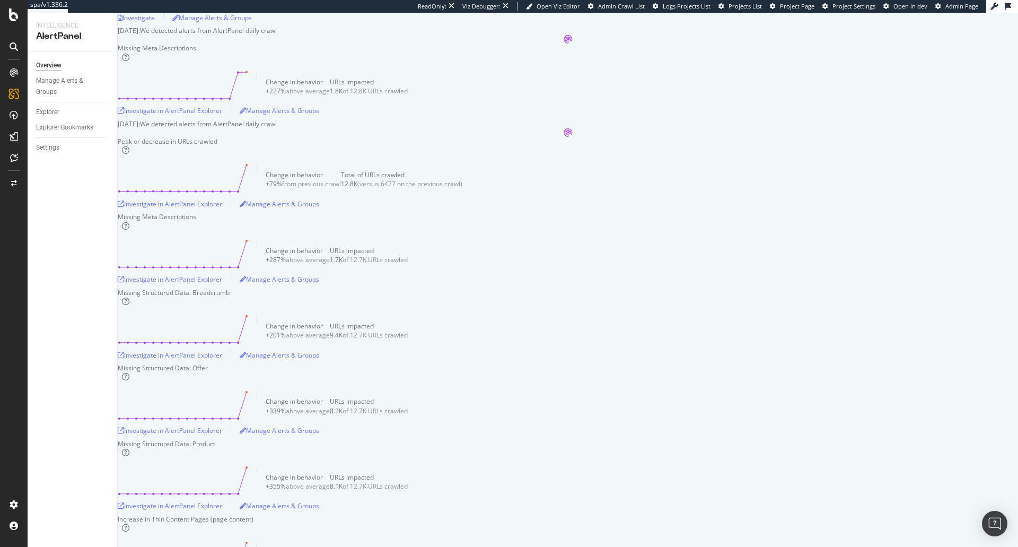
scroll to position [707, 0]
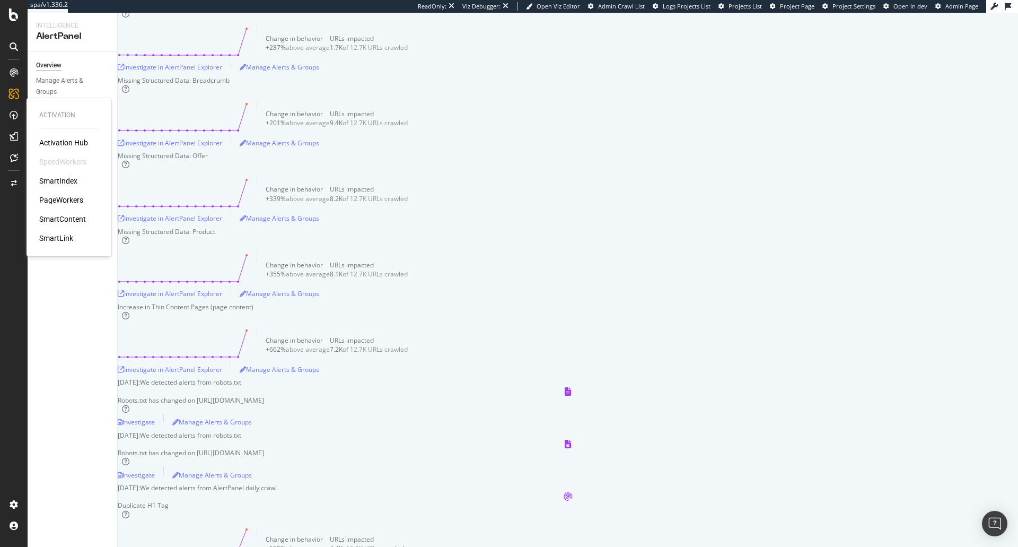
click at [80, 181] on div "SmartIndex" at bounding box center [68, 180] width 59 height 11
click at [59, 181] on div "SmartIndex" at bounding box center [58, 180] width 38 height 11
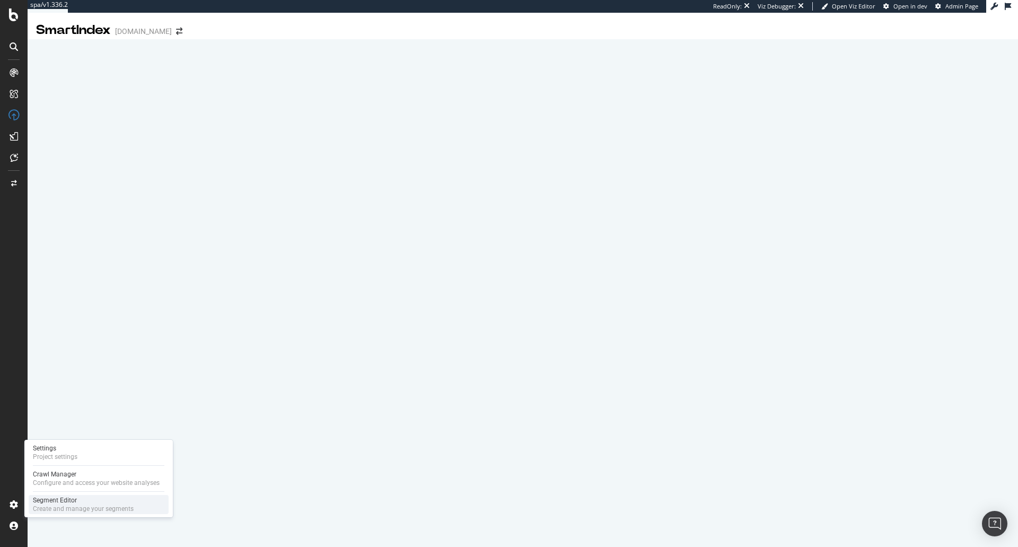
click at [74, 506] on div "Create and manage your segments" at bounding box center [83, 508] width 101 height 8
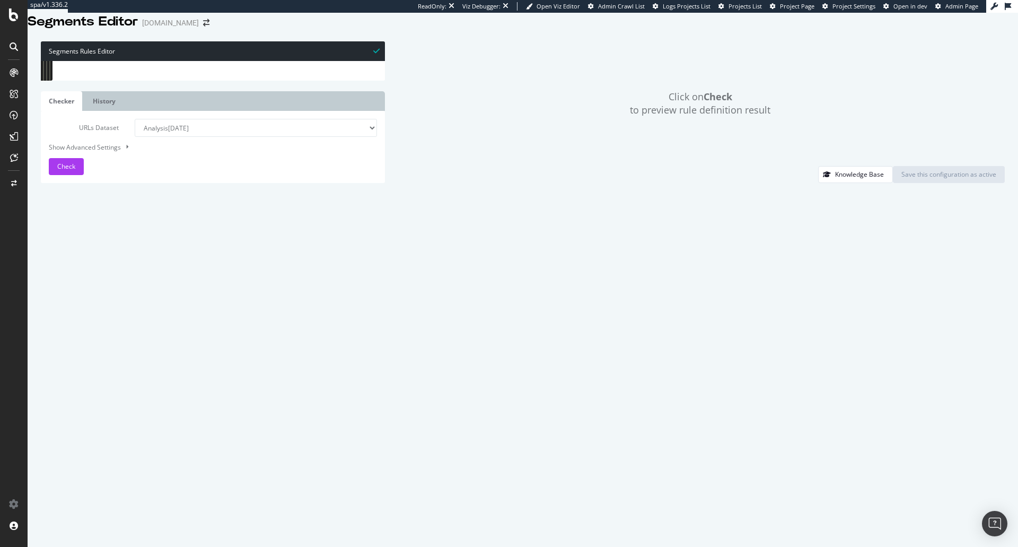
drag, startPoint x: 45, startPoint y: 430, endPoint x: 385, endPoint y: 417, distance: 340.6
click at [385, 193] on div "Segments Rules Editor 1 2 3 4 5 6 7 8 9 10 11 12 13 14 15 16 17 18 19 20 21 22 …" at bounding box center [523, 112] width 990 height 162
click at [160, 127] on div "[ segment : Pagetype ] @ Home or ( path / url [URL][DOMAIN_NAME] ) purpose deta…" at bounding box center [221, 238] width 311 height 355
click at [107, 293] on div "[ segment : Pagetype ] @ Home or ( path / url [URL][DOMAIN_NAME] ) purpose deta…" at bounding box center [221, 238] width 311 height 355
type textarea "@Store"
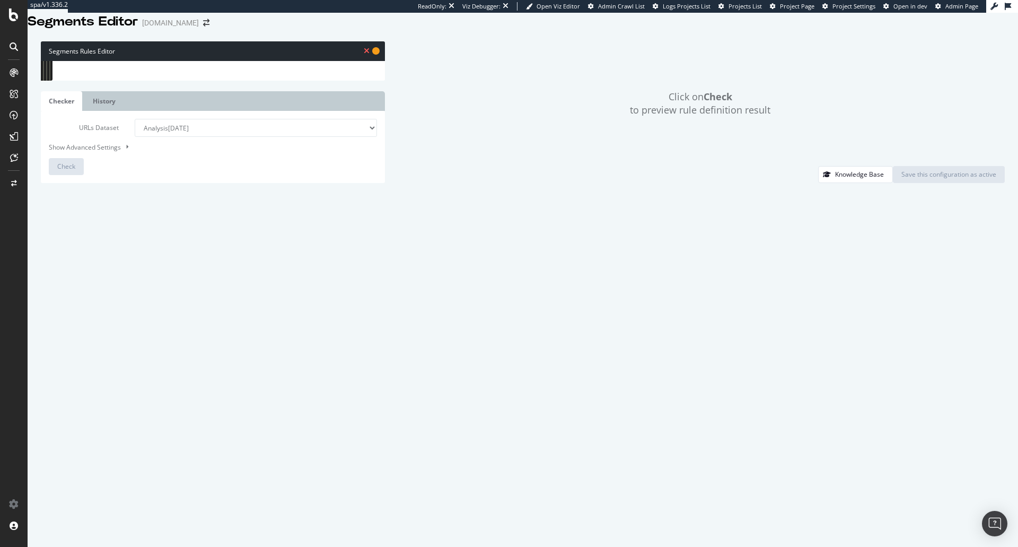
paste textarea "object LocalBusiness"
click at [115, 352] on div "[ segment : Pagetype ] @ Home or ( path / url [URL][DOMAIN_NAME] ) purpose deta…" at bounding box center [221, 238] width 311 height 355
type textarea "@Content"
paste textarea "object newsArticle"
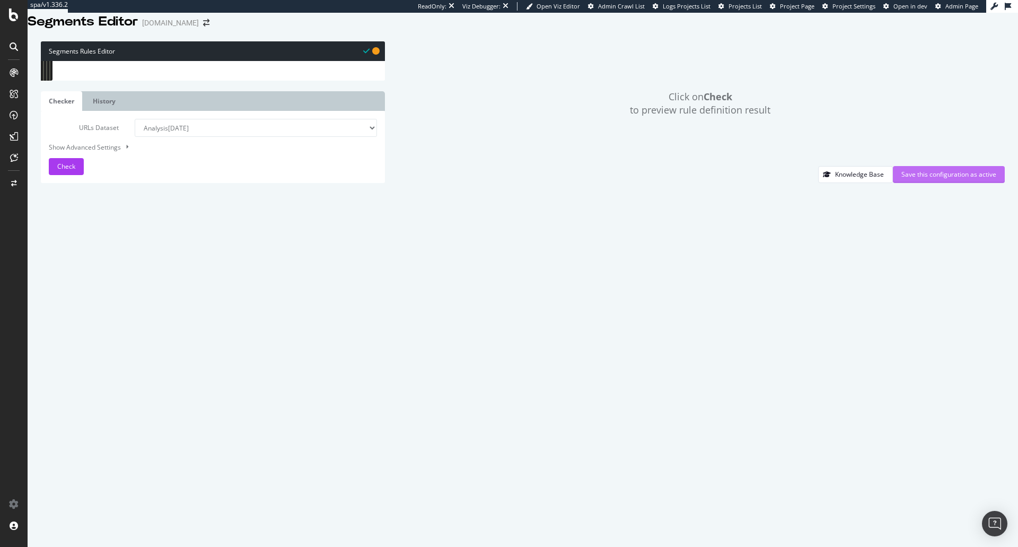
type textarea "object newsArticle"
click at [931, 179] on div "Save this configuration as active" at bounding box center [948, 174] width 95 height 9
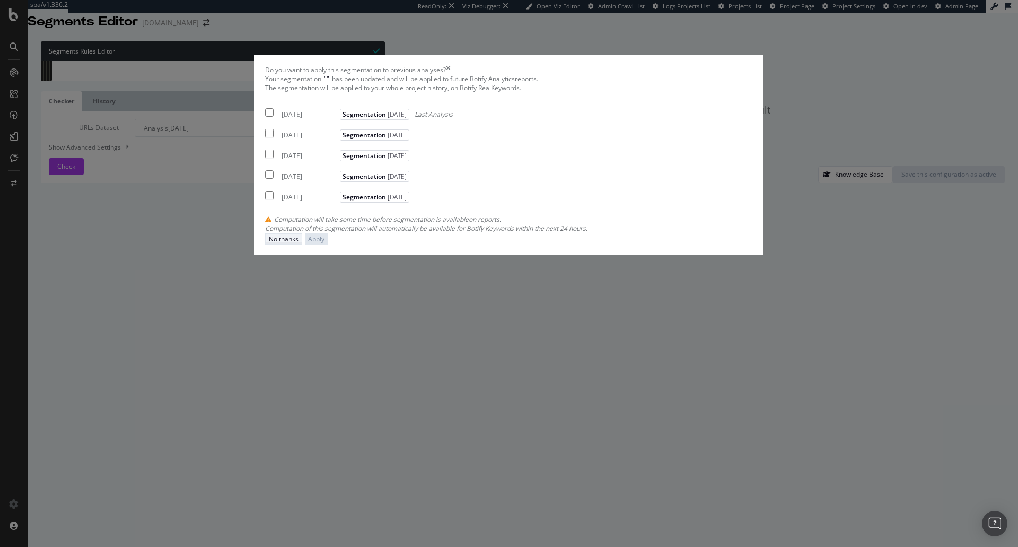
click at [298, 243] on div "No thanks" at bounding box center [284, 238] width 30 height 9
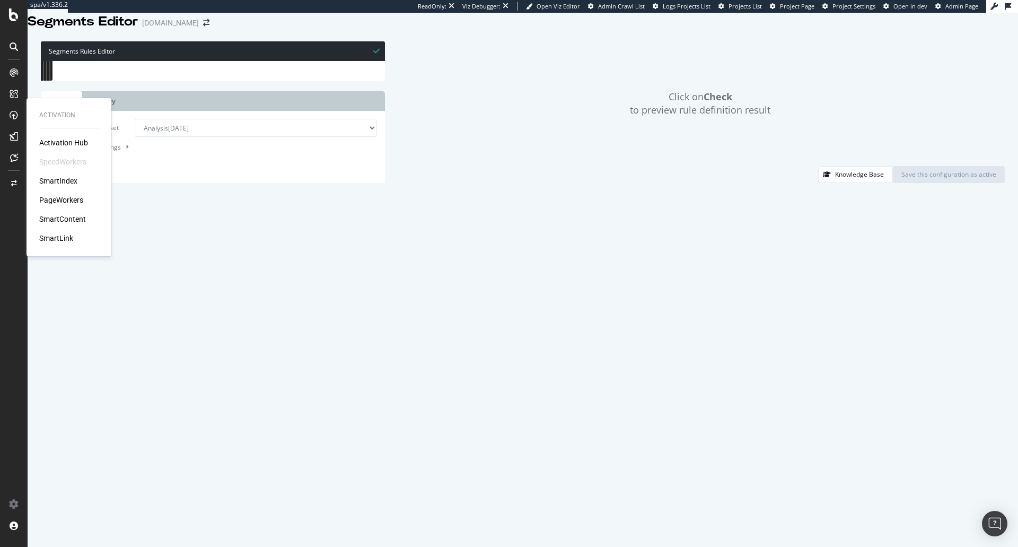
click at [49, 186] on div "SmartIndex" at bounding box center [58, 180] width 38 height 11
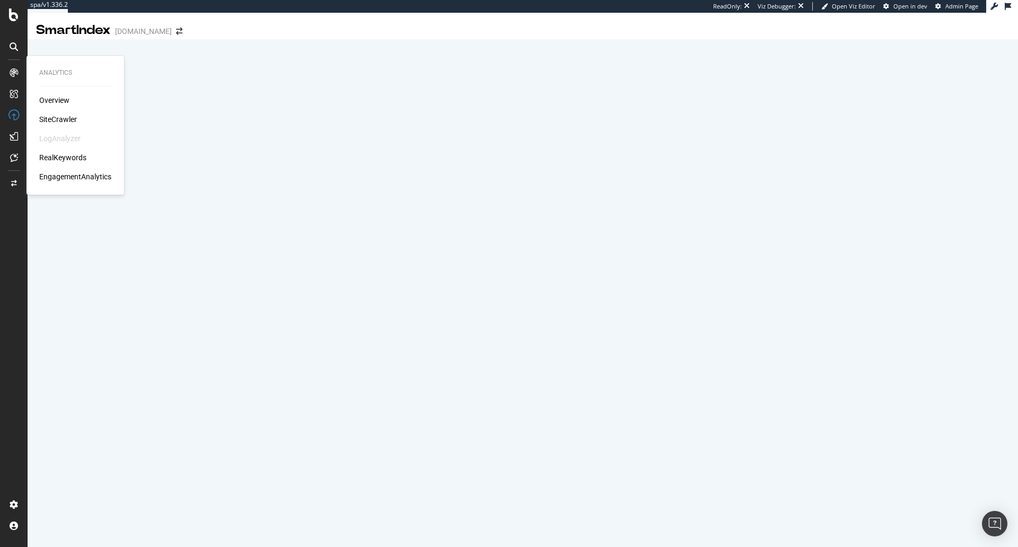
click at [54, 114] on div "SiteCrawler" at bounding box center [58, 119] width 38 height 11
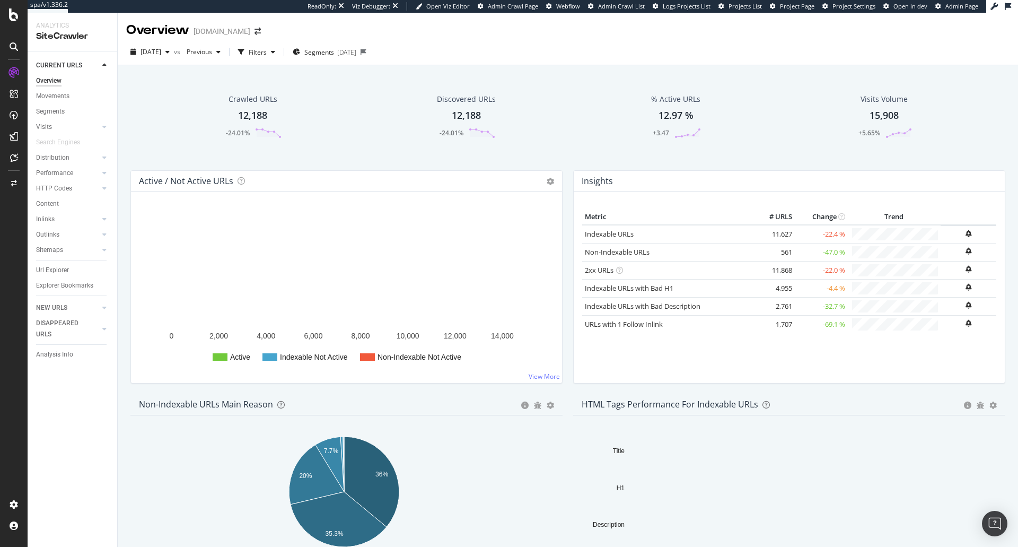
scroll to position [1004, 0]
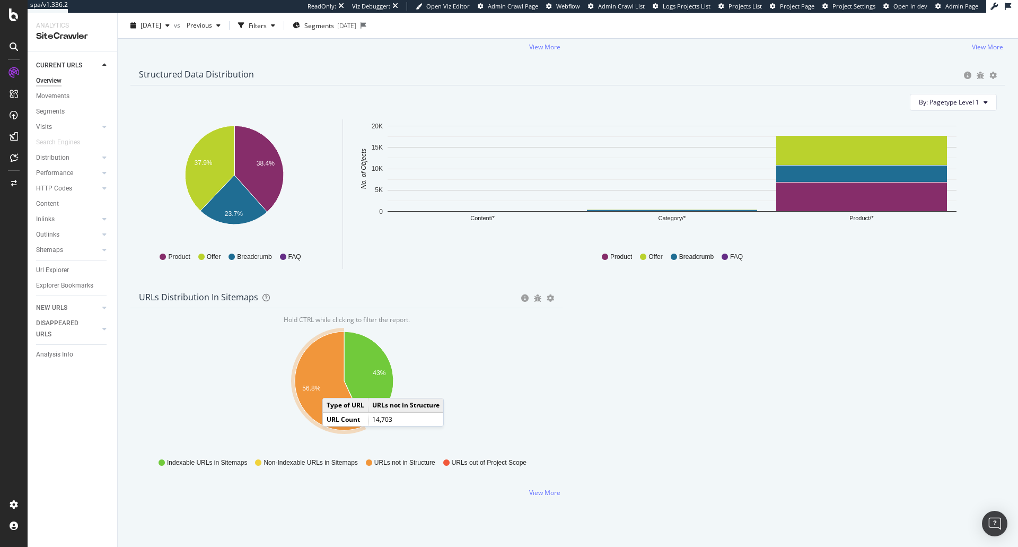
click at [333, 386] on icon "A chart." at bounding box center [330, 380] width 70 height 99
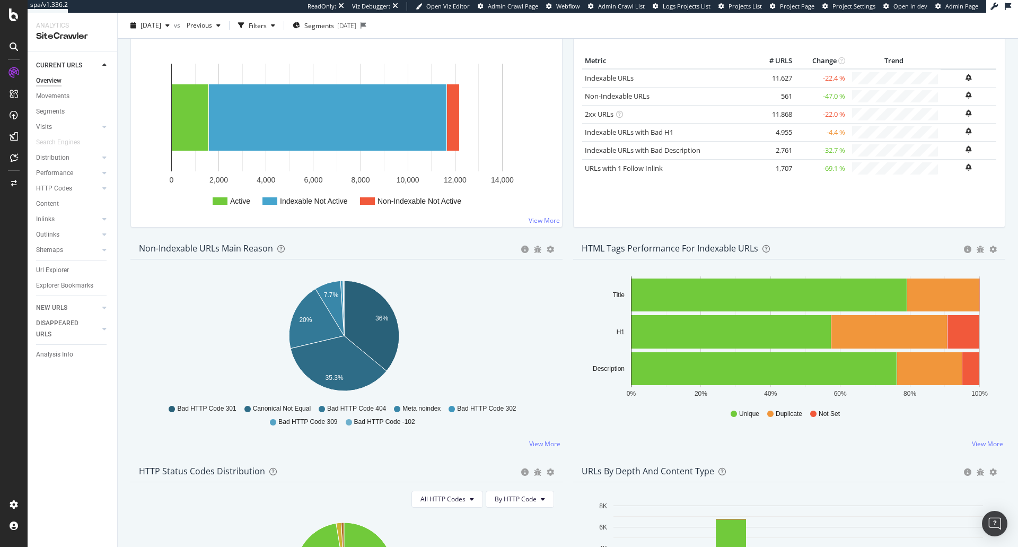
scroll to position [0, 0]
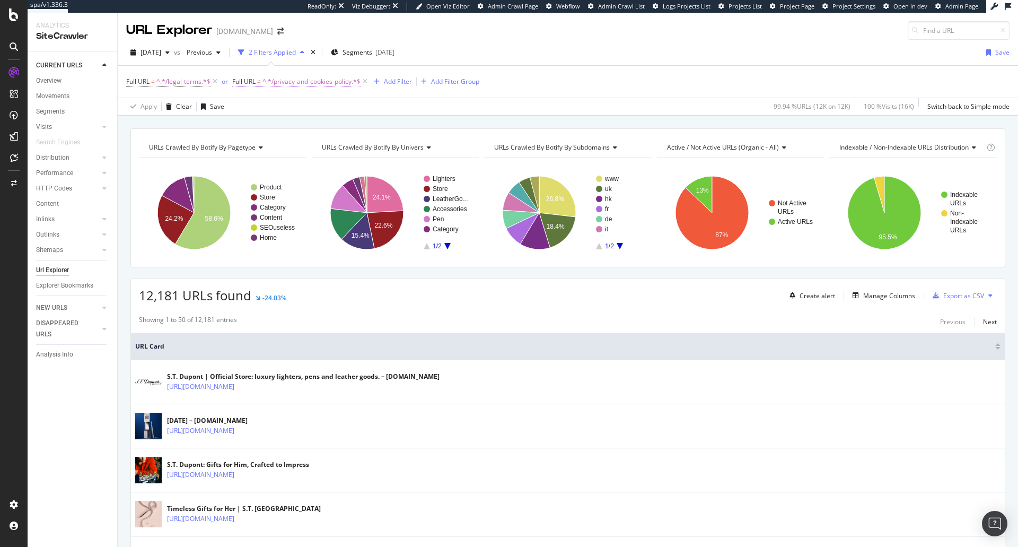
click at [293, 84] on span "^.*/privacy-and-cookies-policy.*$" at bounding box center [311, 81] width 98 height 15
click at [275, 111] on div "Doesn't contain" at bounding box center [299, 106] width 117 height 17
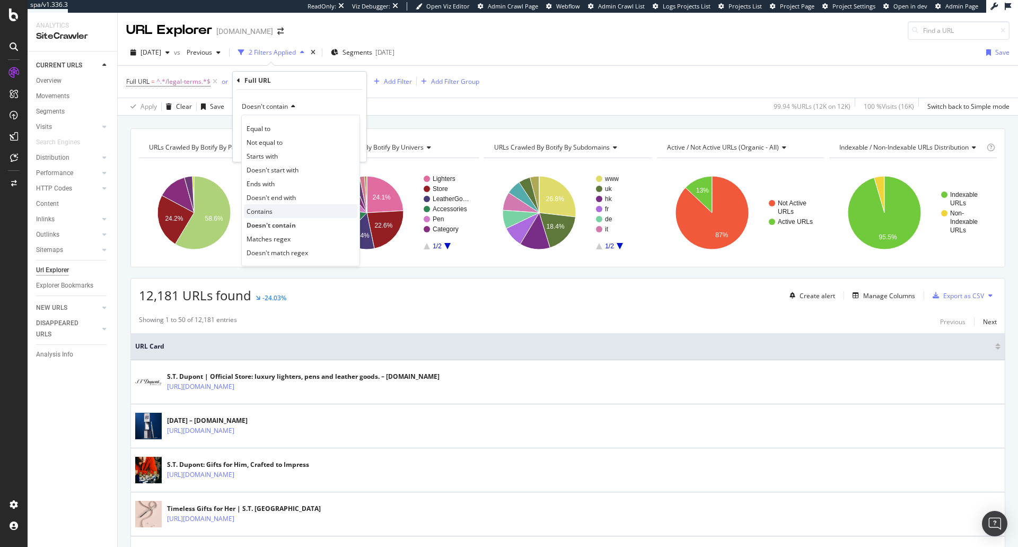
click at [267, 209] on span "Contains" at bounding box center [260, 211] width 26 height 9
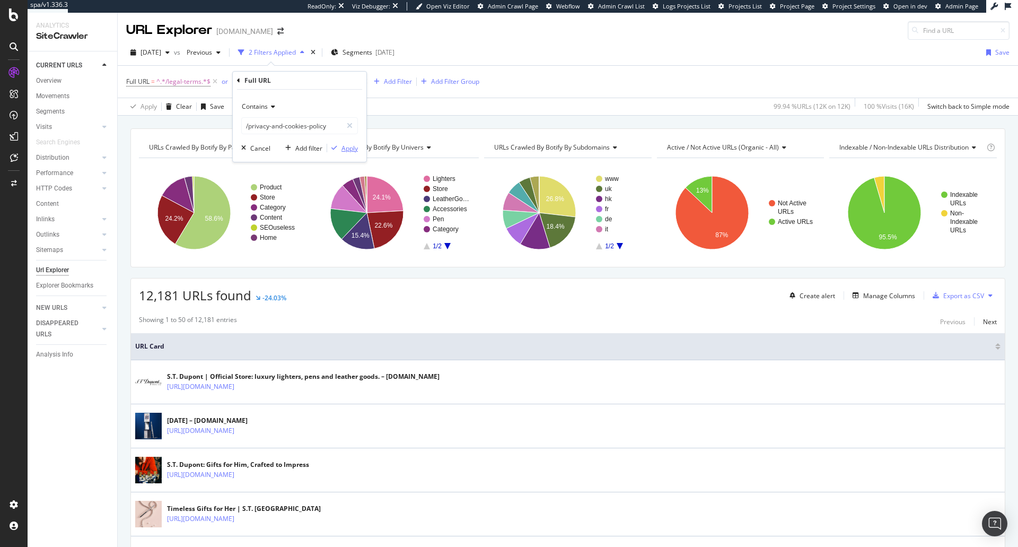
click at [340, 149] on div "button" at bounding box center [334, 148] width 14 height 6
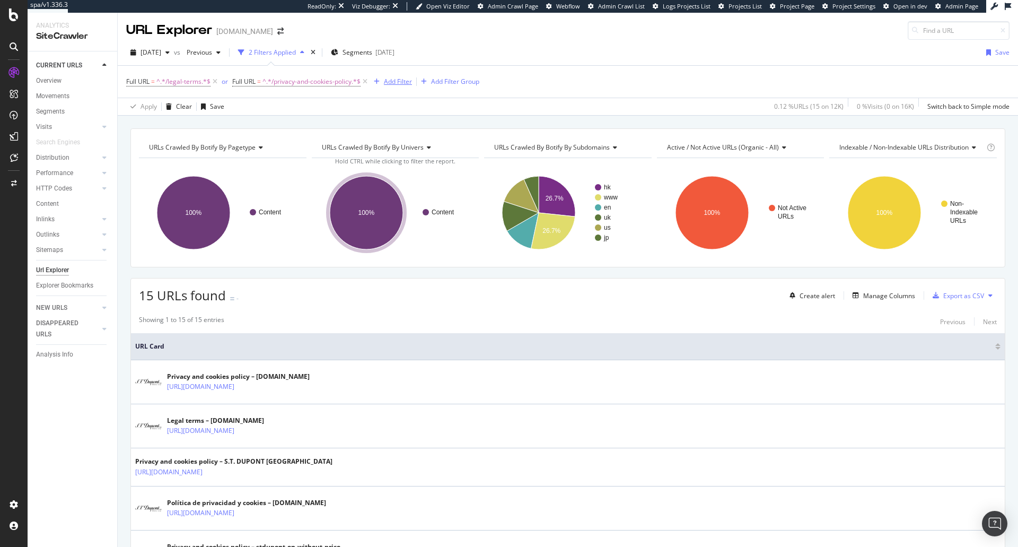
click at [387, 82] on div "Add Filter" at bounding box center [398, 81] width 28 height 9
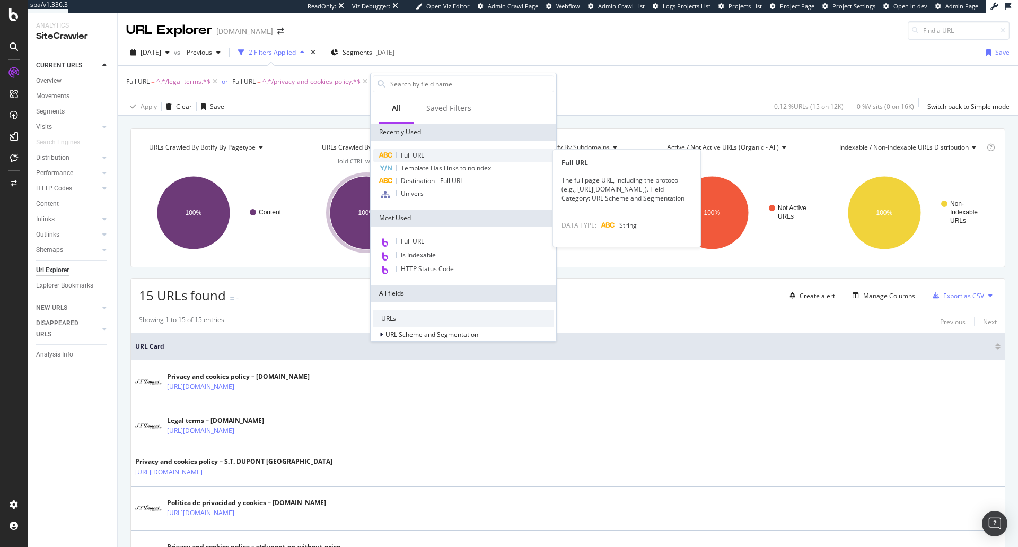
click at [418, 155] on span "Full URL" at bounding box center [412, 155] width 23 height 9
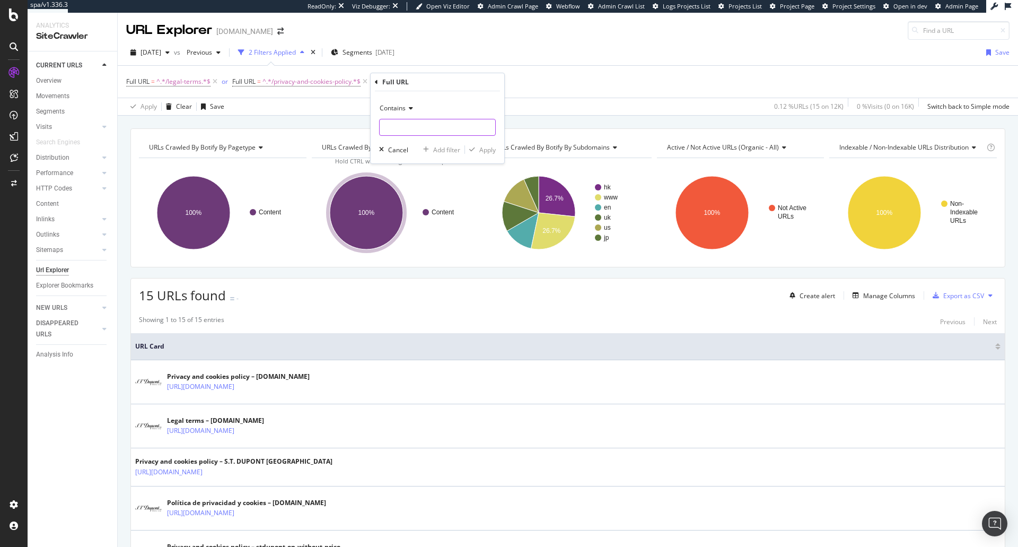
click at [414, 136] on input "text" at bounding box center [438, 127] width 116 height 17
paste input "/terms-and-conditions"
type input "/terms-and-conditions"
click at [489, 145] on div "Apply" at bounding box center [487, 149] width 16 height 9
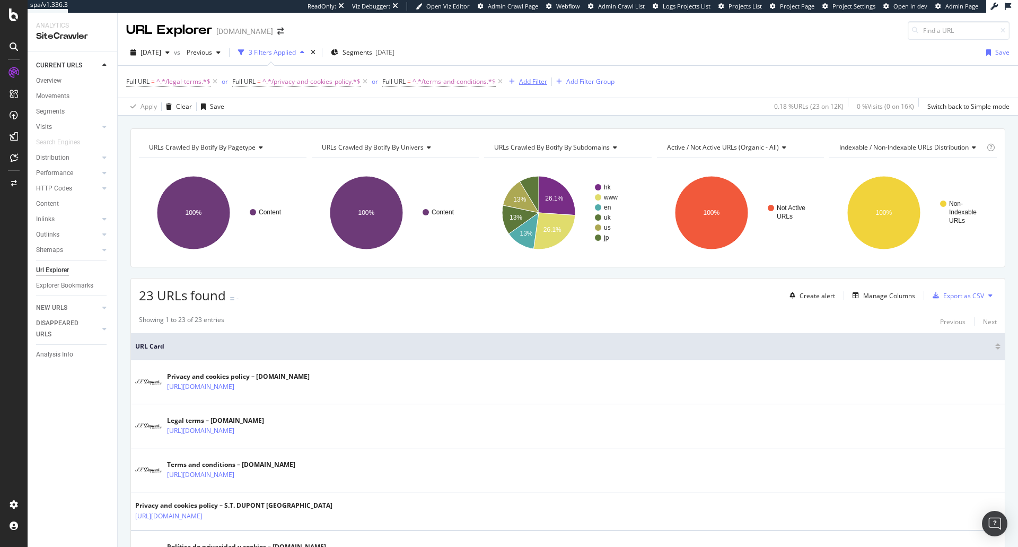
click at [535, 84] on div "Add Filter" at bounding box center [533, 81] width 28 height 9
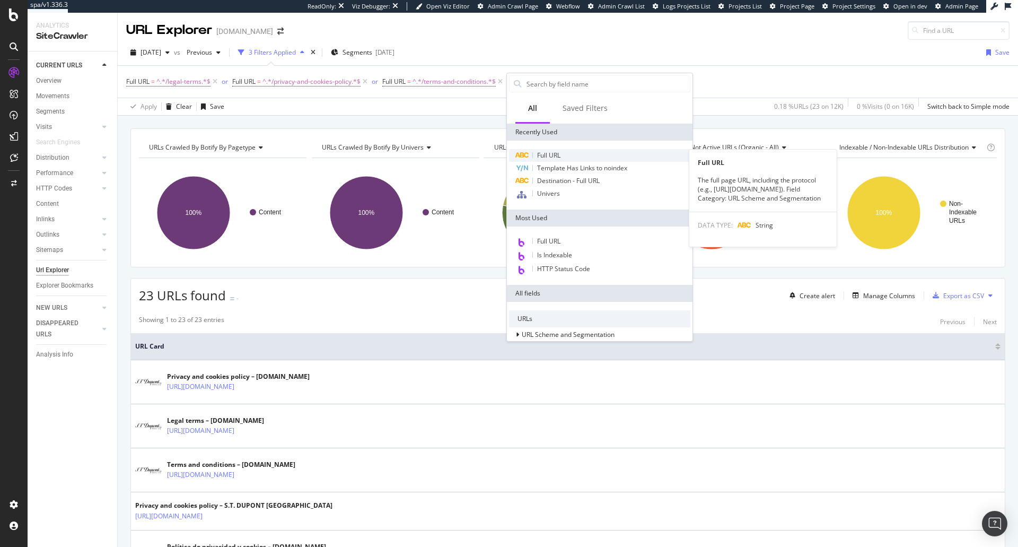
click at [550, 154] on span "Full URL" at bounding box center [548, 155] width 23 height 9
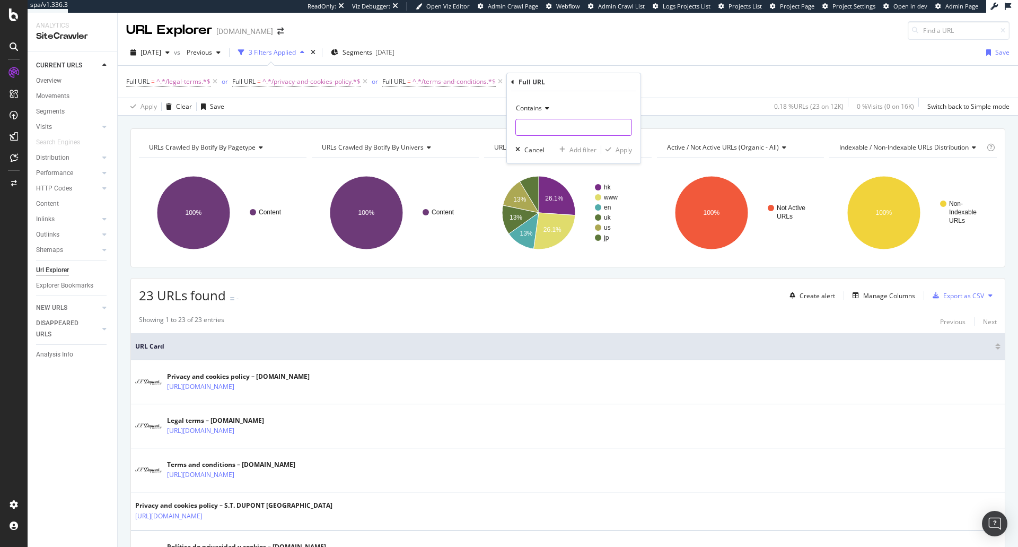
click at [544, 125] on input "text" at bounding box center [574, 127] width 116 height 17
paste input "/cart"
type input "/cart"
click at [629, 154] on div "Apply" at bounding box center [616, 150] width 31 height 10
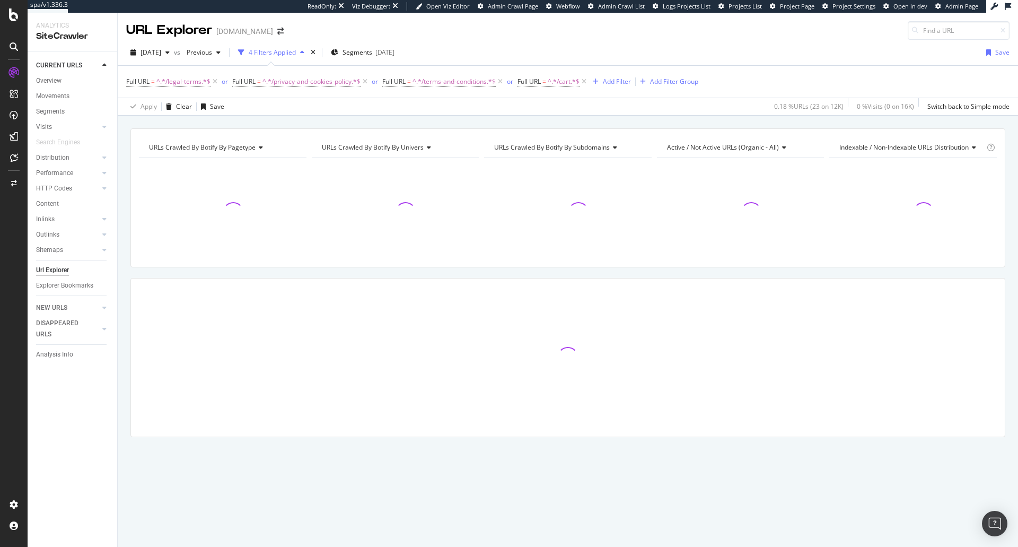
click at [668, 116] on div "URLs Crawled By Botify By pagetype Chart (by Value) Table Expand Export as CSV …" at bounding box center [568, 128] width 900 height 25
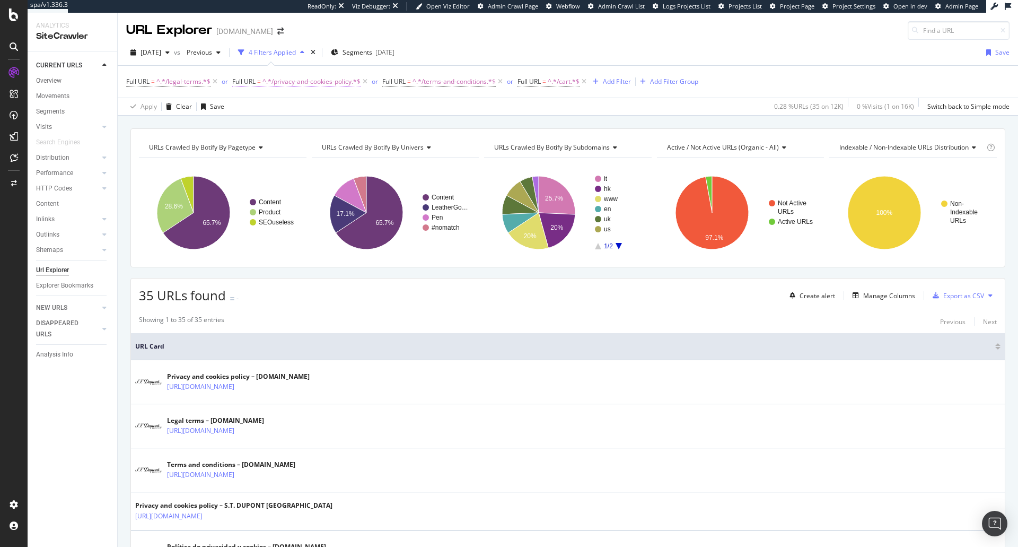
click at [322, 88] on span "^.*/privacy-and-cookies-policy.*$" at bounding box center [311, 81] width 98 height 15
click at [327, 131] on input "/privacy-and-cookies-policy" at bounding box center [292, 125] width 100 height 17
click at [183, 82] on span "^.*/legal-terms.*$" at bounding box center [183, 81] width 54 height 15
click at [221, 128] on input "/legal-terms" at bounding box center [186, 125] width 100 height 17
click at [450, 79] on span "^.*/terms-and-conditions.*$" at bounding box center [453, 81] width 83 height 15
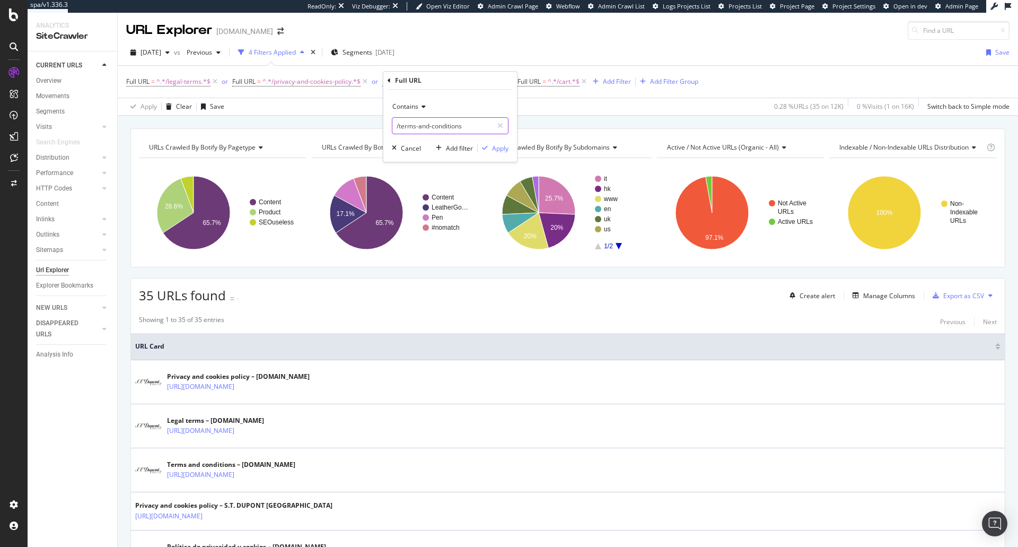
click at [455, 122] on input "/terms-and-conditions" at bounding box center [442, 125] width 100 height 17
click at [557, 24] on div "URL Explorer [DOMAIN_NAME]" at bounding box center [568, 26] width 900 height 27
click at [318, 79] on span "^.*/privacy-and-cookies-policy.*$" at bounding box center [311, 81] width 98 height 15
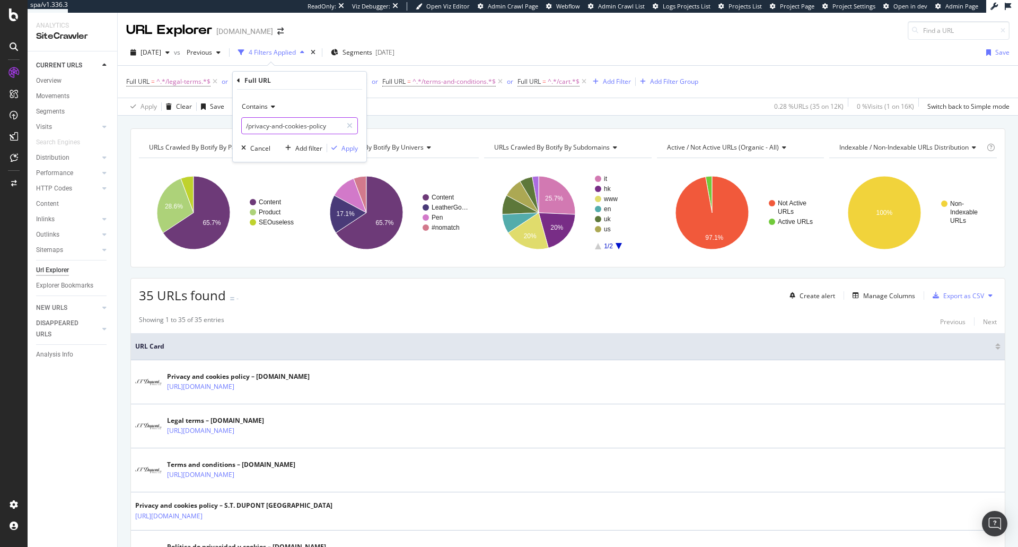
click at [330, 125] on input "/privacy-and-cookies-policy" at bounding box center [292, 125] width 100 height 17
click at [180, 81] on span "^.*/legal-terms.*$" at bounding box center [183, 81] width 54 height 15
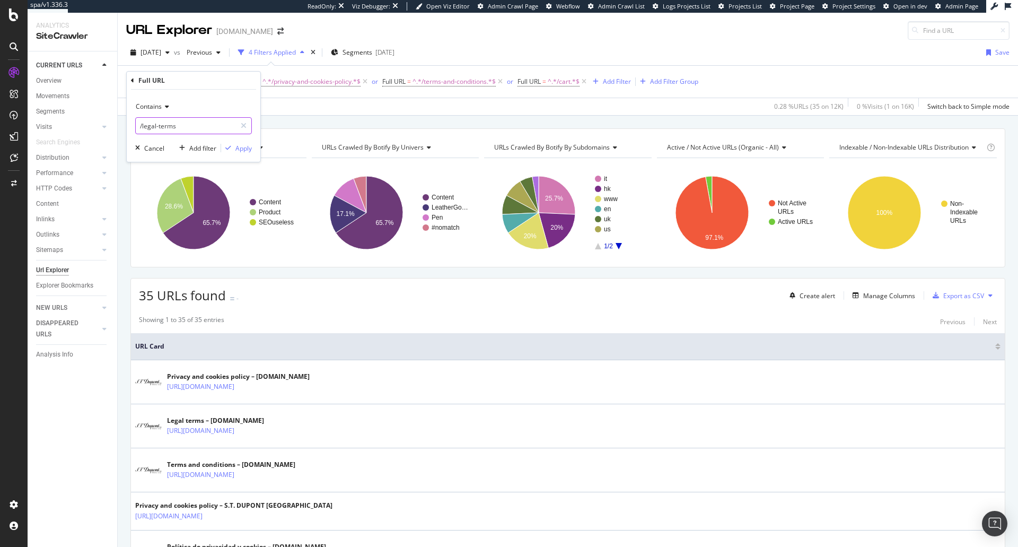
click at [232, 124] on input "/legal-terms" at bounding box center [186, 125] width 100 height 17
click at [400, 103] on div "Apply Clear Save 0.28 % URLs ( 35 on 12K ) 0 % Visits ( 1 on 16K ) Switch back …" at bounding box center [568, 106] width 900 height 17
click at [555, 80] on span "^.*/cart.*$" at bounding box center [564, 81] width 32 height 15
click at [591, 125] on input "/cart" at bounding box center [579, 125] width 100 height 17
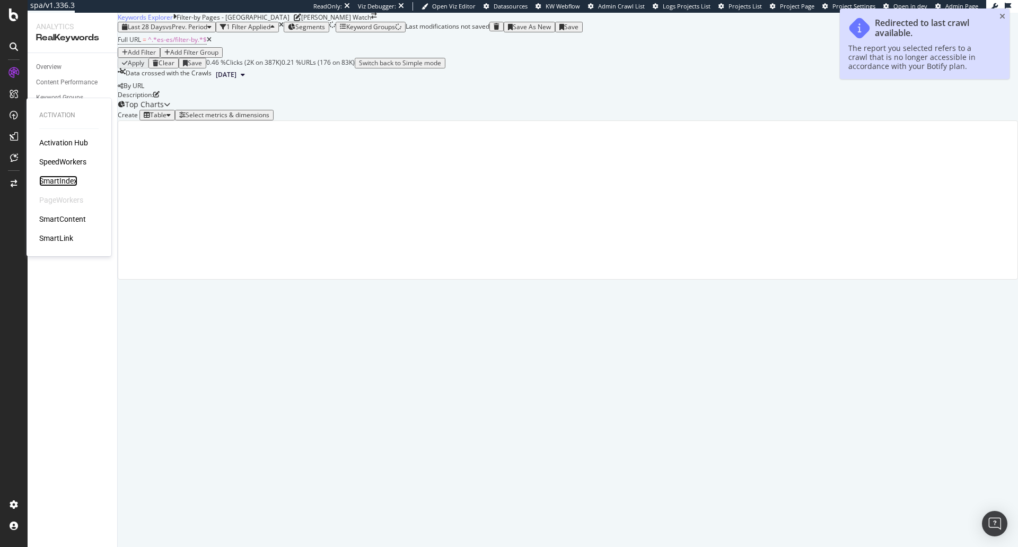
click at [58, 176] on div "SmartIndex" at bounding box center [58, 180] width 38 height 11
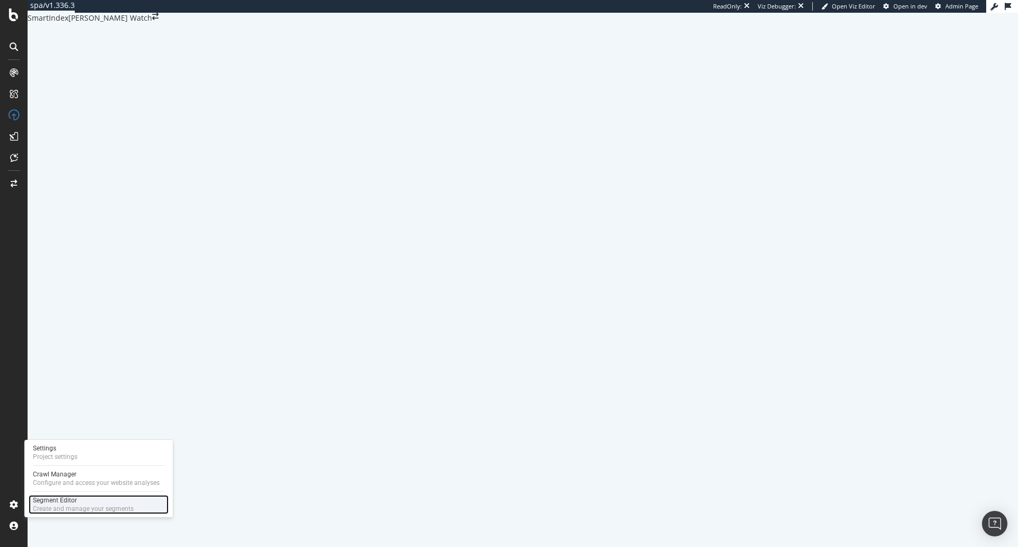
click at [57, 502] on div "Segment Editor" at bounding box center [83, 500] width 101 height 8
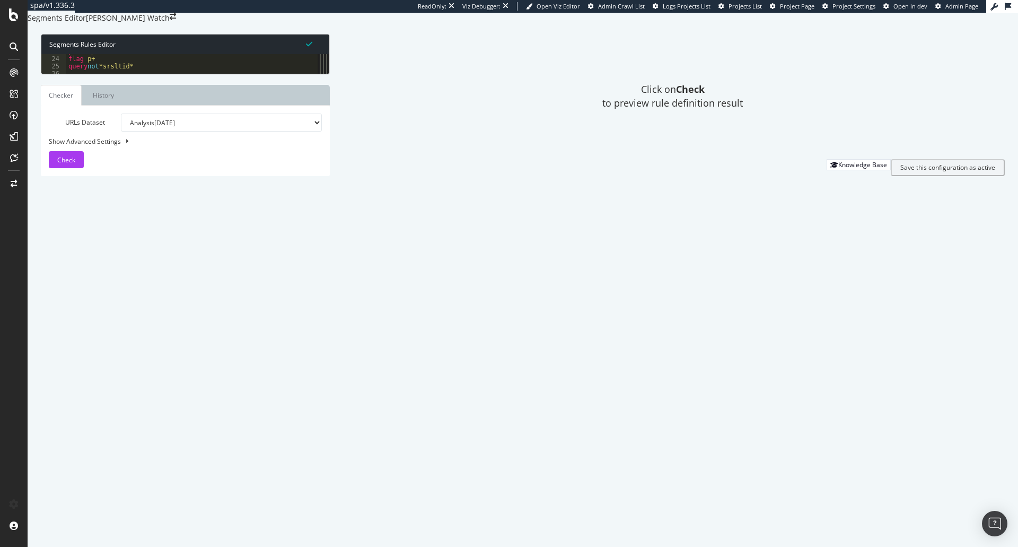
scroll to position [170, 0]
drag, startPoint x: 68, startPoint y: 115, endPoint x: 149, endPoint y: 120, distance: 81.3
click at [149, 120] on div "path */stories.html flag p+ query not *srsltid* @ pagination/store-locator purp…" at bounding box center [208, 231] width 284 height 366
drag, startPoint x: 138, startPoint y: 184, endPoint x: 66, endPoint y: 180, distance: 72.2
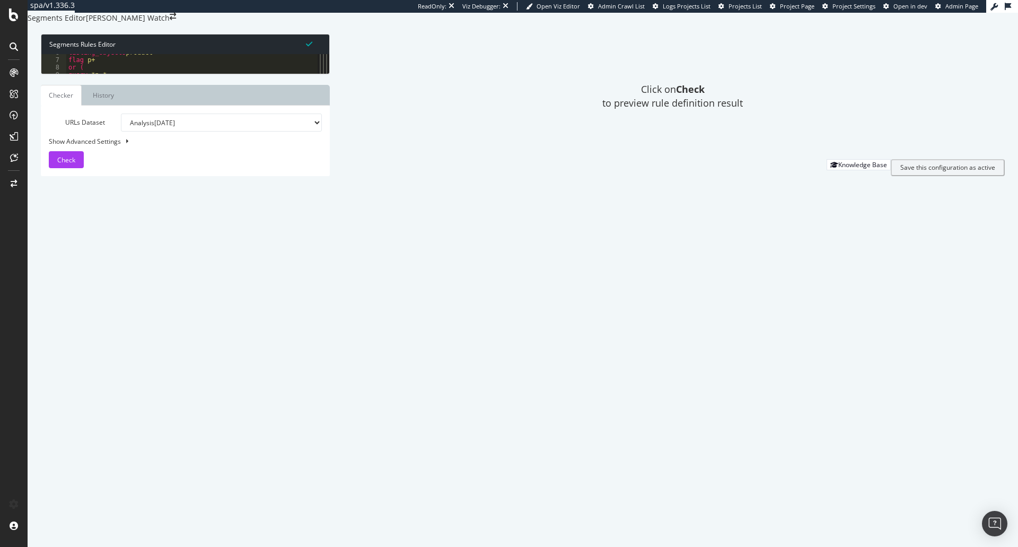
click at [66, 180] on div "listing_objects product flag p+ or ( query *p=* query *page+* ) or ( path */col…" at bounding box center [208, 232] width 284 height 366
type textarea "purpose detail object newsArticle"
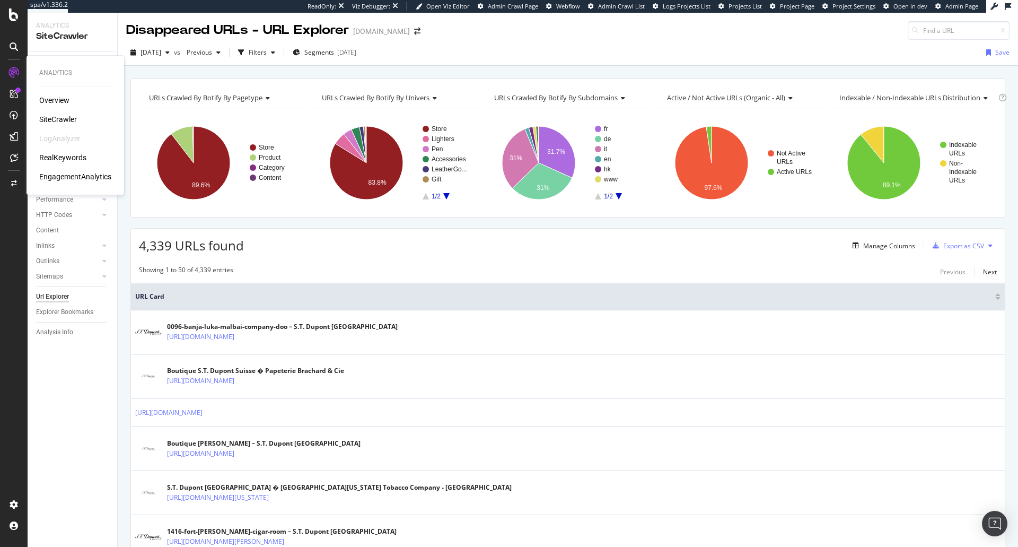
click at [57, 157] on div "RealKeywords" at bounding box center [62, 157] width 47 height 11
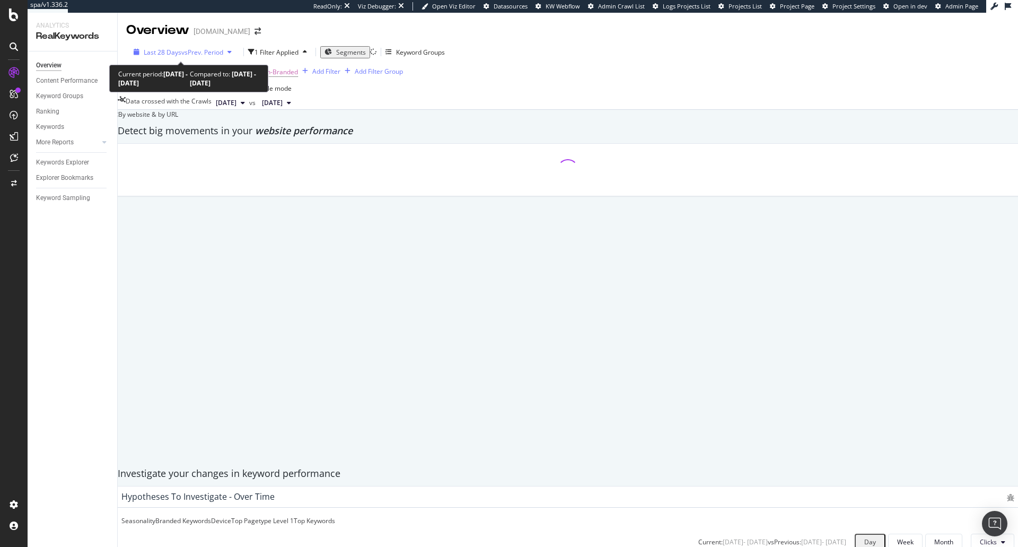
click at [212, 57] on div "Last 28 Days vs Prev. Period" at bounding box center [182, 52] width 107 height 9
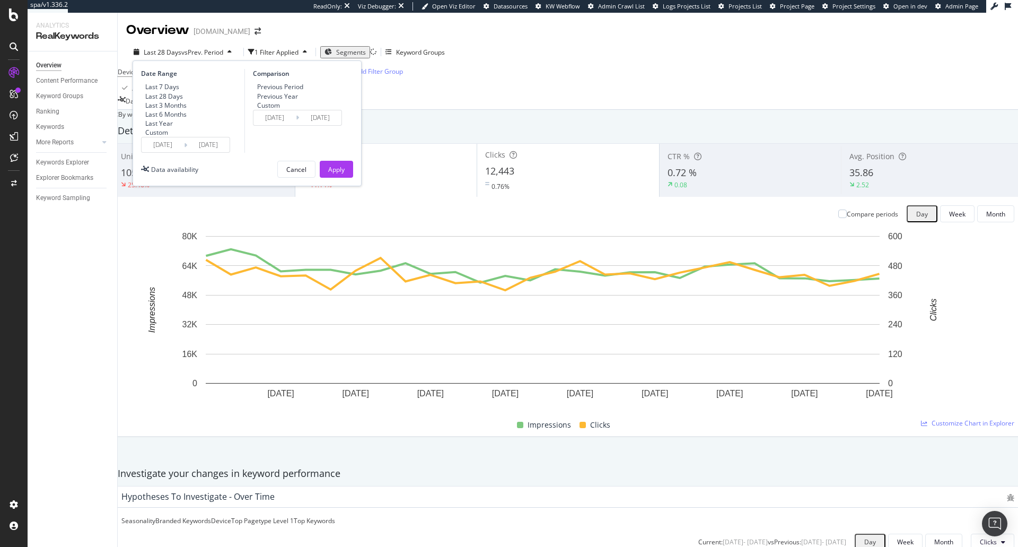
click at [180, 110] on div "Last 3 Months" at bounding box center [165, 105] width 41 height 9
type input "[DATE]"
type input "2025/05/16"
click at [279, 99] on div "Previous Year" at bounding box center [277, 96] width 41 height 9
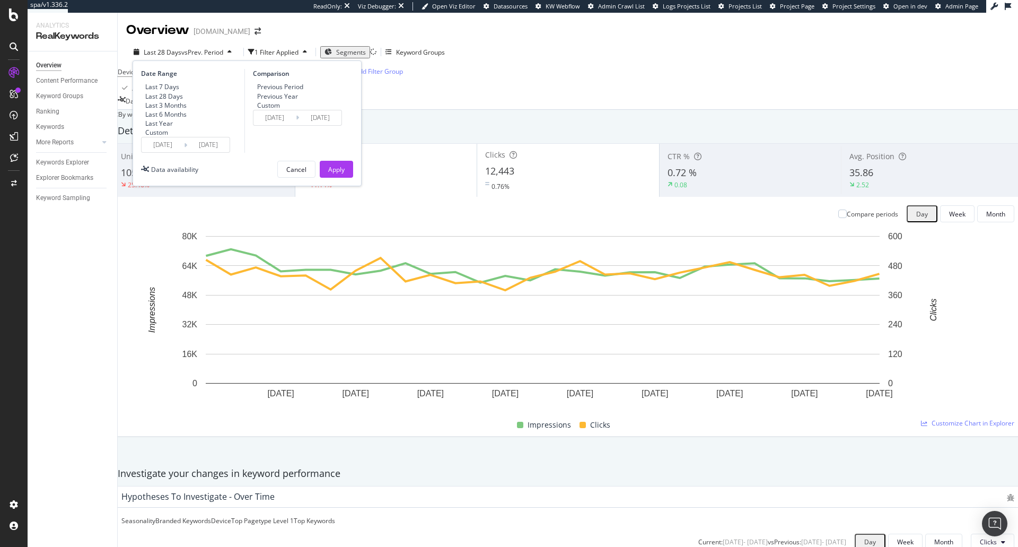
type input "2024/05/18"
type input "2024/08/17"
click at [325, 178] on button "Apply" at bounding box center [336, 169] width 33 height 17
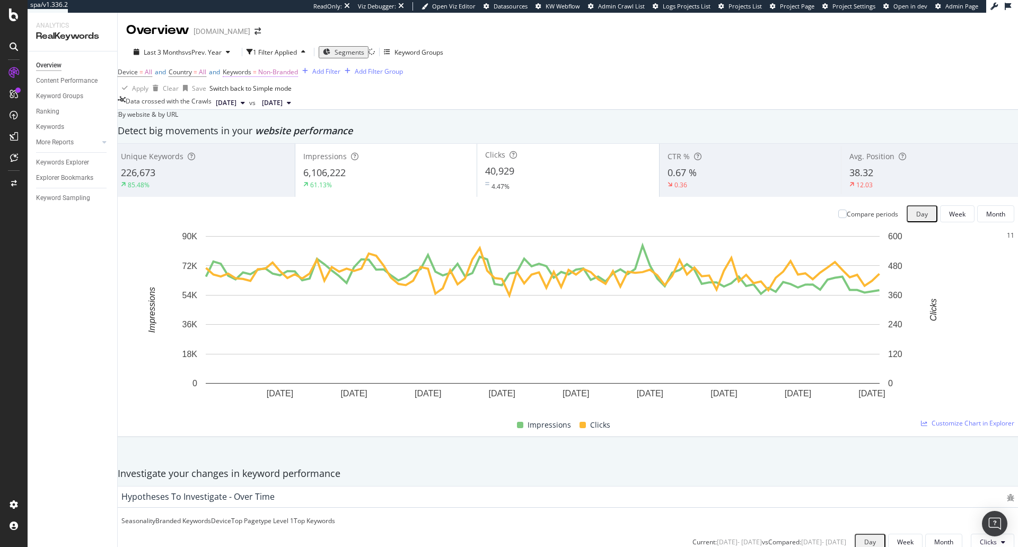
click at [298, 76] on span "Non-Branded" at bounding box center [278, 71] width 40 height 9
click at [293, 95] on div "Non-Branded" at bounding box center [271, 89] width 57 height 14
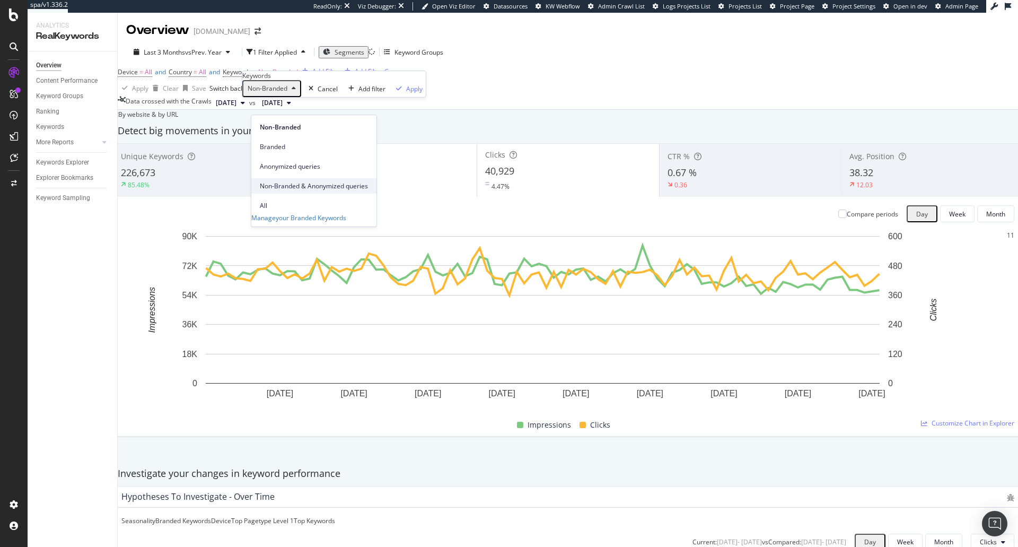
click at [334, 180] on div "Non-Branded & Anonymized queries" at bounding box center [313, 185] width 125 height 15
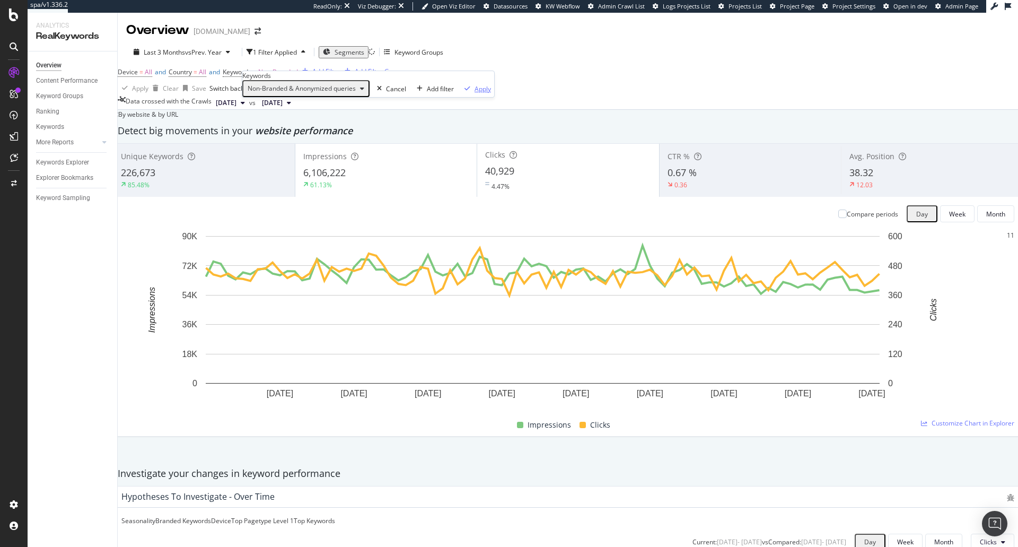
click at [474, 93] on div "Apply" at bounding box center [482, 88] width 16 height 9
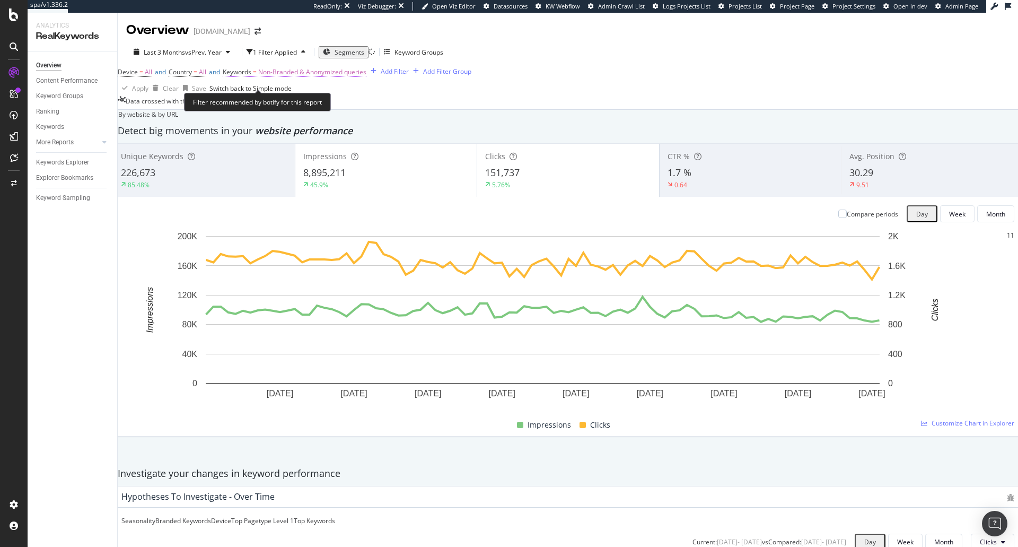
click at [345, 76] on span "Non-Branded & Anonymized queries" at bounding box center [312, 71] width 108 height 9
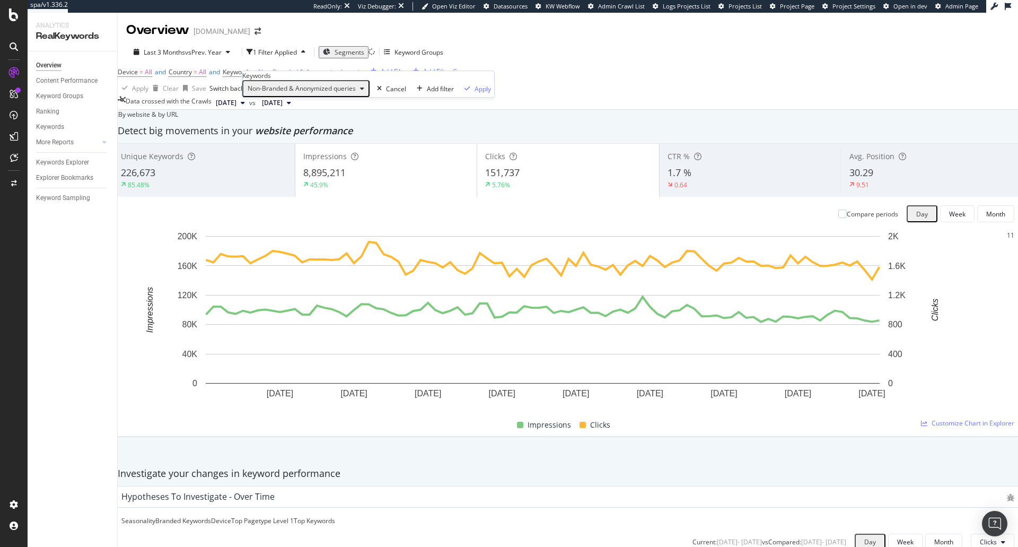
click at [314, 95] on div "Non-Branded & Anonymized queries" at bounding box center [305, 89] width 125 height 14
click at [302, 139] on div "Branded" at bounding box center [315, 146] width 128 height 15
click at [392, 93] on div "Apply" at bounding box center [400, 88] width 16 height 9
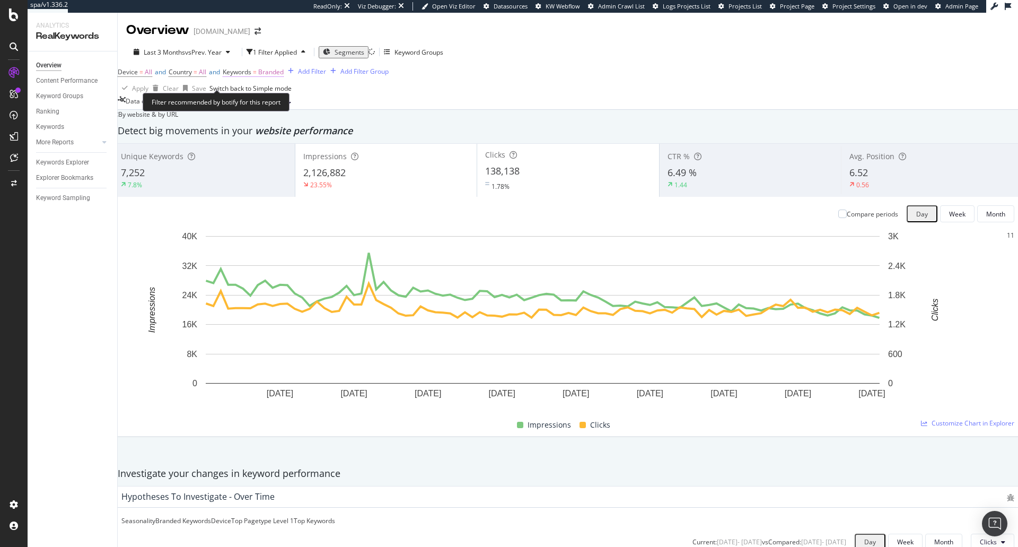
click at [284, 76] on span "Branded" at bounding box center [270, 71] width 25 height 9
click at [281, 92] on icon "button" at bounding box center [279, 88] width 4 height 6
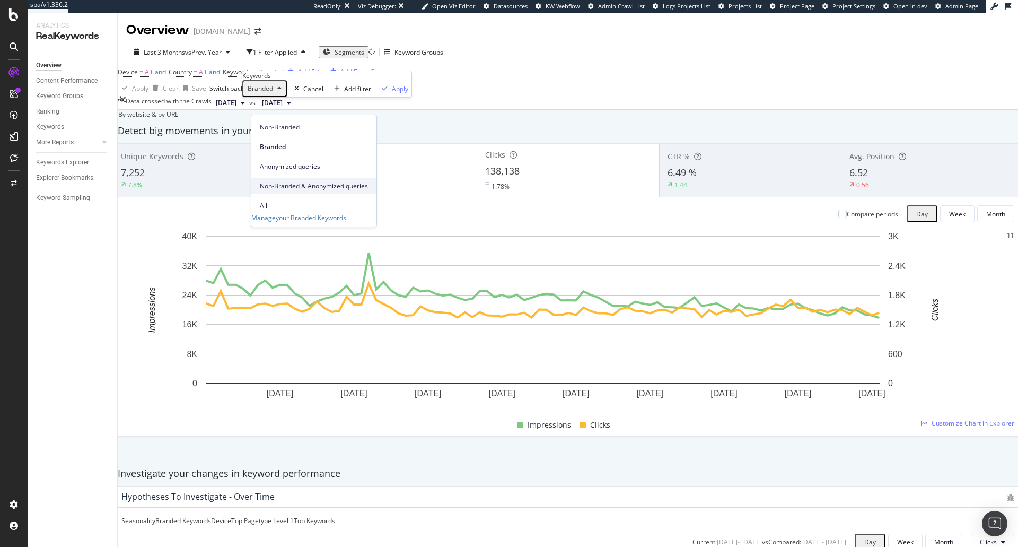
click at [300, 181] on span "Non-Branded & Anonymized queries" at bounding box center [314, 186] width 108 height 10
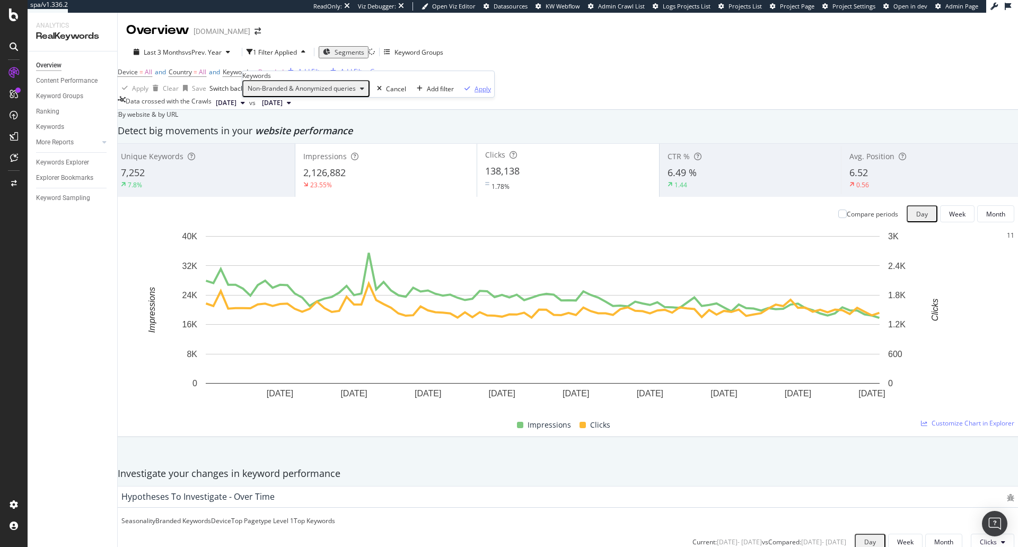
click at [474, 93] on div "Apply" at bounding box center [482, 88] width 16 height 9
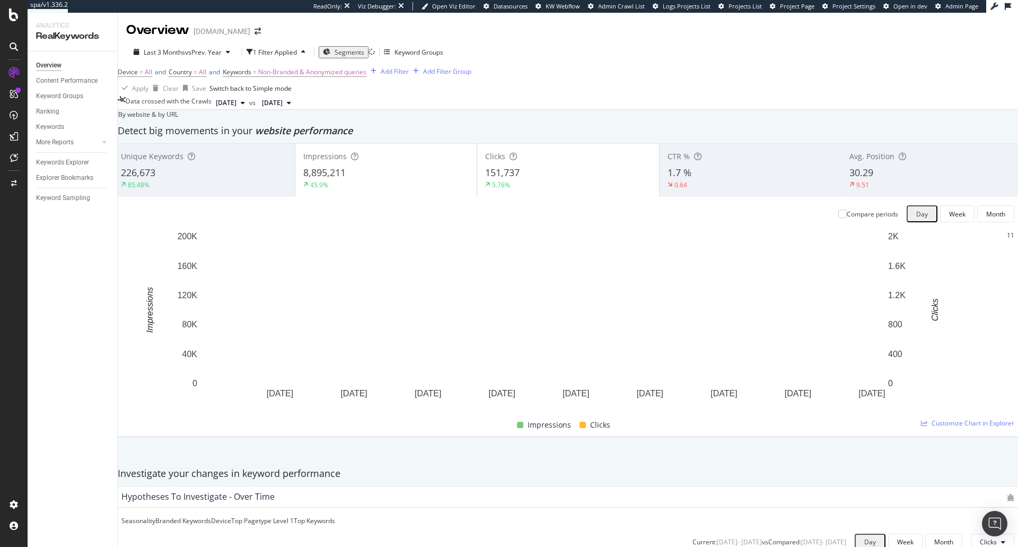
scroll to position [908, 0]
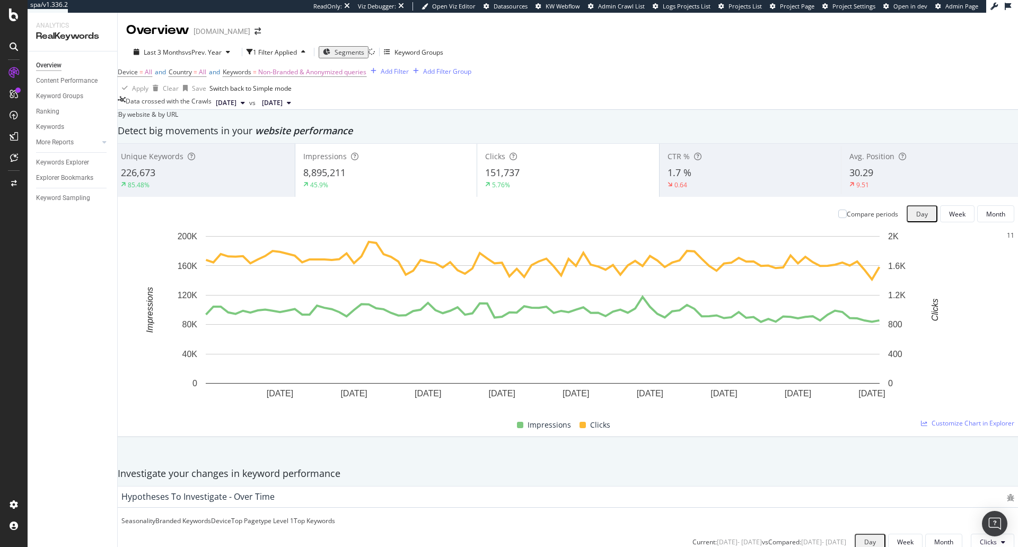
drag, startPoint x: 145, startPoint y: 401, endPoint x: 175, endPoint y: 401, distance: 30.2
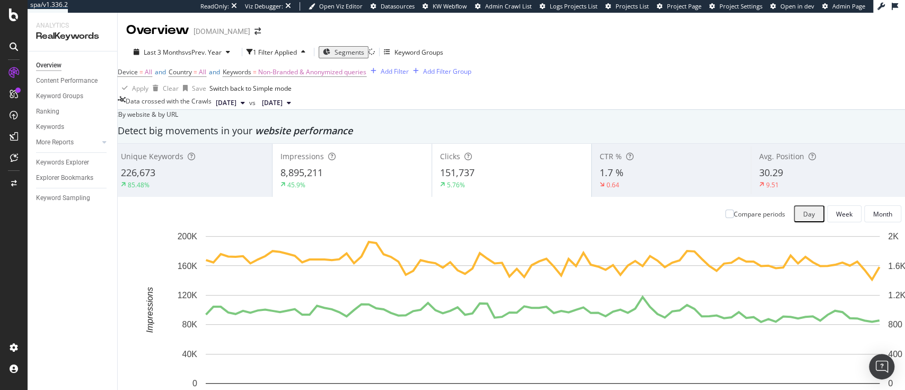
scroll to position [1048, 0]
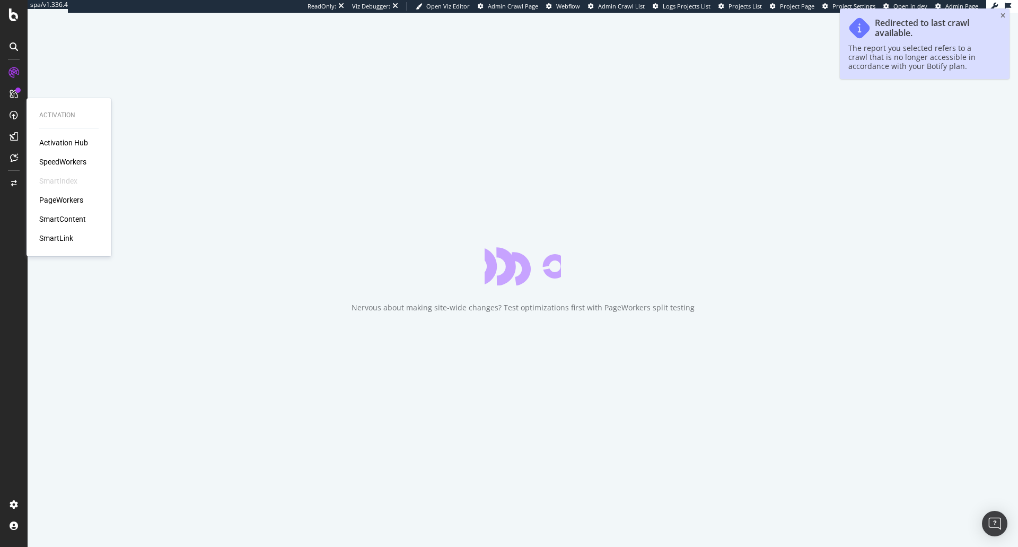
click at [64, 164] on div "SpeedWorkers" at bounding box center [62, 161] width 47 height 11
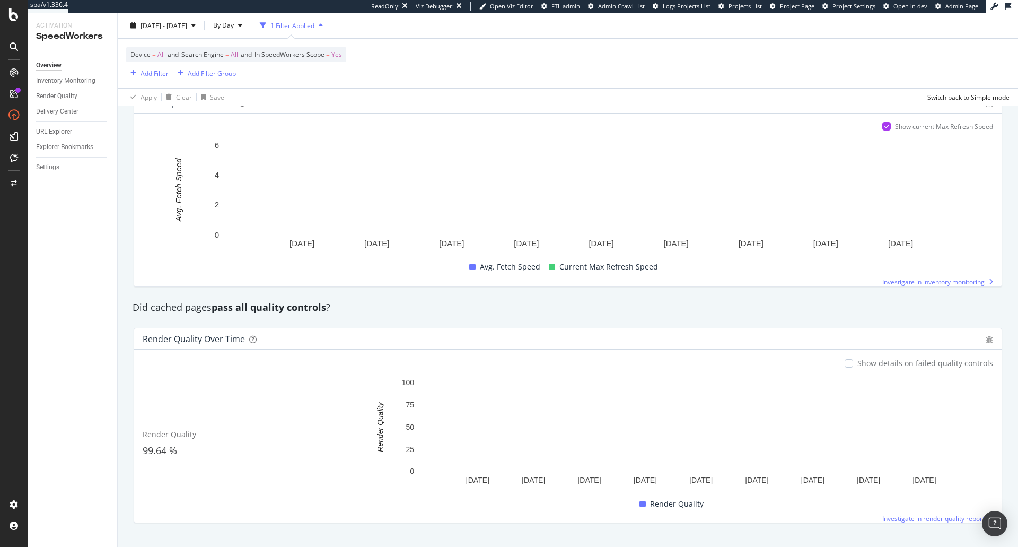
scroll to position [699, 0]
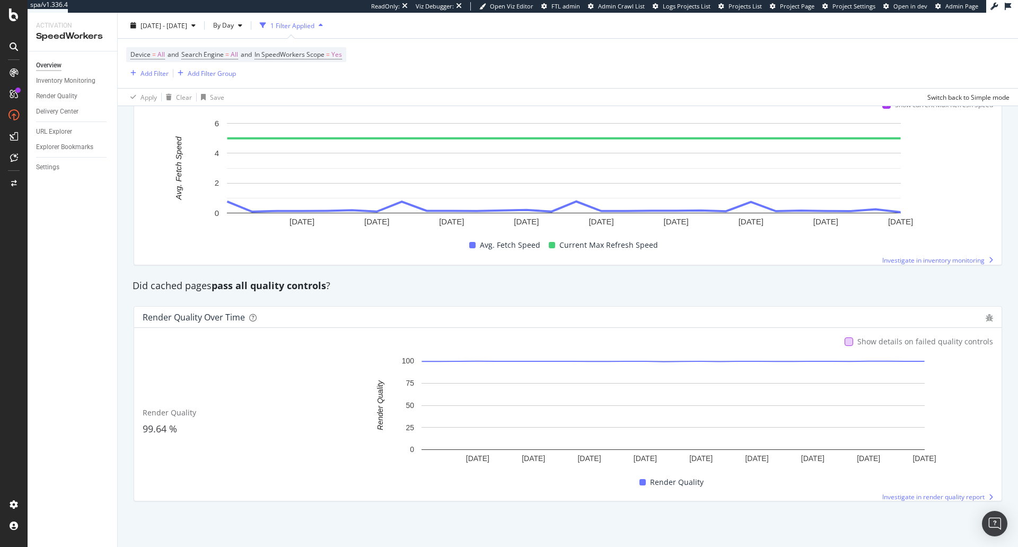
click at [846, 344] on div at bounding box center [848, 341] width 8 height 8
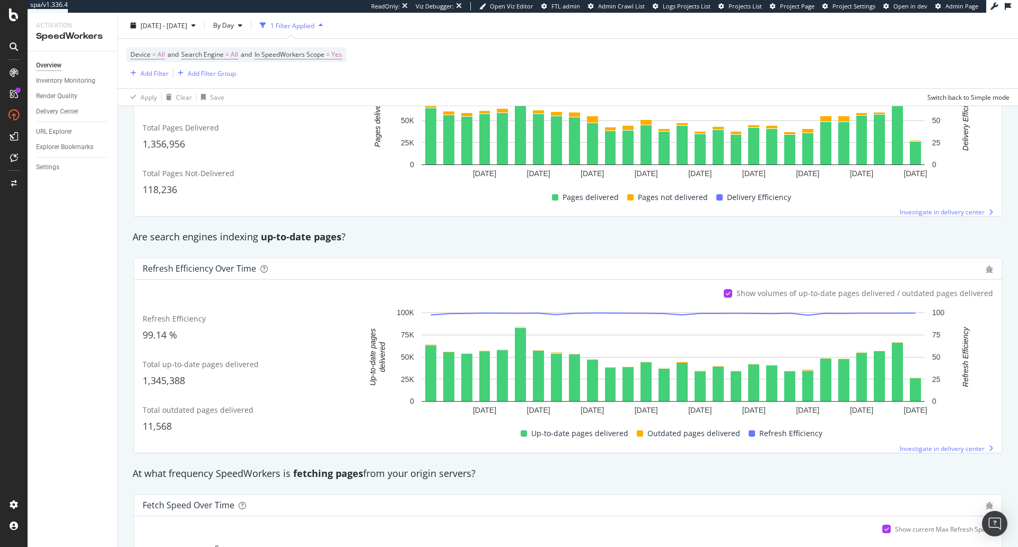
scroll to position [0, 0]
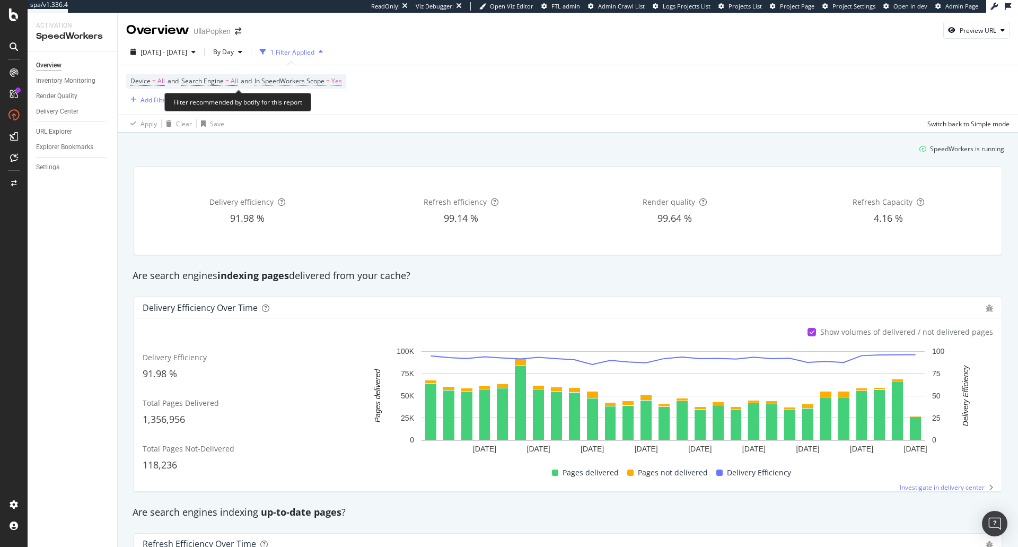
click at [307, 82] on span "In SpeedWorkers Scope" at bounding box center [289, 80] width 70 height 9
click at [298, 98] on div "Only SpeedWorkers scope" at bounding box center [327, 106] width 117 height 17
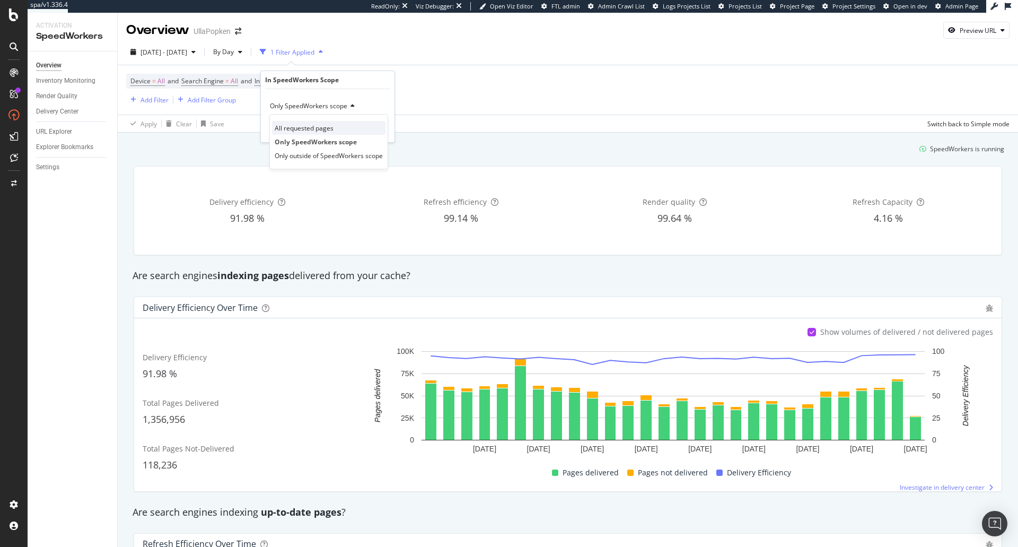
click at [302, 126] on span "All requested pages" at bounding box center [304, 128] width 59 height 9
click at [364, 126] on icon "button" at bounding box center [362, 128] width 6 height 6
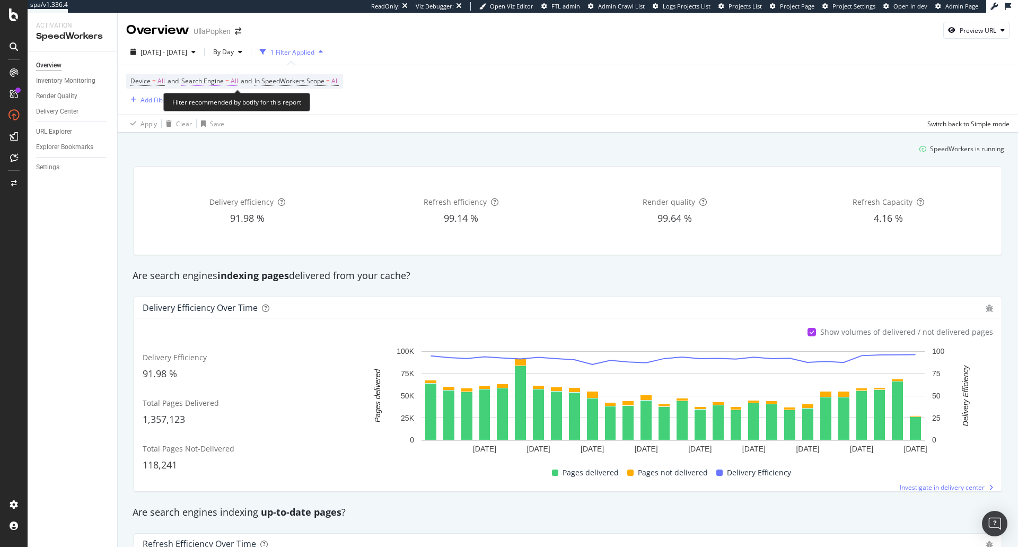
click at [229, 77] on span "=" at bounding box center [227, 80] width 4 height 9
click at [228, 102] on span "All Search Engines" at bounding box center [220, 105] width 55 height 9
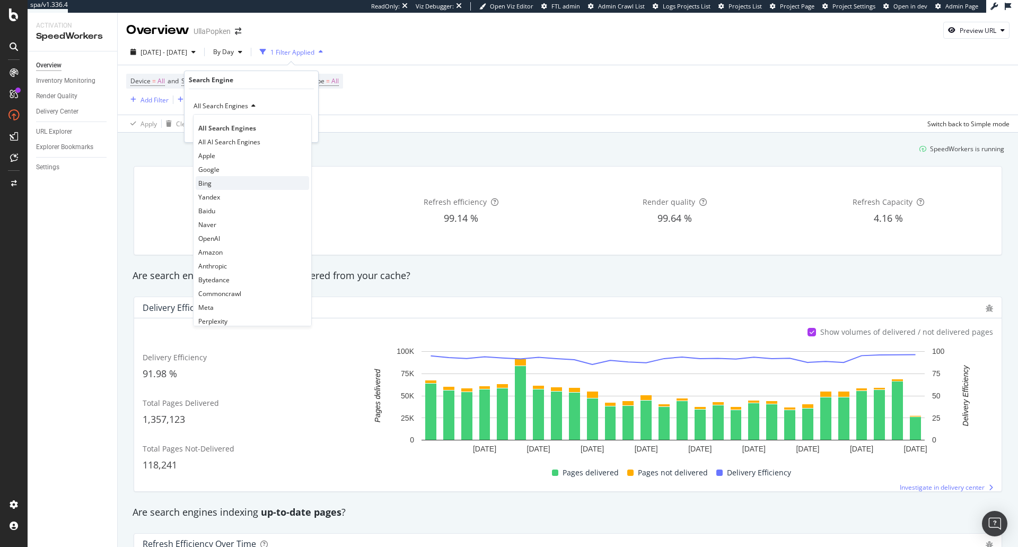
click at [225, 181] on div "Bing" at bounding box center [252, 183] width 113 height 14
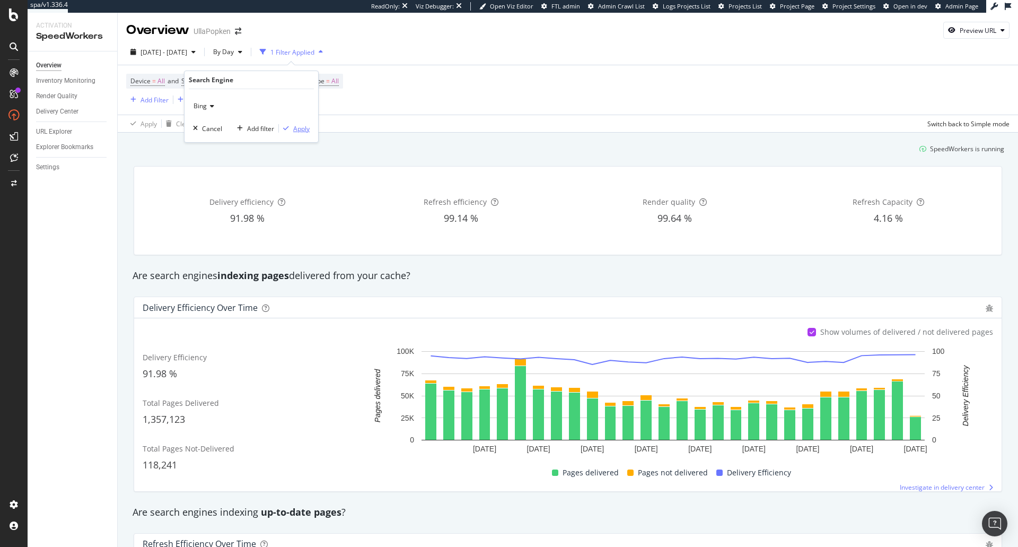
click at [294, 130] on div "Apply" at bounding box center [301, 128] width 16 height 9
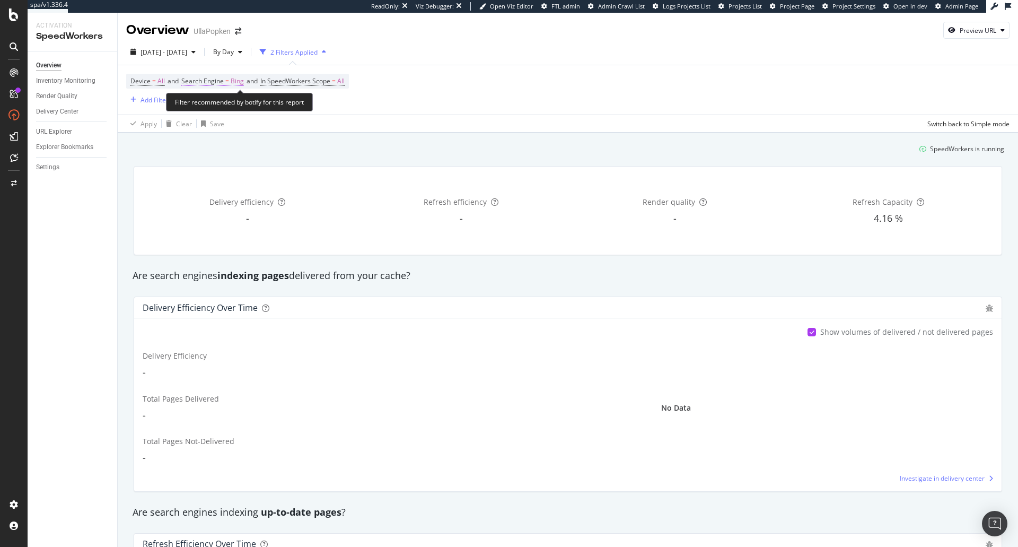
click at [241, 80] on span "Bing" at bounding box center [237, 81] width 13 height 15
click at [217, 105] on div "Bing" at bounding box center [251, 106] width 117 height 17
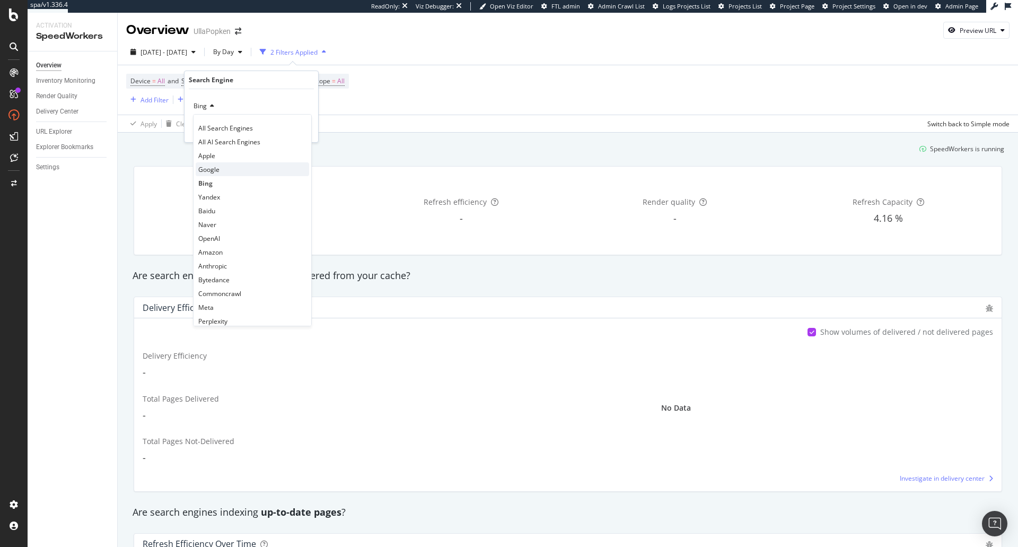
click at [216, 174] on div "Google" at bounding box center [252, 169] width 113 height 14
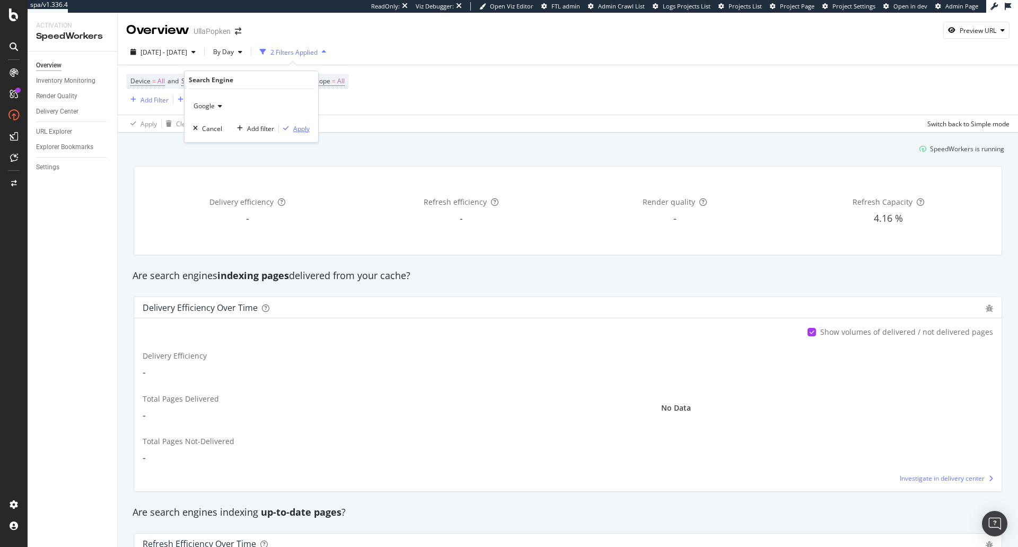
click at [294, 129] on div "Apply" at bounding box center [301, 128] width 16 height 9
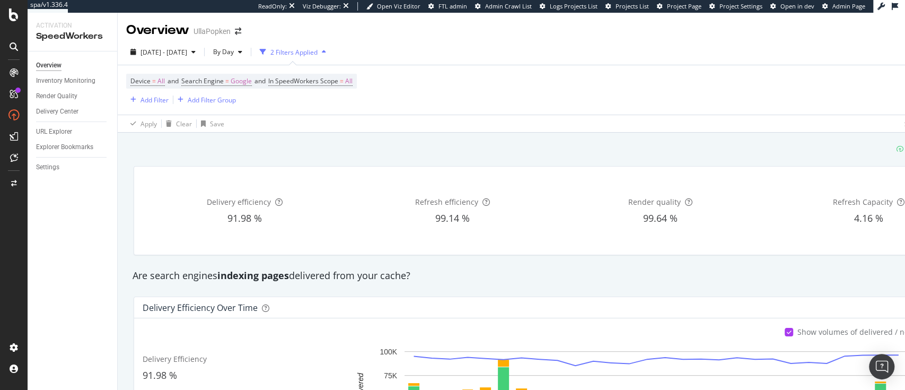
drag, startPoint x: 507, startPoint y: 11, endPoint x: 561, endPoint y: 90, distance: 95.7
click at [561, 90] on div "Device = All and Search Engine = Google and In SpeedWorkers Scope = All Add Fil…" at bounding box center [556, 89] width 860 height 49
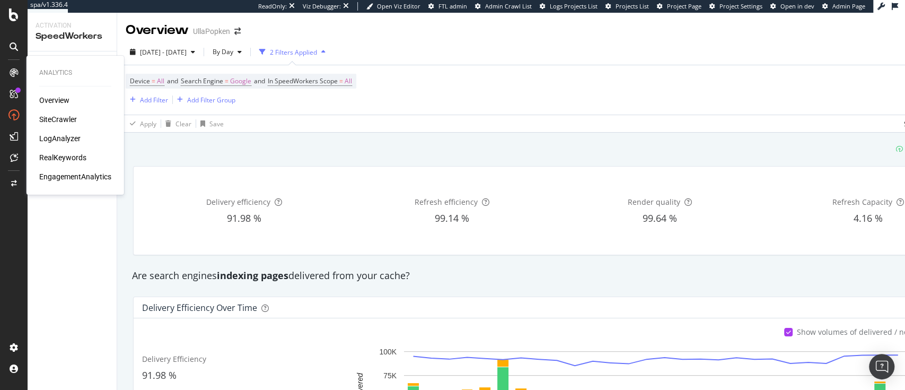
click at [59, 151] on div "Overview SiteCrawler LogAnalyzer RealKeywords EngagementAnalytics" at bounding box center [75, 138] width 72 height 87
click at [67, 155] on div "RealKeywords" at bounding box center [62, 157] width 47 height 11
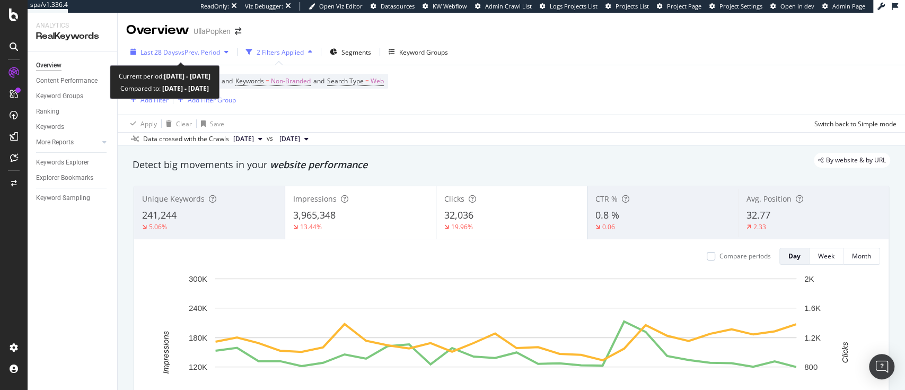
click at [205, 52] on span "vs Prev. Period" at bounding box center [199, 52] width 42 height 9
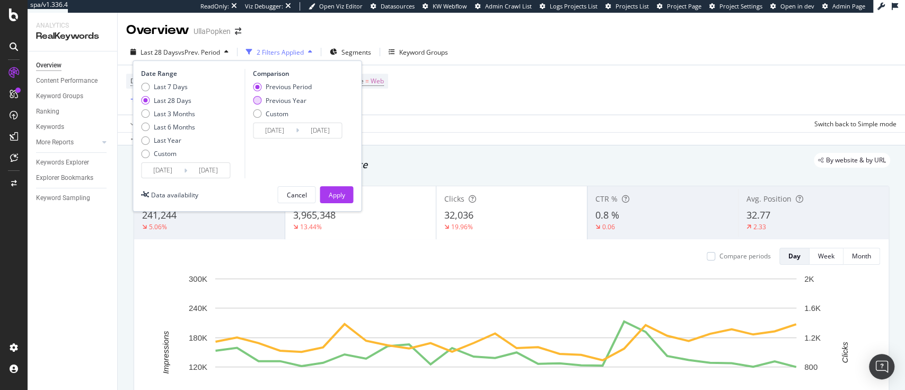
click at [269, 99] on div "Previous Year" at bounding box center [286, 100] width 41 height 9
type input "[DATE]"
click at [335, 187] on div "Apply" at bounding box center [336, 195] width 16 height 16
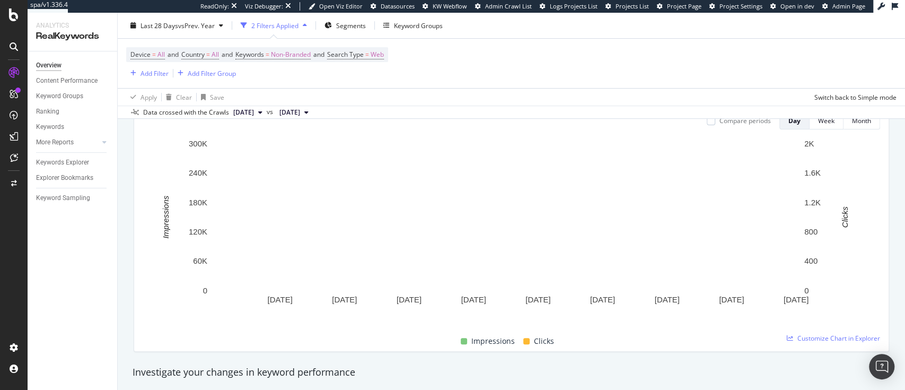
scroll to position [136, 0]
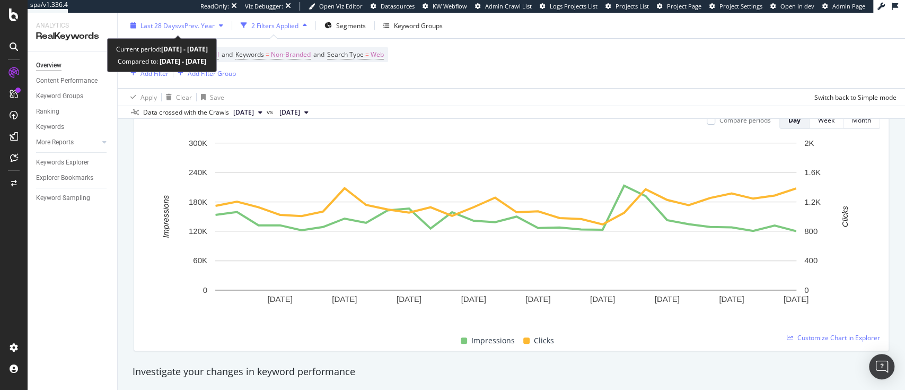
click at [191, 27] on span "vs Prev. Year" at bounding box center [196, 25] width 37 height 9
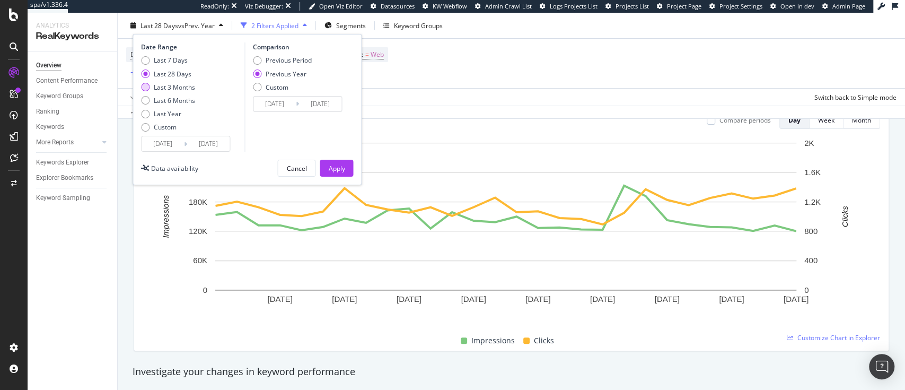
click at [171, 91] on div "Last 3 Months" at bounding box center [174, 86] width 41 height 9
type input "2025/05/18"
type input "2024/05/19"
click at [341, 168] on div "Apply" at bounding box center [336, 167] width 16 height 9
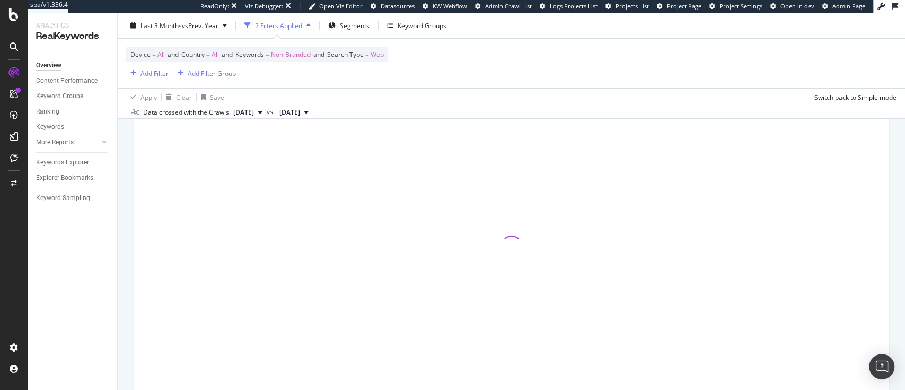
scroll to position [90, 0]
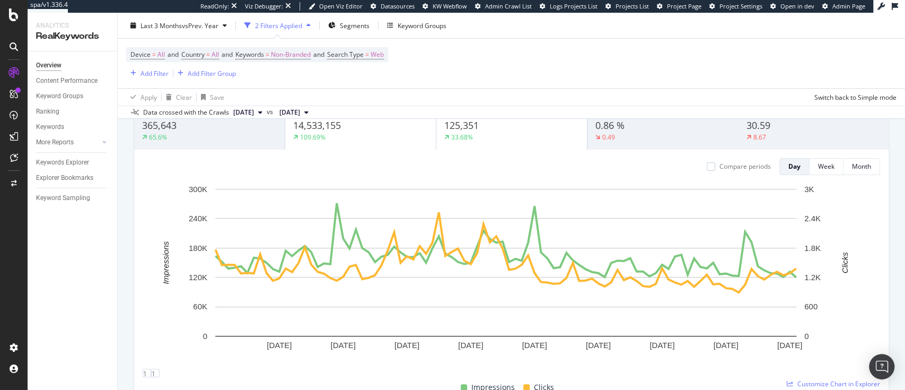
click at [85, 231] on div "Overview Content Performance Keyword Groups Ranking Keywords More Reports Count…" at bounding box center [73, 220] width 90 height 338
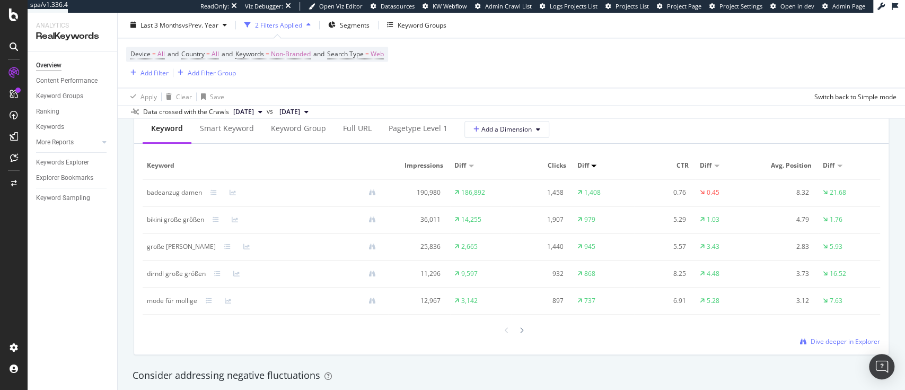
scroll to position [1014, 0]
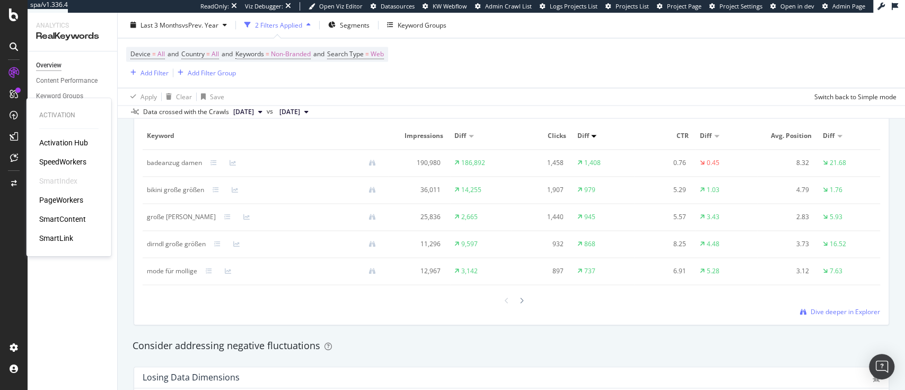
click at [75, 204] on div "PageWorkers" at bounding box center [61, 200] width 44 height 11
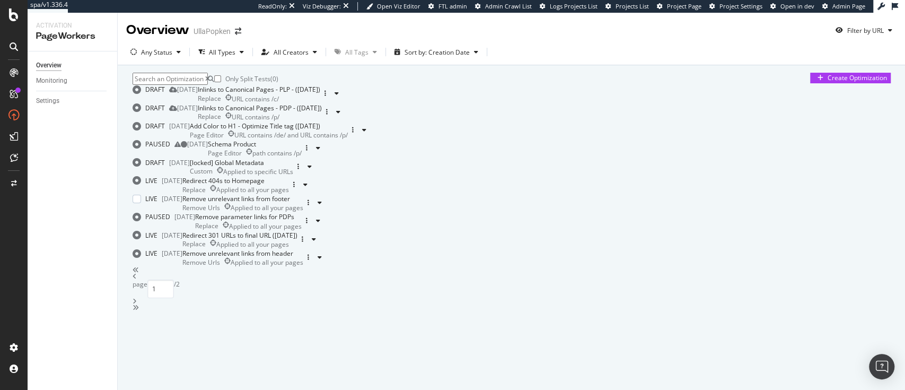
scroll to position [426, 0]
click at [302, 222] on div "Replace Applied to all your pages" at bounding box center [248, 226] width 107 height 9
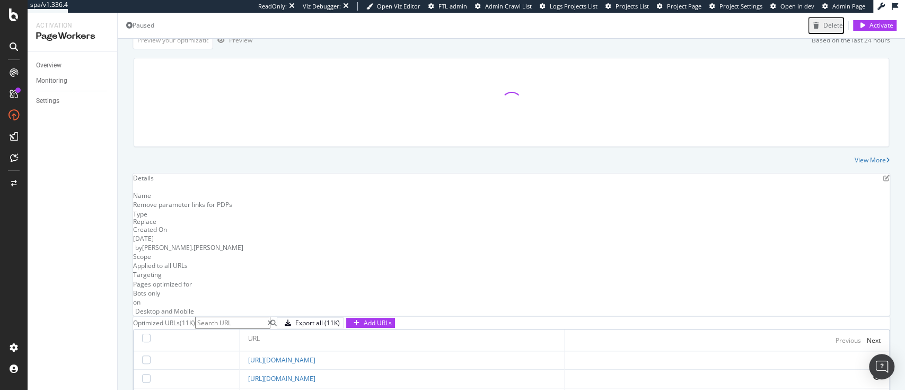
scroll to position [65, 0]
click at [883, 181] on icon "pen-to-square" at bounding box center [886, 177] width 6 height 6
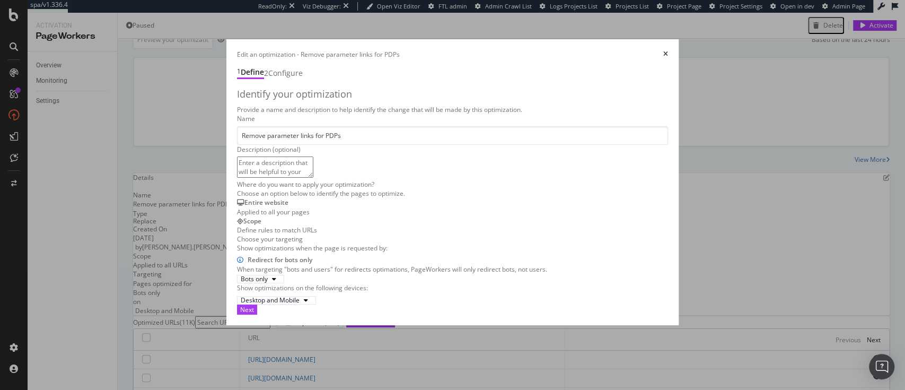
scroll to position [142, 0]
click at [254, 314] on div "Next" at bounding box center [247, 309] width 14 height 9
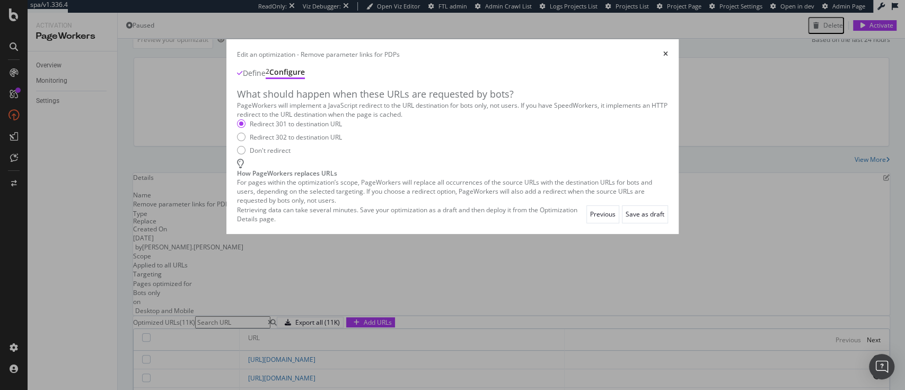
click at [668, 51] on icon "times" at bounding box center [665, 54] width 5 height 6
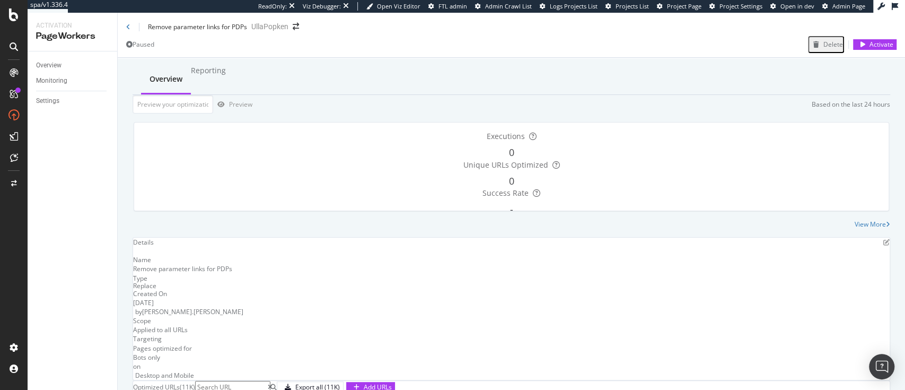
click at [131, 30] on div "Remove parameter links for PDPs" at bounding box center [186, 26] width 121 height 9
click at [126, 30] on icon at bounding box center [128, 27] width 4 height 6
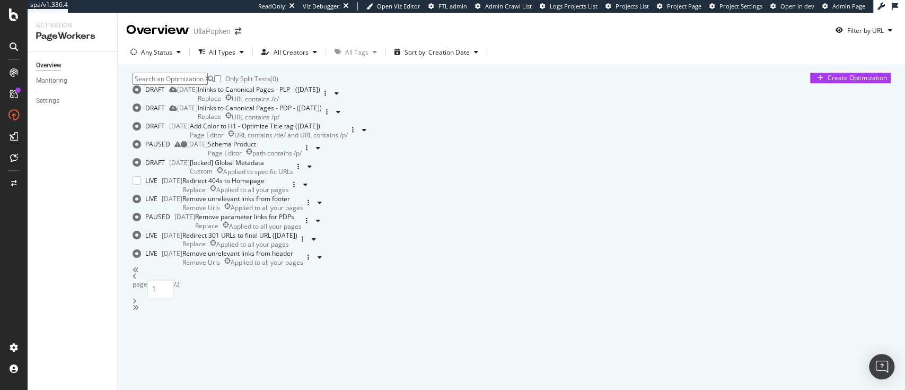
scroll to position [398, 0]
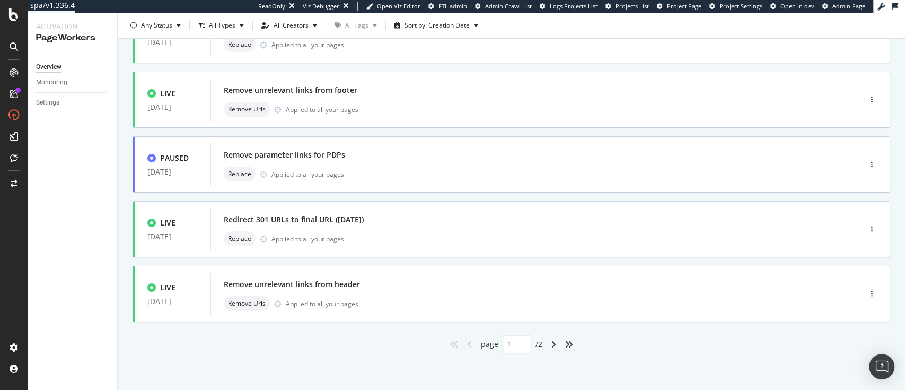
click at [415, 354] on div "Only Split Tests ( 0 ) Create Optimization DRAFT [DATE] Inlinks to Canonical Pa…" at bounding box center [511, 15] width 787 height 751
click at [636, 348] on div "page 1 / 2" at bounding box center [512, 344] width 758 height 19
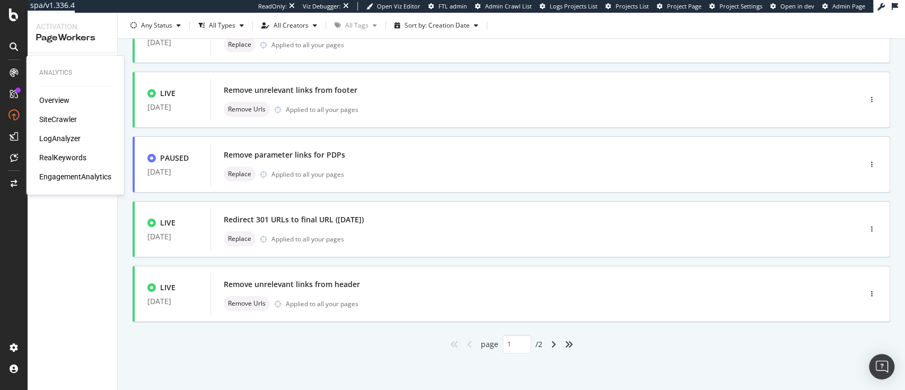
click at [54, 92] on div "Analytics Overview SiteCrawler LogAnalyzer RealKeywords EngagementAnalytics" at bounding box center [75, 125] width 89 height 135
click at [54, 98] on div "Overview" at bounding box center [54, 100] width 30 height 11
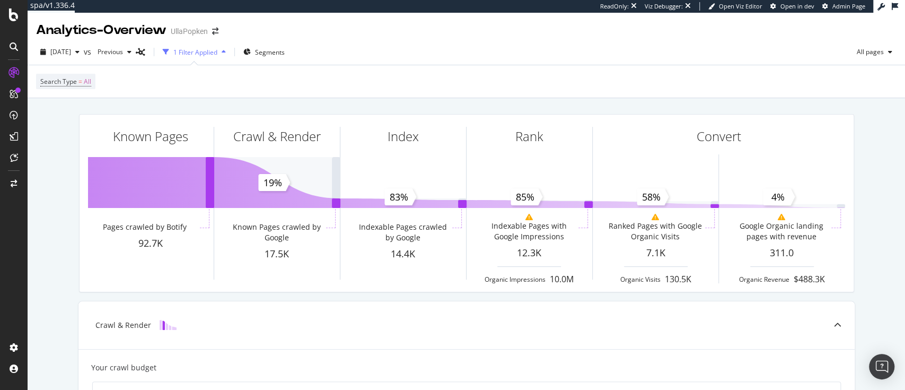
click at [456, 91] on div "Search Type = All" at bounding box center [466, 81] width 860 height 32
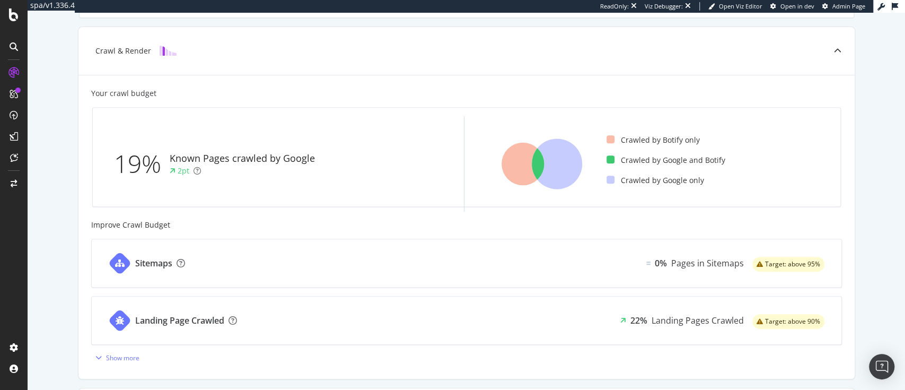
click at [876, 219] on div "Known Pages Pages crawled by Botify 92.7K Crawl & Render Known Pages crawled by…" at bounding box center [466, 210] width 877 height 772
